Goal: Use online tool/utility: Utilize a website feature to perform a specific function

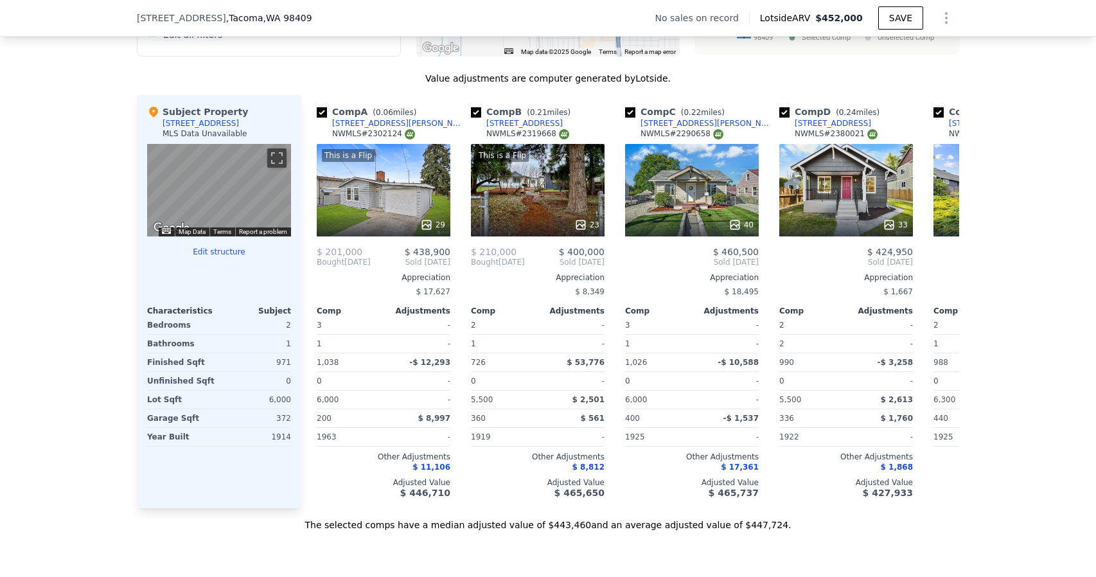
scroll to position [1216, 0]
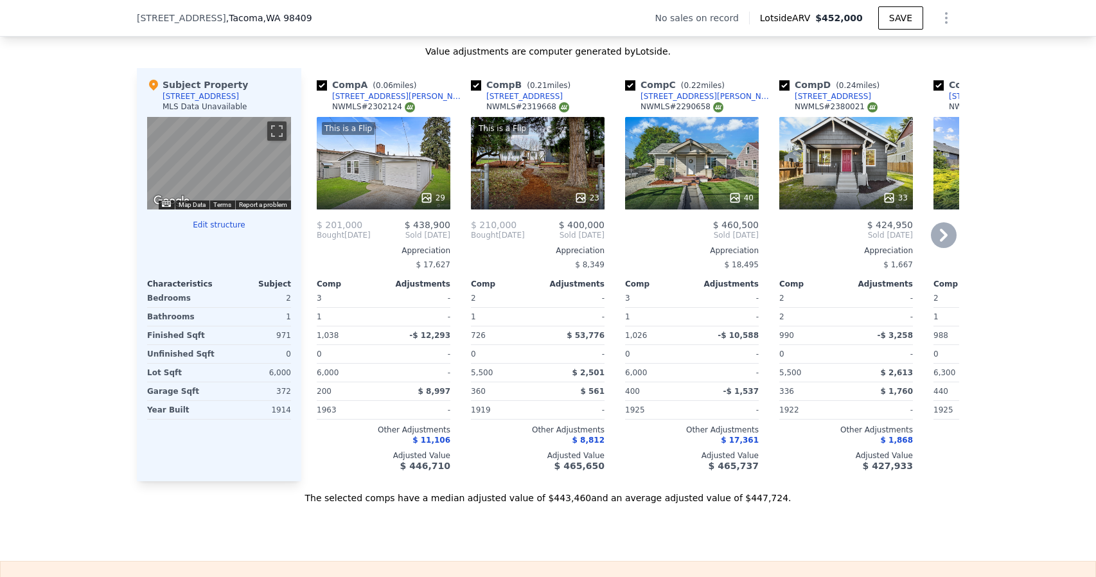
click at [838, 160] on div "33" at bounding box center [846, 163] width 134 height 93
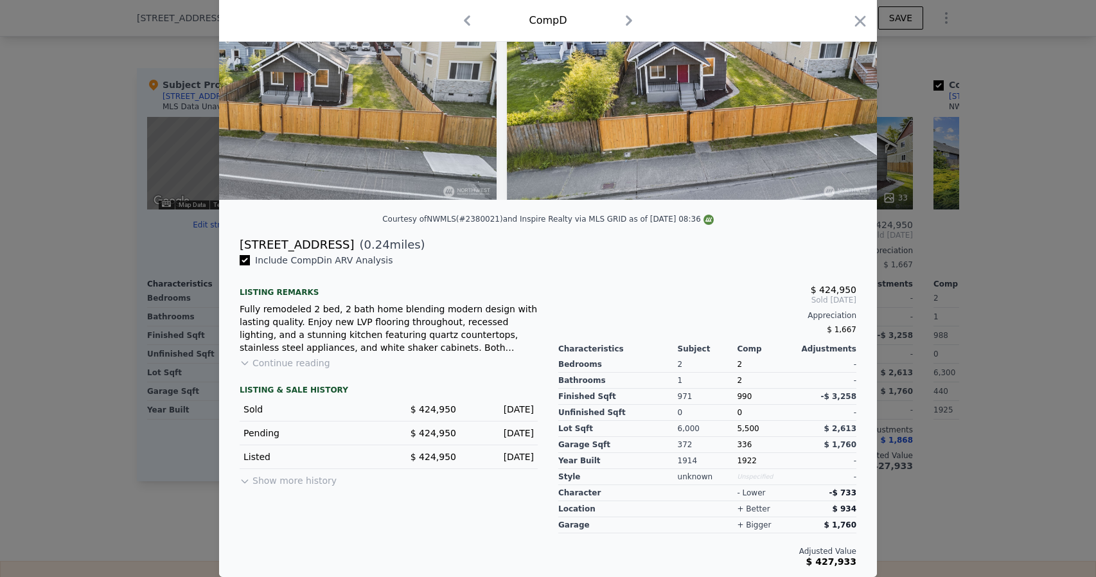
scroll to position [137, 0]
click at [249, 481] on button "Show more history" at bounding box center [288, 478] width 97 height 18
drag, startPoint x: 308, startPoint y: 245, endPoint x: 226, endPoint y: 248, distance: 82.3
click at [229, 248] on div "3514 S Tyler St ( 0.24 miles)" at bounding box center [547, 245] width 637 height 18
click at [411, 348] on div "Fully remodeled 2 bed, 2 bath home blending modern design with lasting quality.…" at bounding box center [389, 328] width 298 height 51
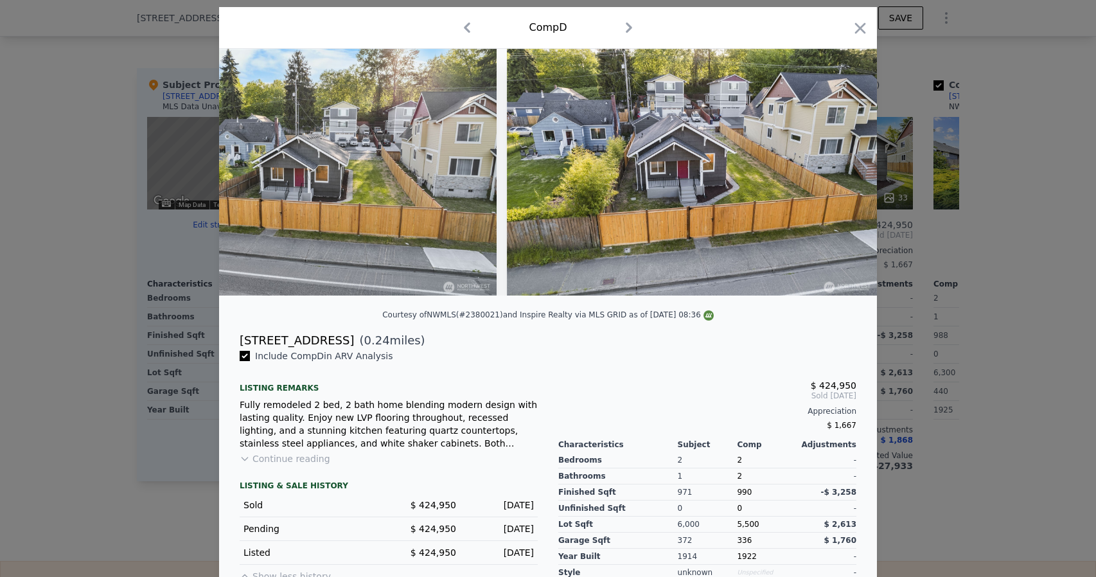
scroll to position [0, 0]
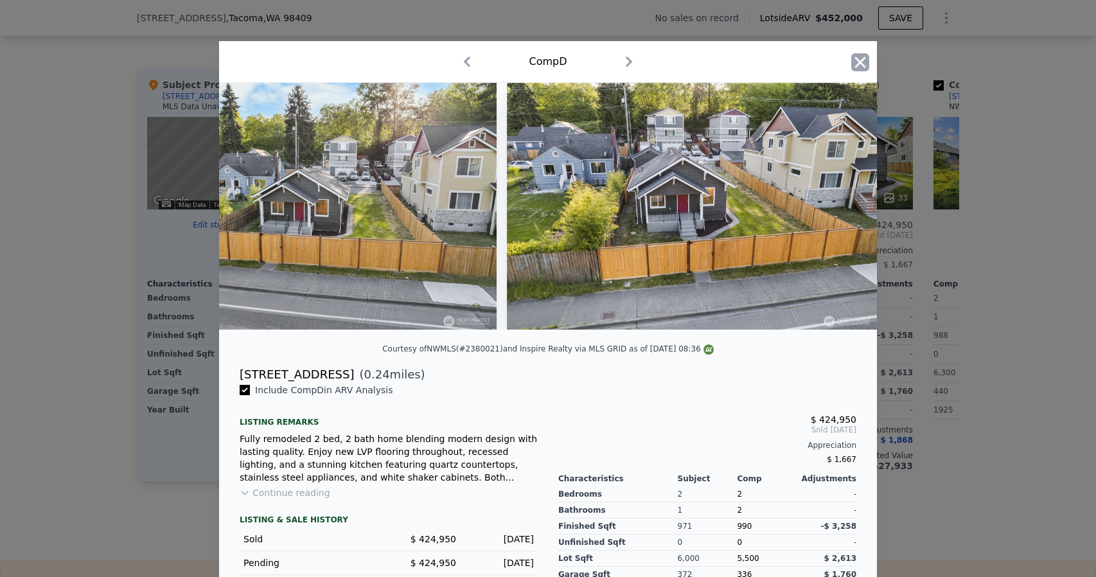
click at [855, 66] on icon "button" at bounding box center [860, 62] width 18 height 18
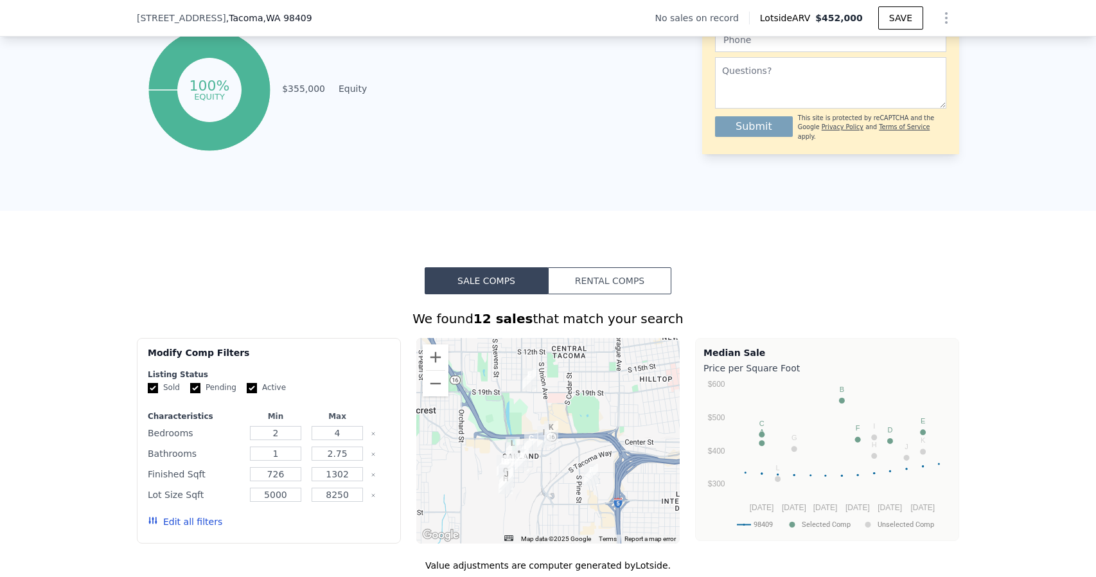
scroll to position [959, 0]
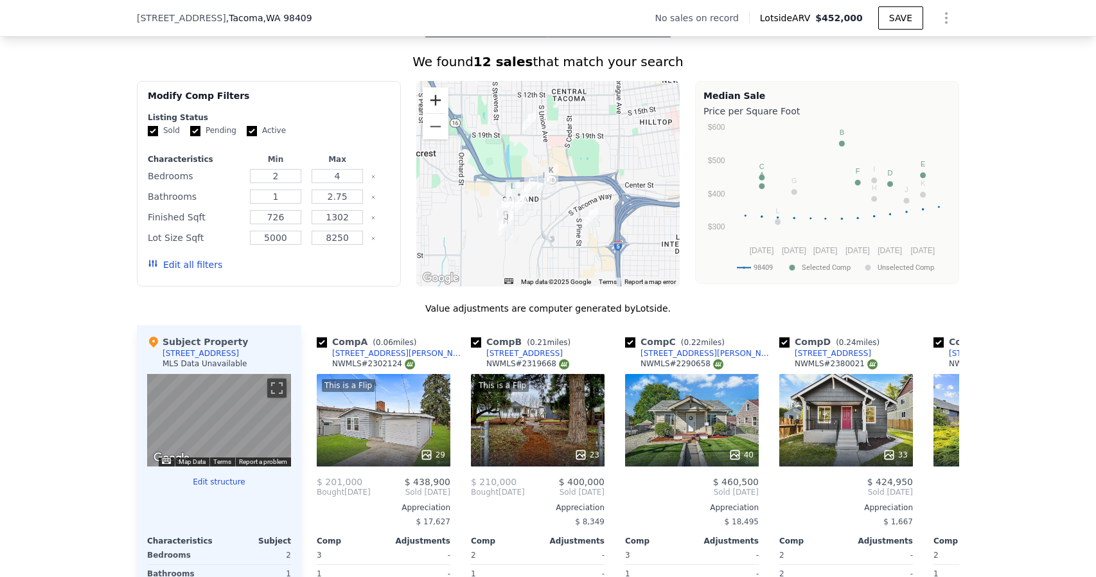
click at [436, 102] on button "Zoom in" at bounding box center [436, 100] width 26 height 26
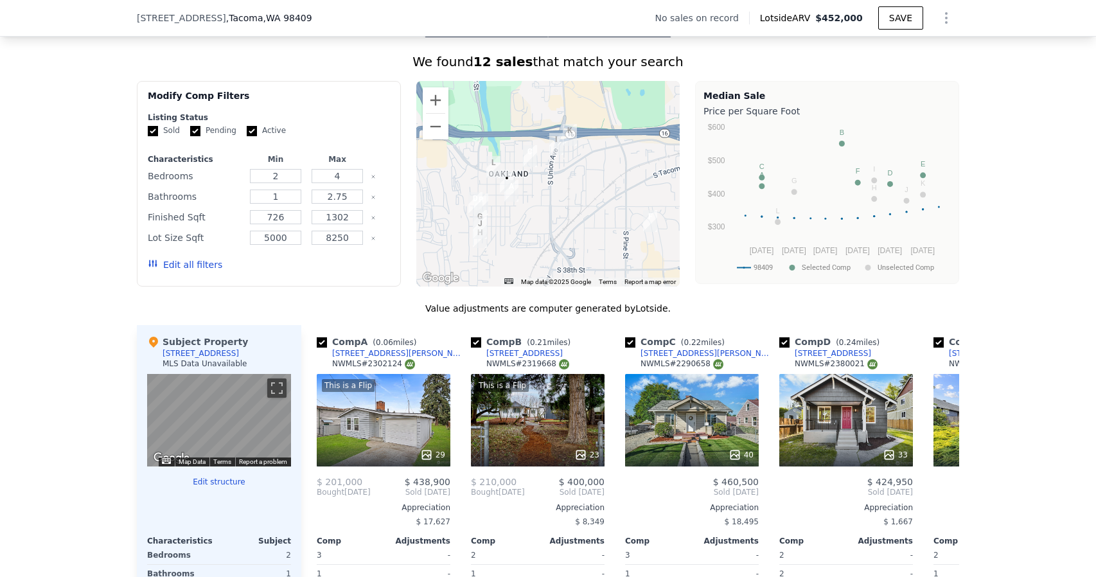
drag, startPoint x: 455, startPoint y: 211, endPoint x: 472, endPoint y: 170, distance: 44.4
click at [472, 170] on div at bounding box center [548, 184] width 264 height 206
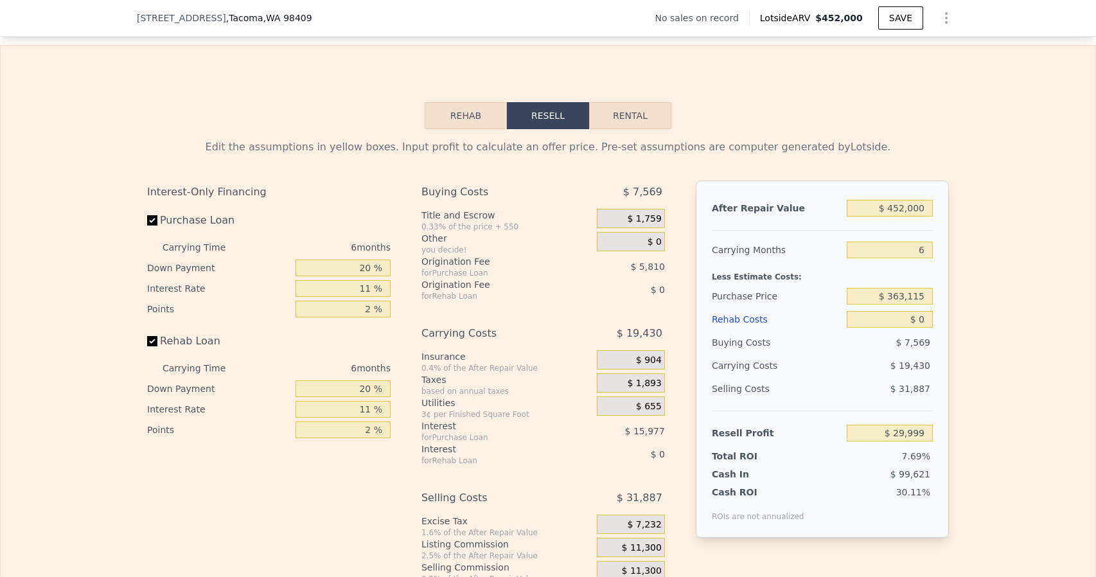
scroll to position [1794, 0]
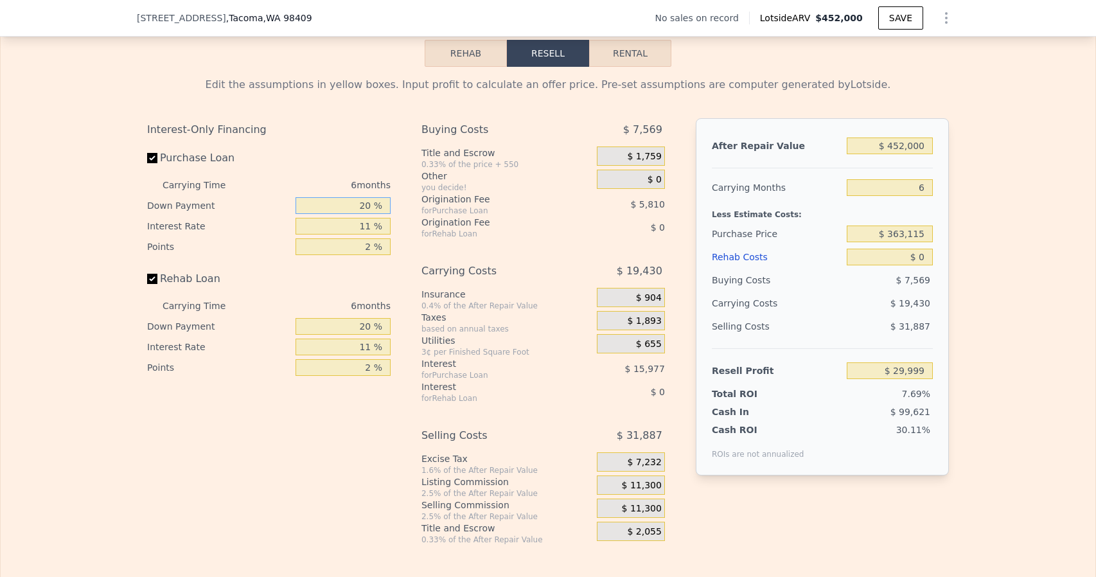
click at [361, 214] on input "20 %" at bounding box center [343, 205] width 95 height 17
type input "10 %"
type input "$ 27,275"
type input "10 %"
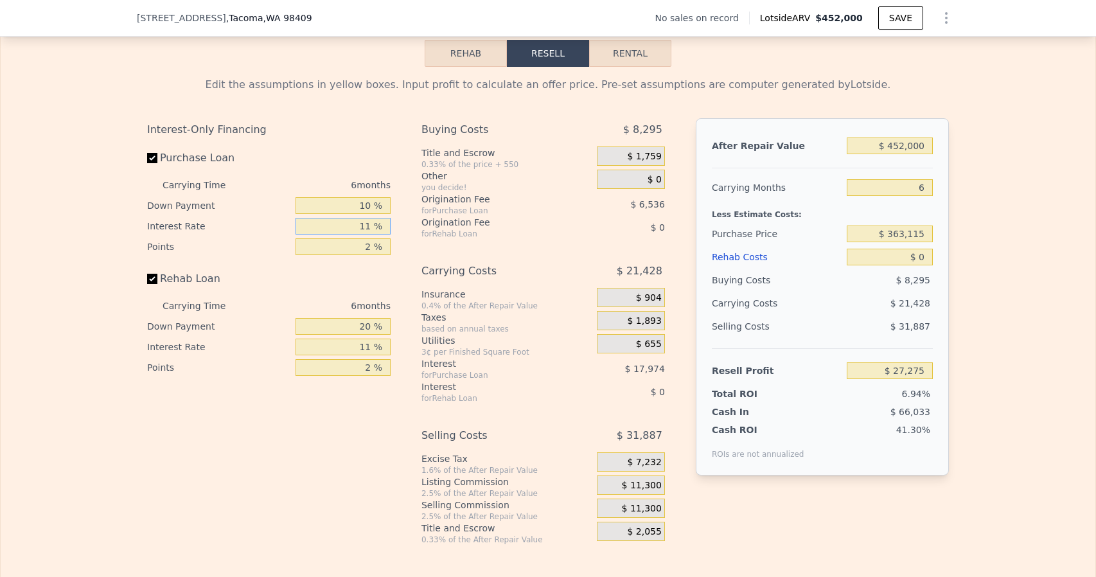
type input "1 %"
type input "$ 43,619"
type input "10 %"
type input "$ 28,913"
type input "10.5 %"
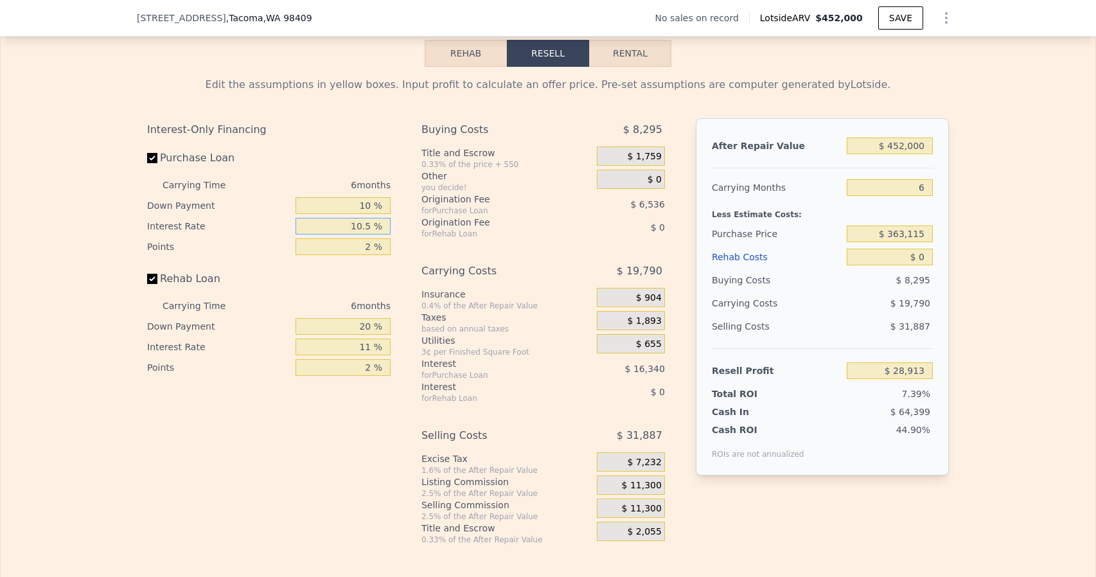
type input "$ 28,091"
type input "10.5 %"
type input "1 %"
type input "$ 31,359"
type input "1.2 %"
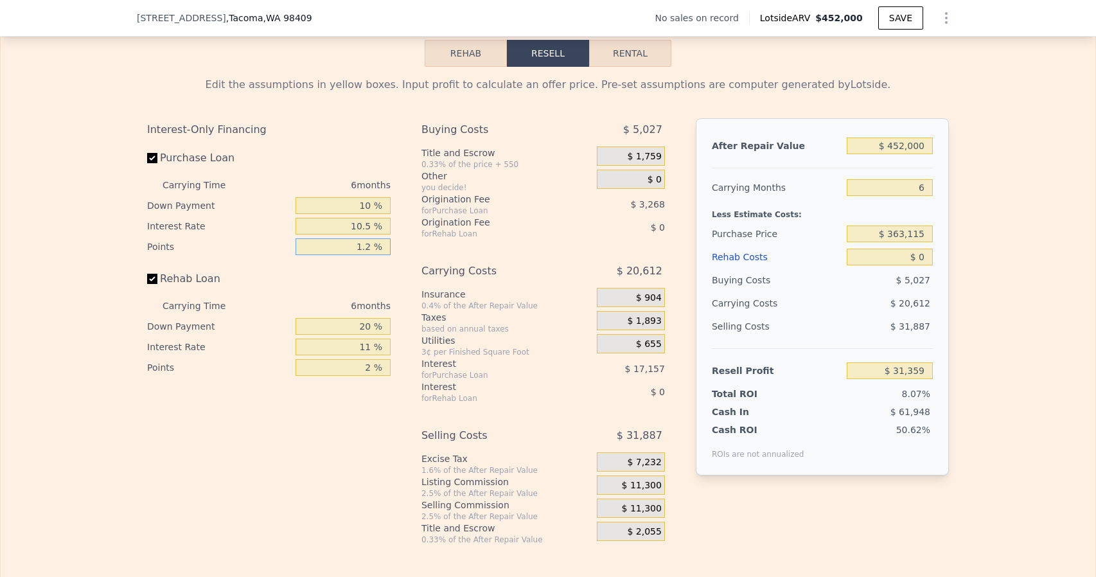
type input "$ 30,705"
type input "1.25 %"
type input "$ 30,542"
type input "1.25 %"
type input "10 %"
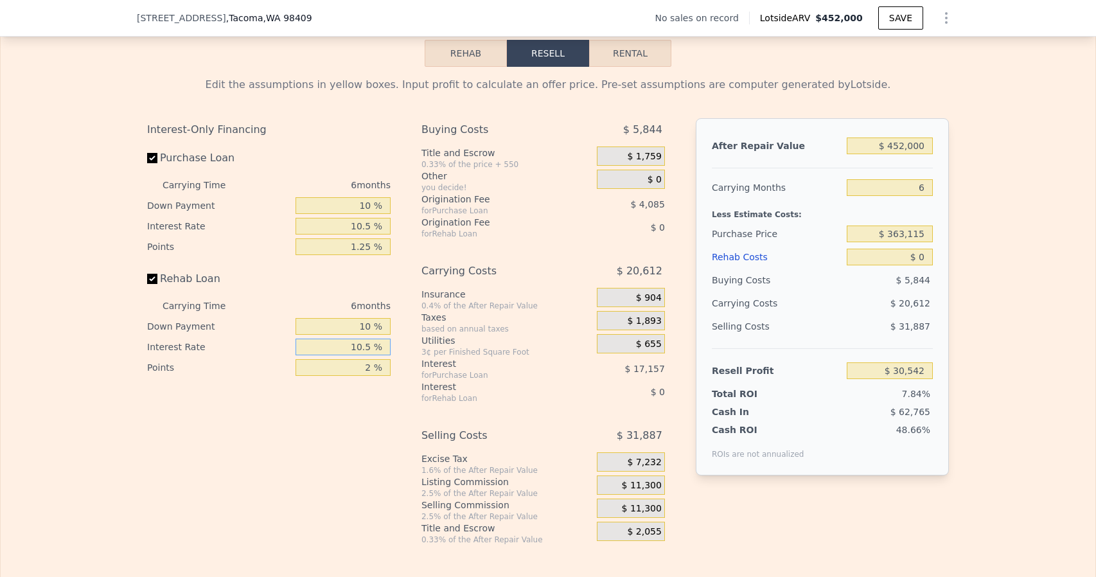
type input "10.5 %"
type input "1.25 %"
click at [527, 380] on div "for Purchase Loan" at bounding box center [493, 375] width 143 height 10
click at [899, 154] on input "$ 452,000" at bounding box center [890, 146] width 86 height 17
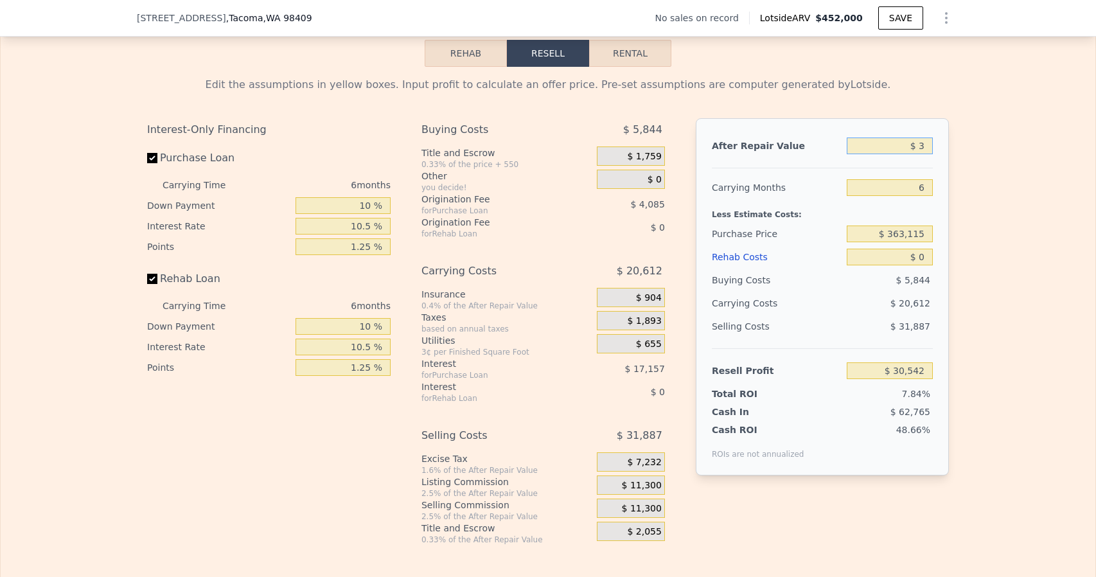
type input "$ 39"
type input "-$ 389,181"
type input "$ 395"
type input "-$ 388,850"
type input "$ 3,950"
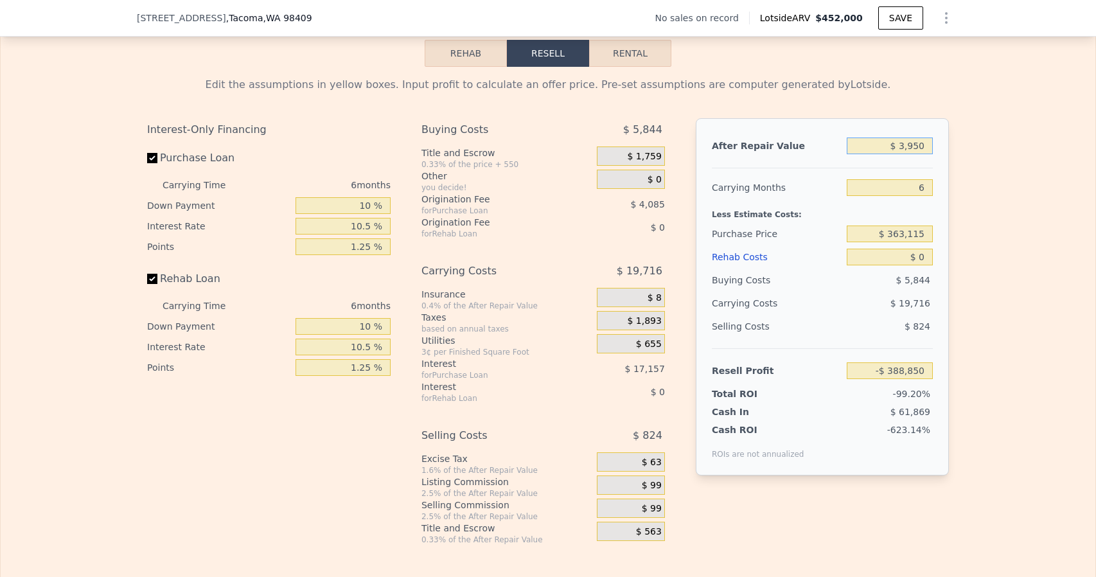
type input "-$ 385,549"
type input "$ 39,500"
type input "-$ 352,536"
type input "$ 395,000"
type input "-$ 22,392"
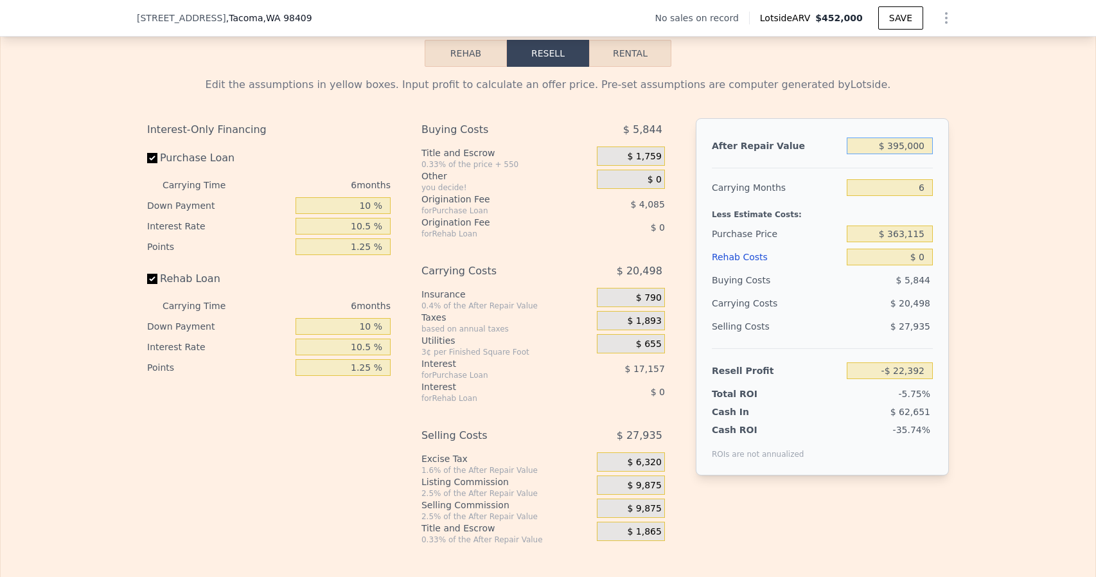
type input "$ 395,000"
type input "$ 215,000"
type input "$ 134,884"
type input "$ 9"
type input "$ 134,875"
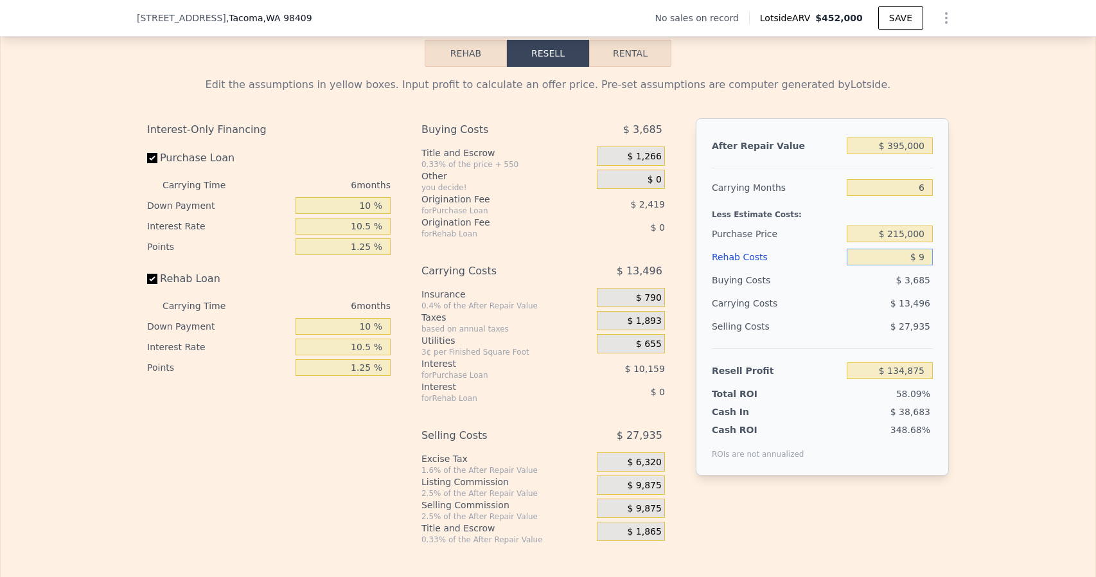
type input "$ 91"
type input "$ 134,786"
type input "$ 910"
type input "$ 133,922"
type input "$ 9,100"
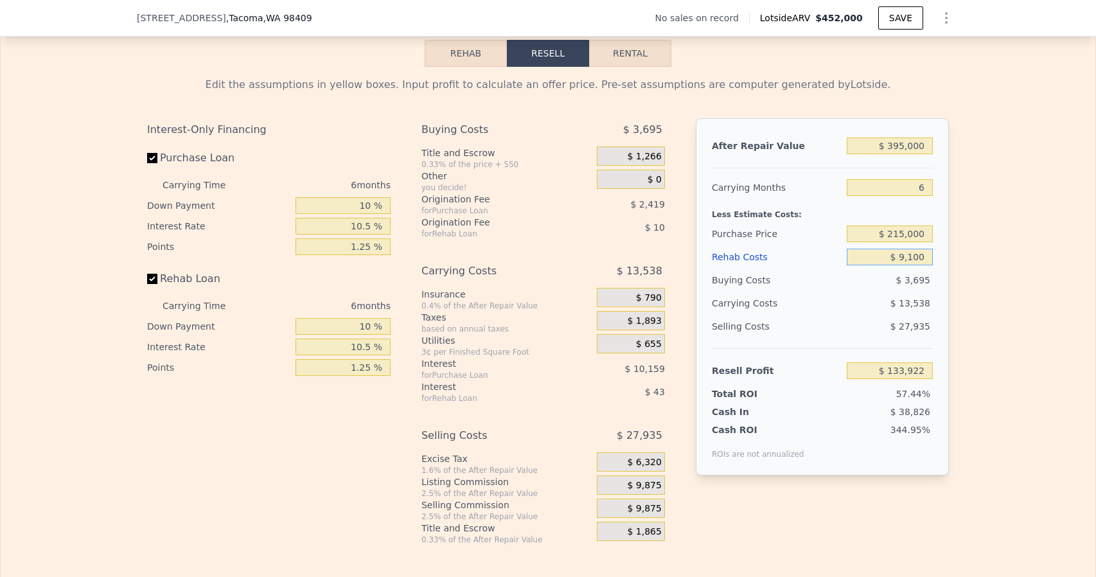
type input "$ 125,250"
type input "$ 91,000"
type input "$ 38,558"
type input "$ 91,000"
click at [779, 418] on div "Cash In $ 53,106" at bounding box center [822, 409] width 221 height 18
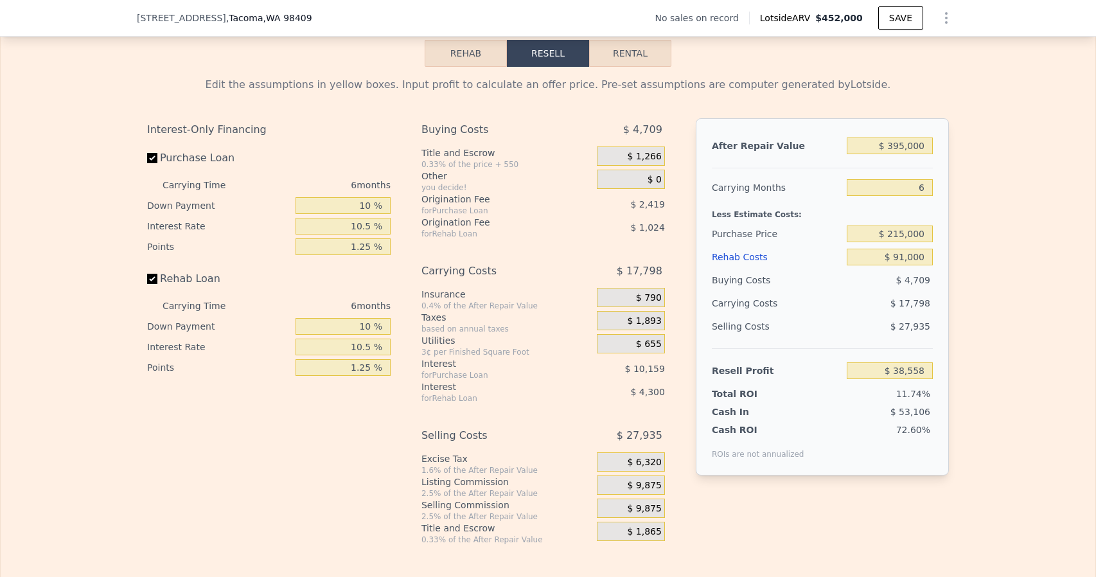
click at [642, 492] on span "$ 9,875" at bounding box center [644, 486] width 34 height 12
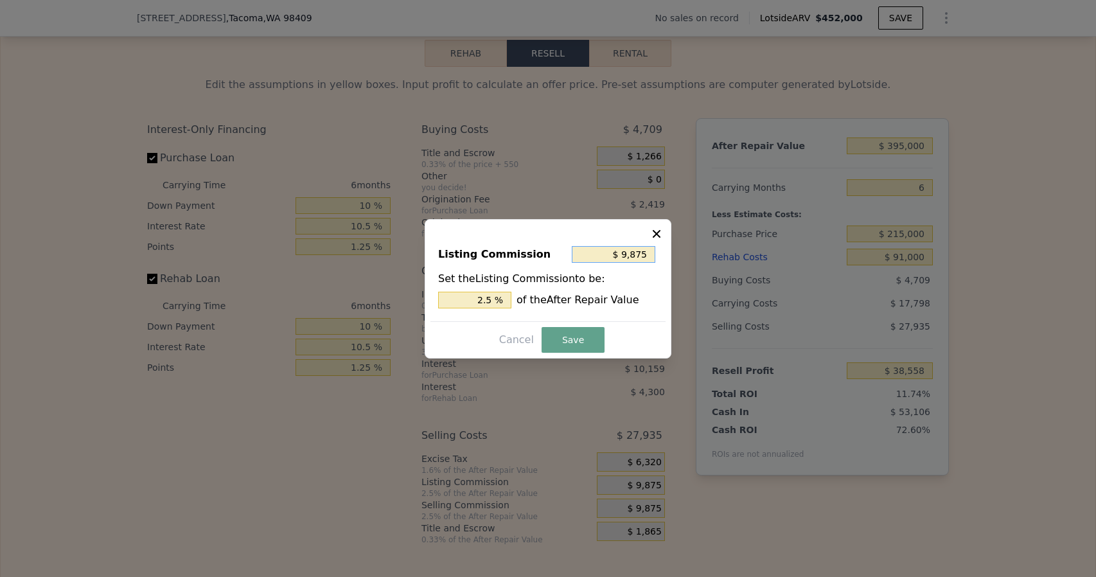
drag, startPoint x: 644, startPoint y: 255, endPoint x: 614, endPoint y: 256, distance: 30.2
click at [614, 256] on input "$ 9,875" at bounding box center [614, 254] width 84 height 17
type input "$ 1"
type input "0.000 %"
type input "$ 12"
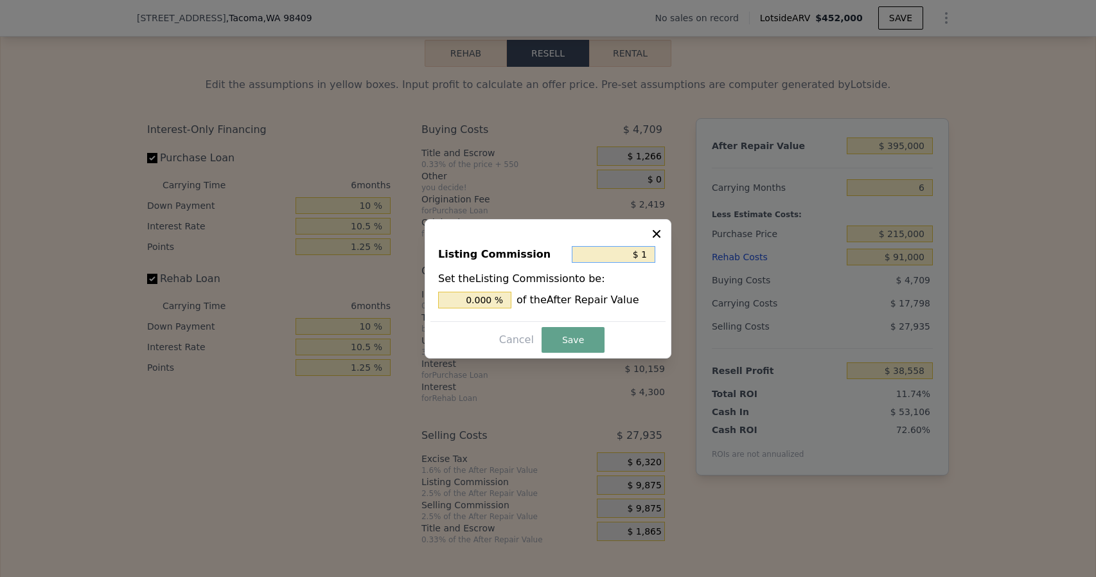
type input "0.003 %"
type input "$ 125"
type input "0.032 %"
type input "$ 1,250"
type input "0.316 %"
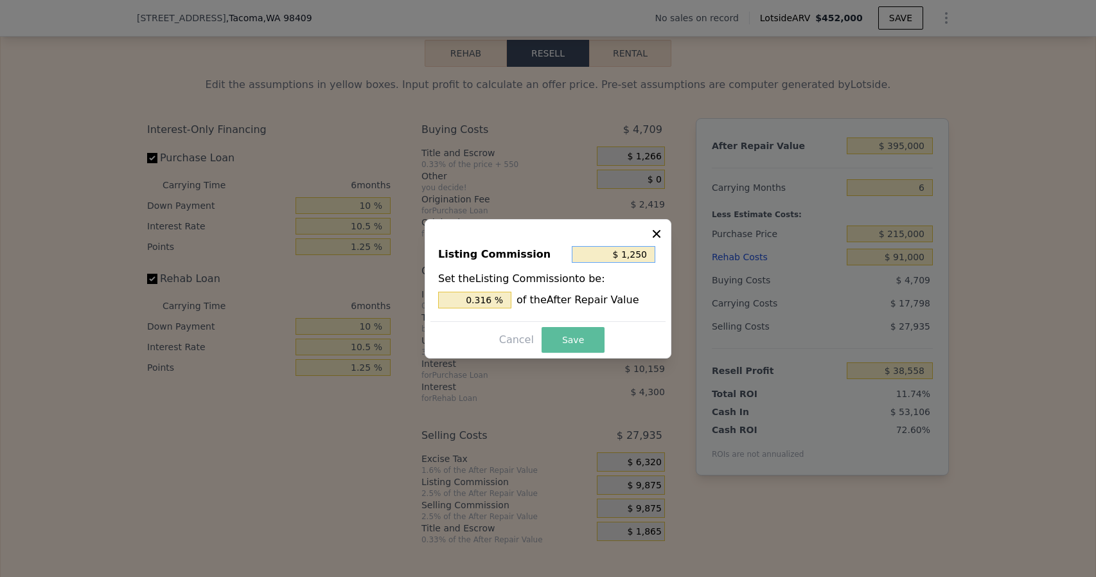
type input "$ 1,250"
click at [581, 337] on button "Save" at bounding box center [573, 340] width 63 height 26
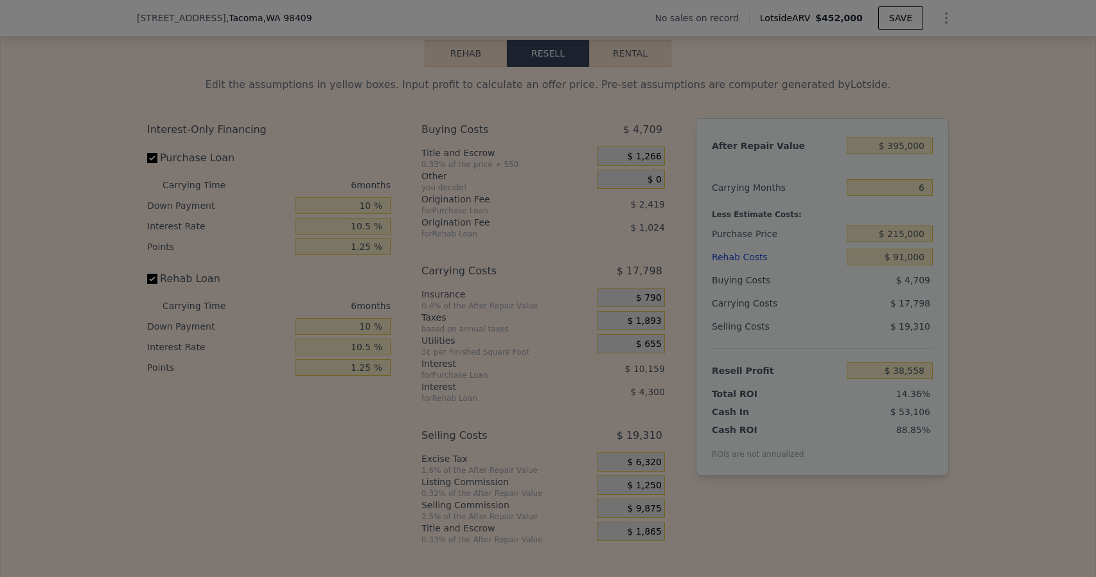
type input "$ 47,183"
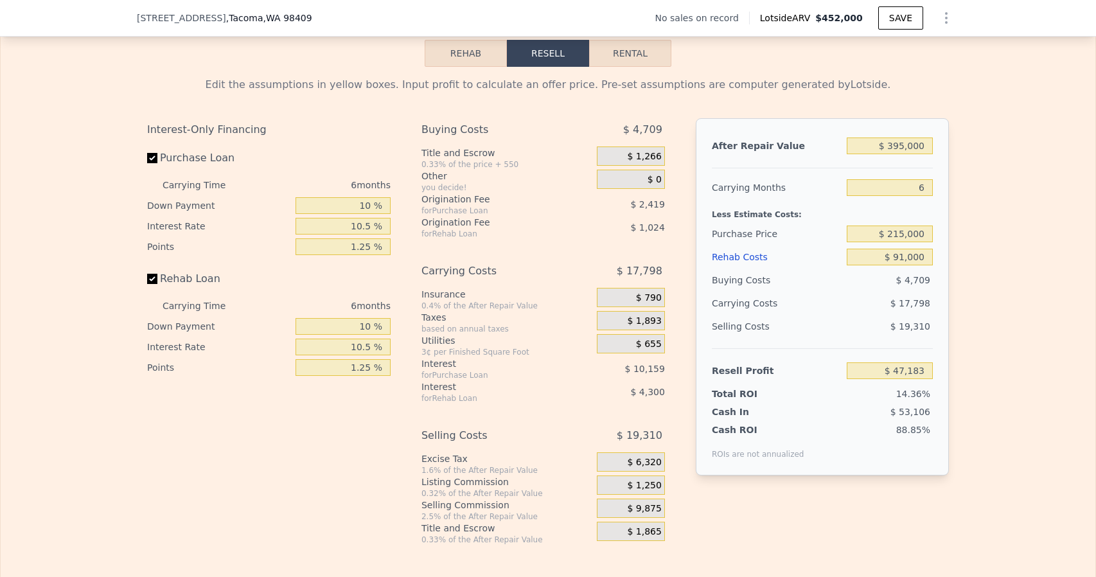
click at [644, 189] on div "$ 0" at bounding box center [631, 179] width 68 height 19
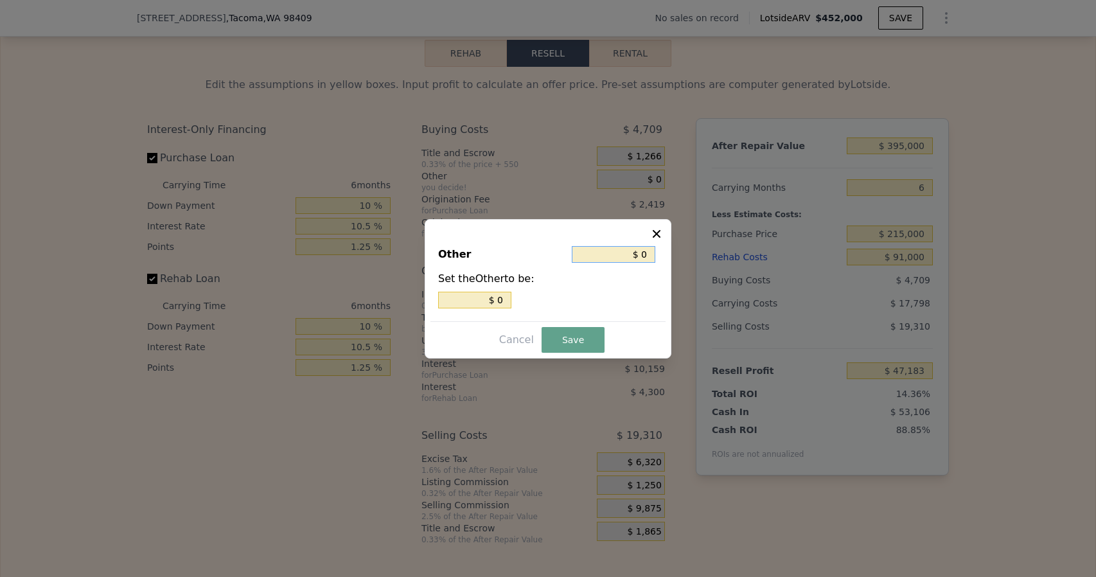
drag, startPoint x: 650, startPoint y: 254, endPoint x: 641, endPoint y: 254, distance: 9.0
click at [641, 254] on input "$ 0" at bounding box center [614, 254] width 84 height 17
type input "$ 50"
type input "$ 500"
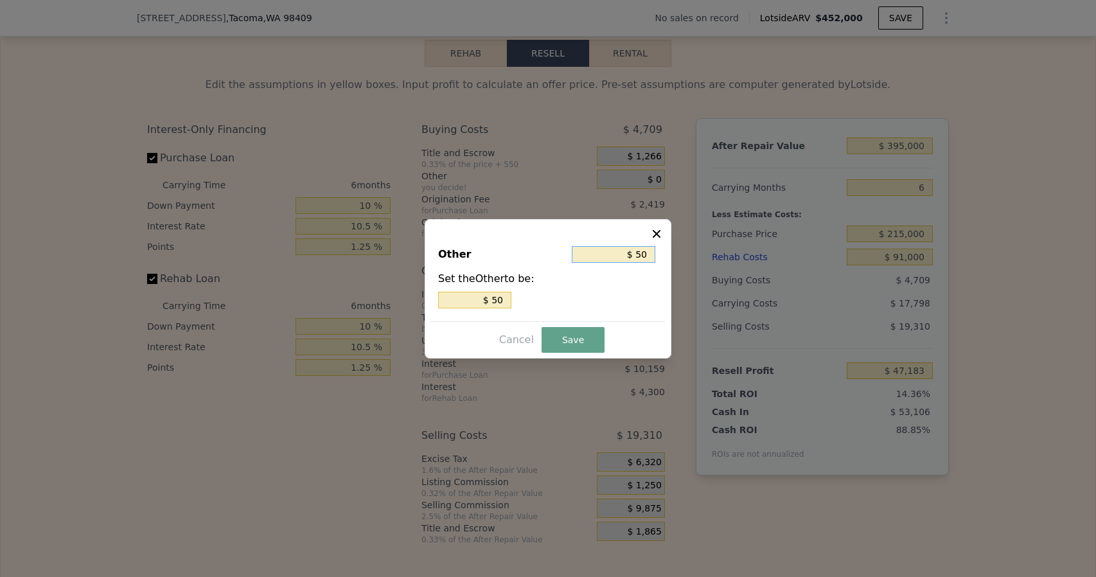
type input "$ 500"
type input "$ 5,000"
type input "$ 500"
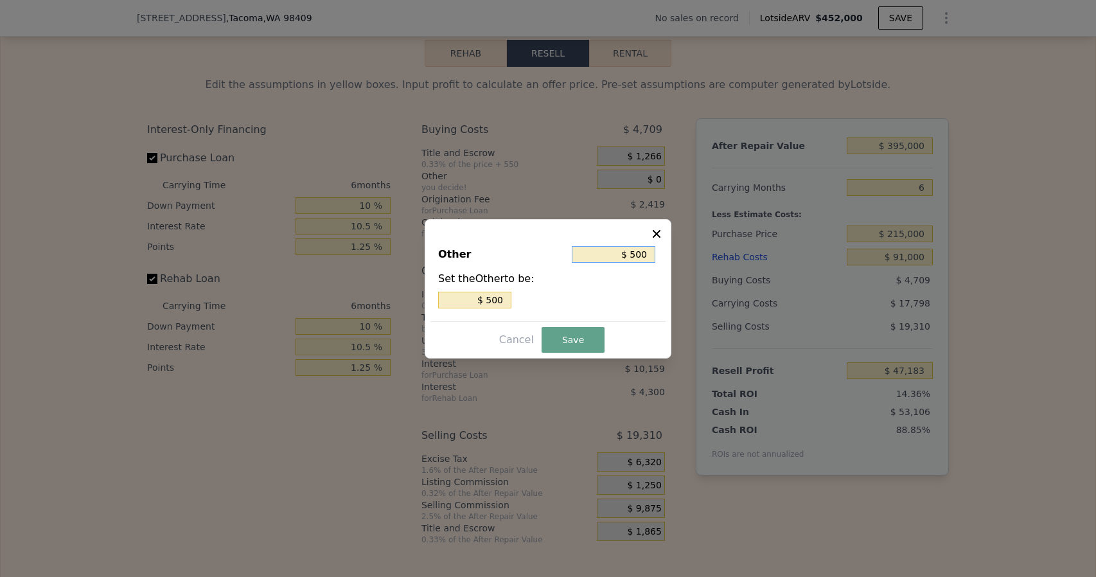
type input "$ 50"
type input "$ 0"
type input "$ 70"
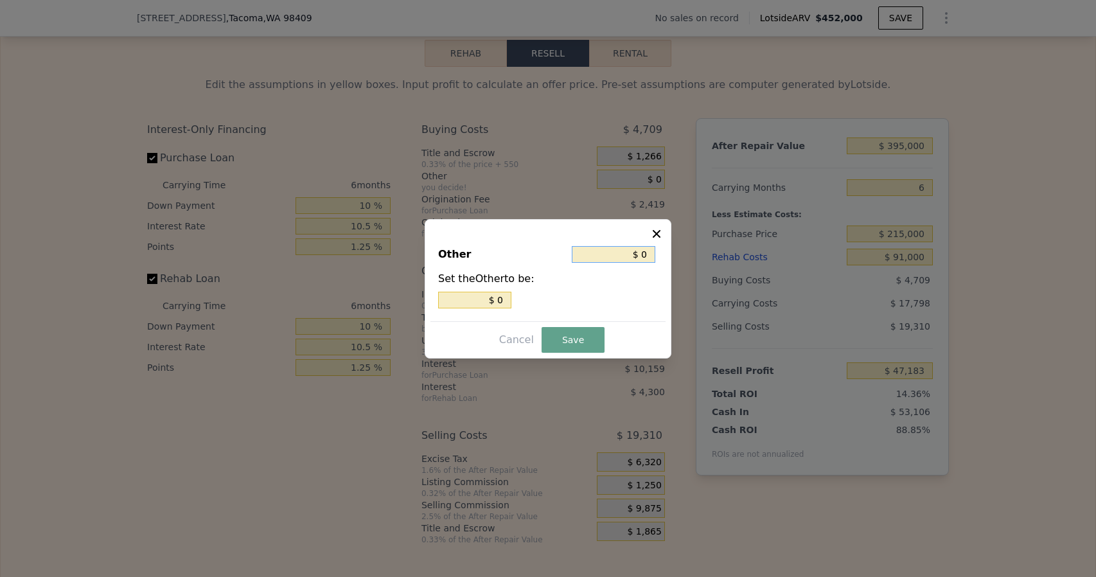
type input "$ 70"
type input "$ 750"
type input "$ 7,500"
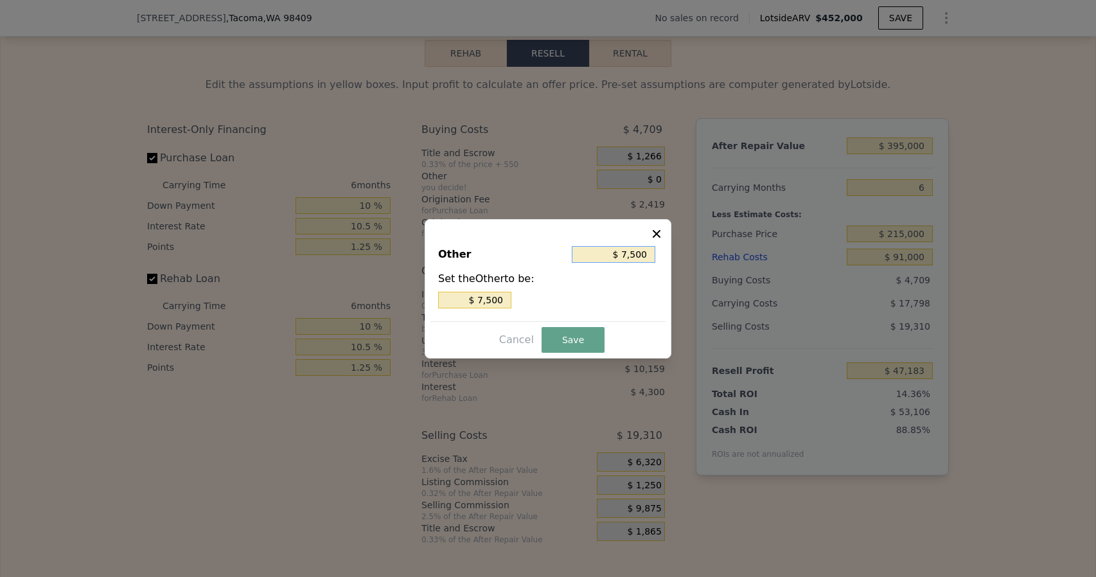
type input "$ 75,000"
type input "$ 7,500"
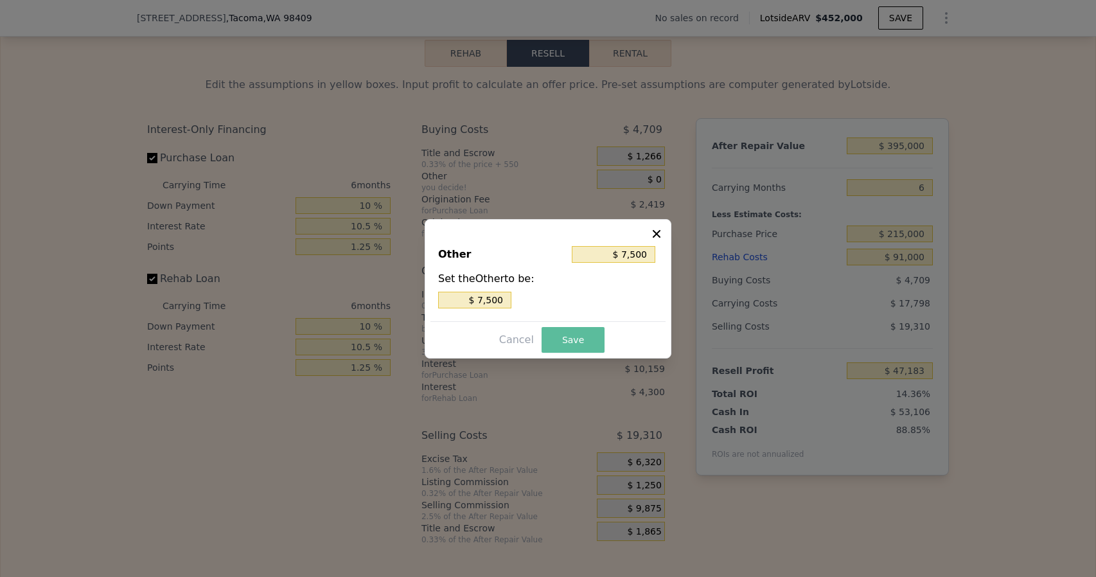
click at [585, 334] on button "Save" at bounding box center [573, 340] width 63 height 26
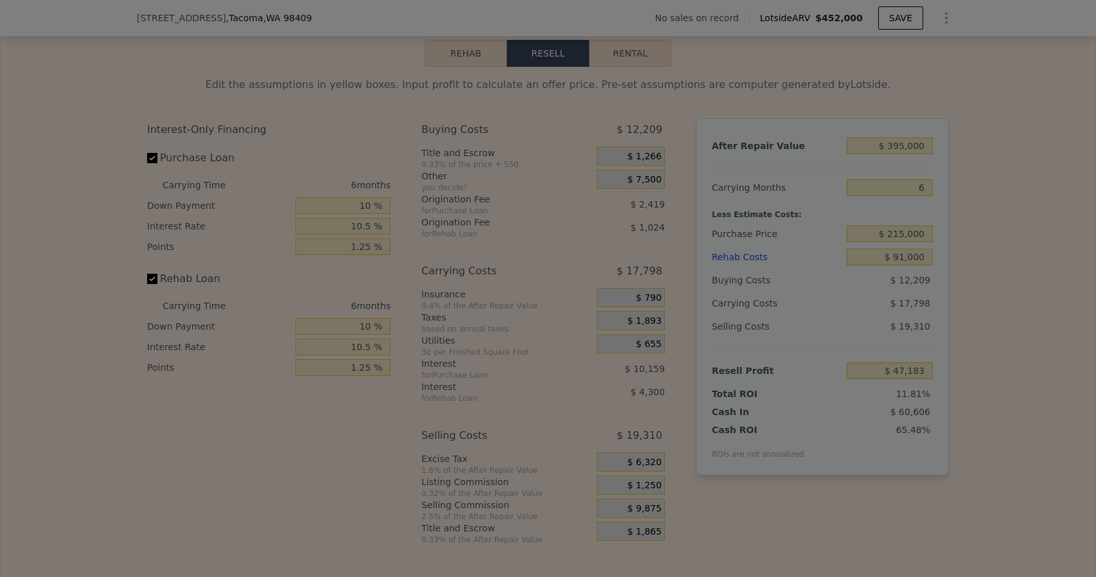
type input "$ 39,683"
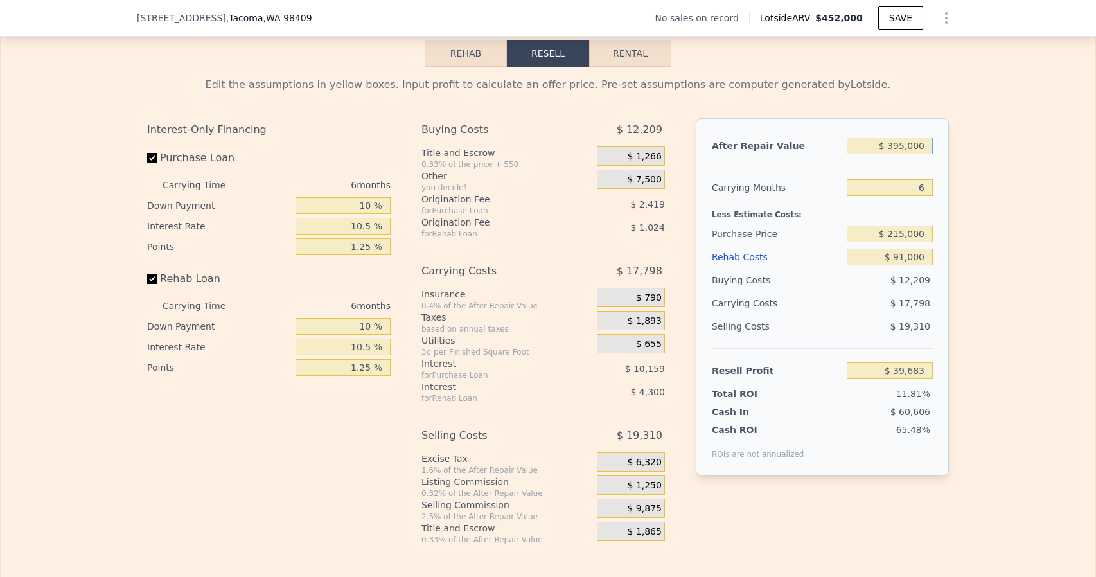
drag, startPoint x: 903, startPoint y: 161, endPoint x: 891, endPoint y: 164, distance: 13.2
click at [891, 154] on input "$ 395,000" at bounding box center [890, 146] width 86 height 17
type input "$ 42,000"
type input "-$ 295,846"
type input "$ 425,000"
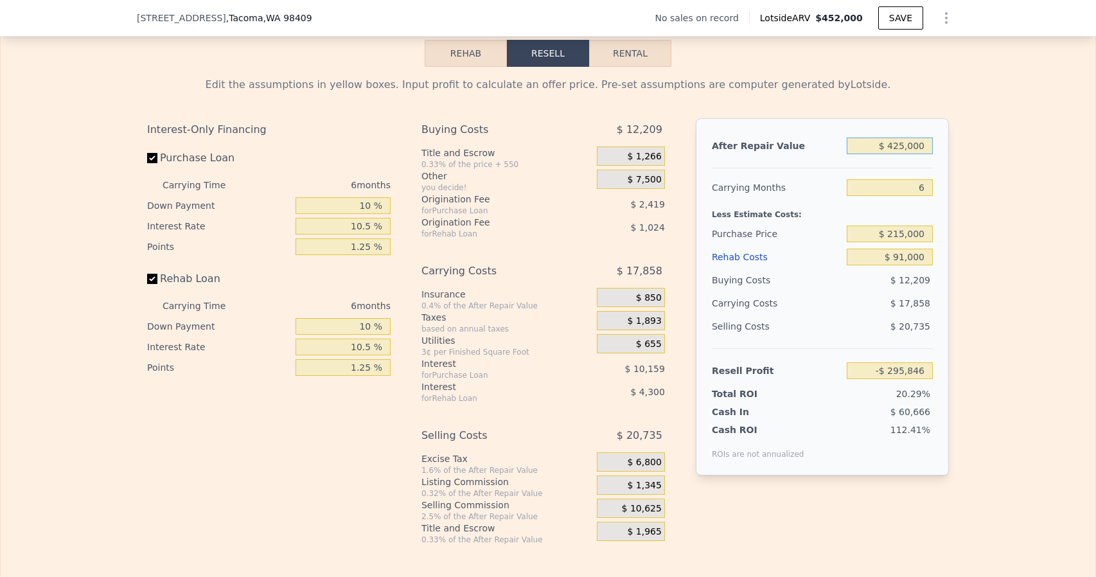
type input "$ 68,198"
type input "$ 425,000"
click at [762, 367] on div "Resell Profit $ 68,198" at bounding box center [822, 365] width 221 height 34
drag, startPoint x: 923, startPoint y: 205, endPoint x: 911, endPoint y: 208, distance: 12.5
click at [911, 196] on input "6" at bounding box center [890, 187] width 86 height 17
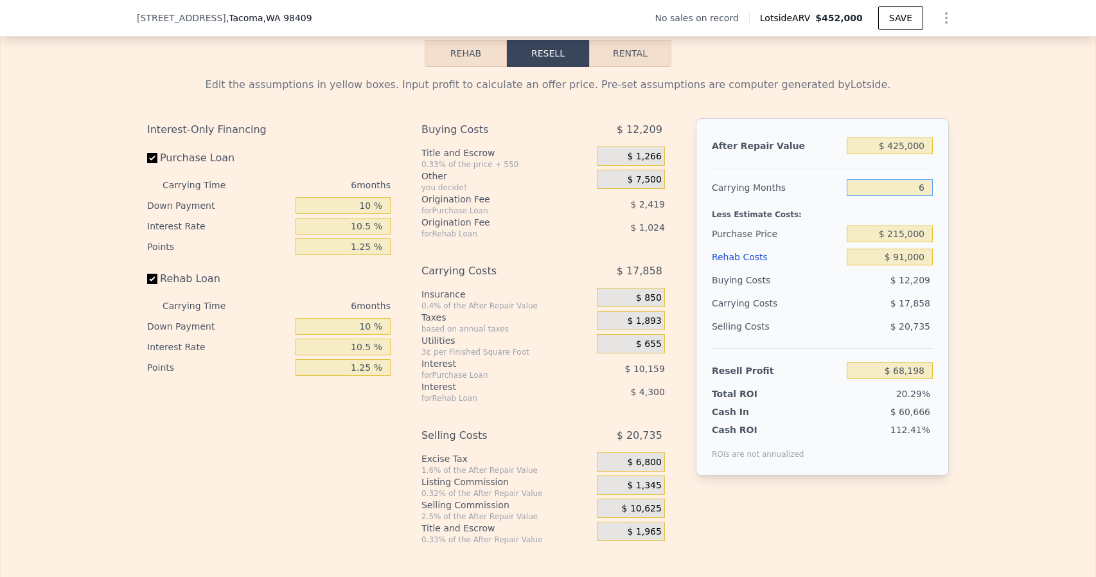
type input "4"
type input "$ 74,150"
type input "4"
click at [980, 255] on div "Edit the assumptions in yellow boxes. Input profit to calculate an offer price.…" at bounding box center [548, 306] width 1095 height 478
drag, startPoint x: 902, startPoint y: 162, endPoint x: 896, endPoint y: 165, distance: 6.6
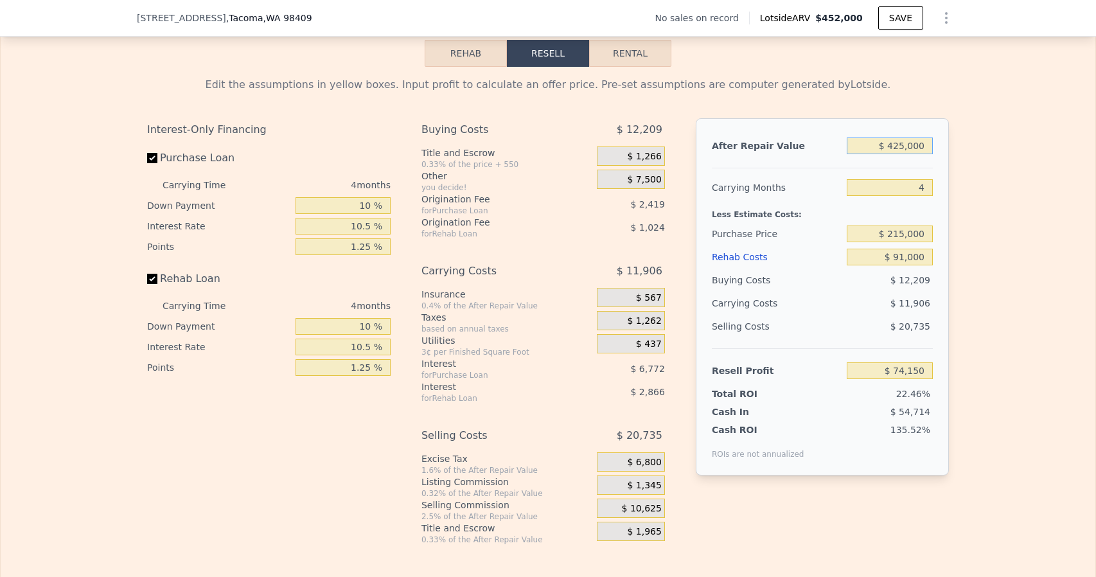
click at [896, 154] on input "$ 425,000" at bounding box center [890, 146] width 86 height 17
type input "$ 41,000"
type input "-$ 291,101"
type input "$ 410,000"
type input "$ 59,883"
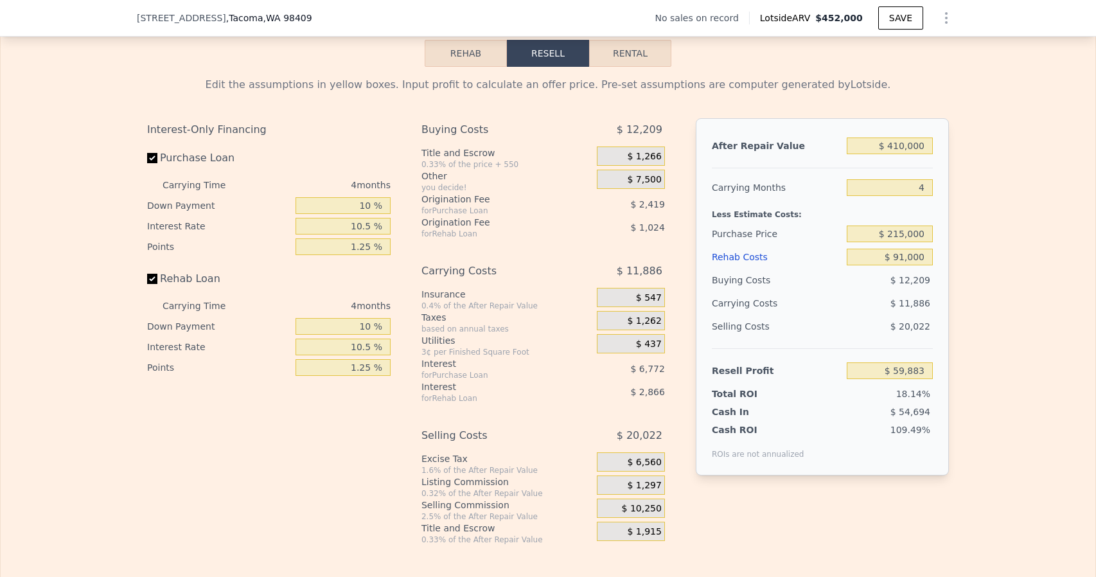
click at [973, 227] on div "Edit the assumptions in yellow boxes. Input profit to calculate an offer price.…" at bounding box center [548, 306] width 1095 height 478
drag, startPoint x: 902, startPoint y: 163, endPoint x: 893, endPoint y: 164, distance: 9.1
click at [893, 154] on input "$ 410,000" at bounding box center [890, 146] width 86 height 17
type input "$ 42,000"
type input "-$ 290,149"
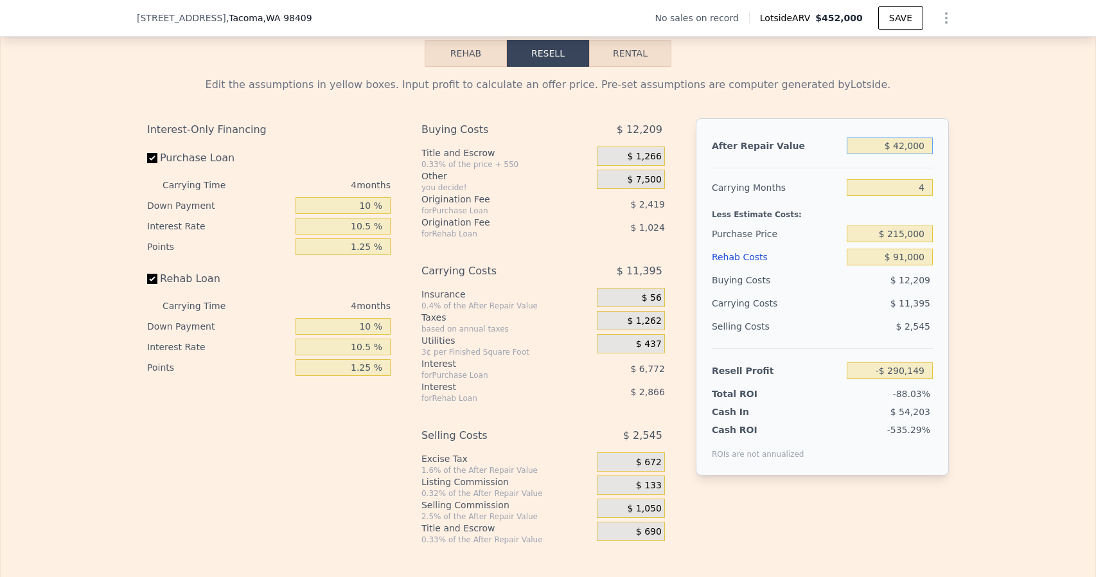
type input "$ 420,000"
type input "$ 69,394"
click at [1018, 251] on div "Edit the assumptions in yellow boxes. Input profit to calculate an offer price.…" at bounding box center [548, 306] width 1095 height 478
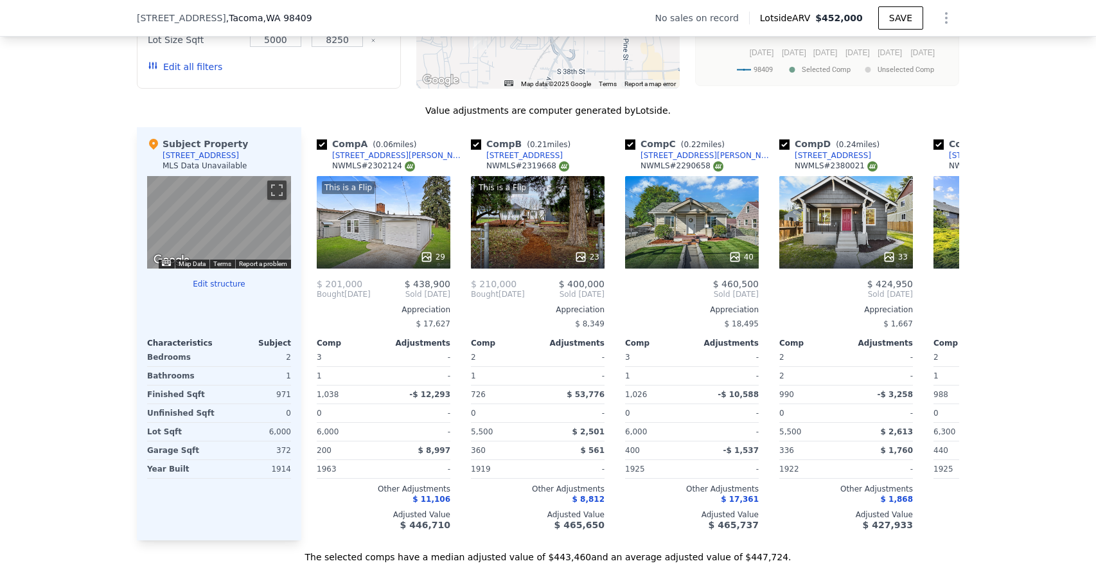
scroll to position [1151, 0]
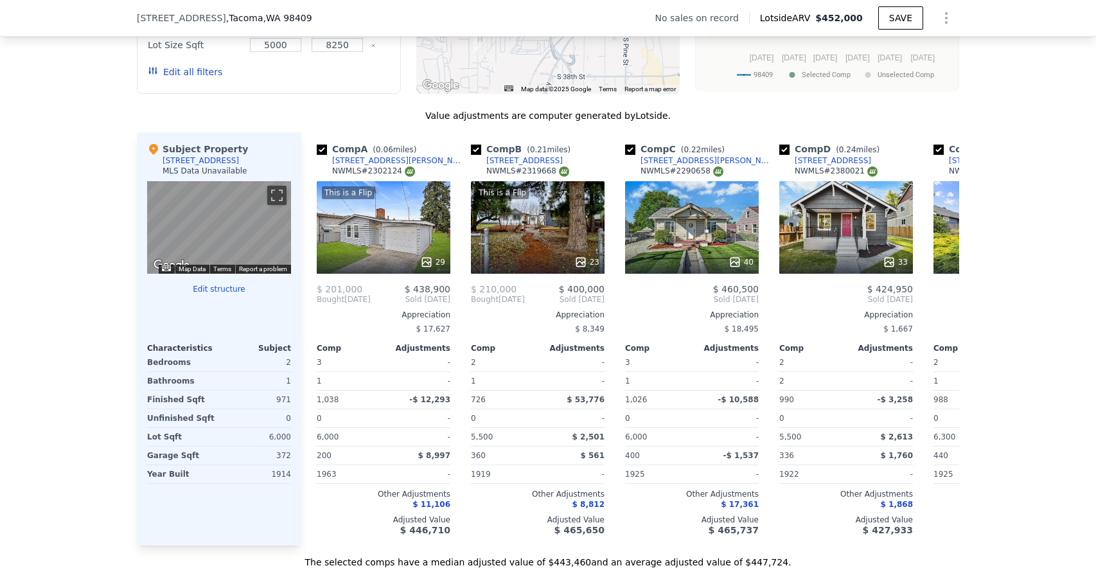
type input "$ 452,000"
type input "6"
type input "$ 0"
type input "$ 29,999"
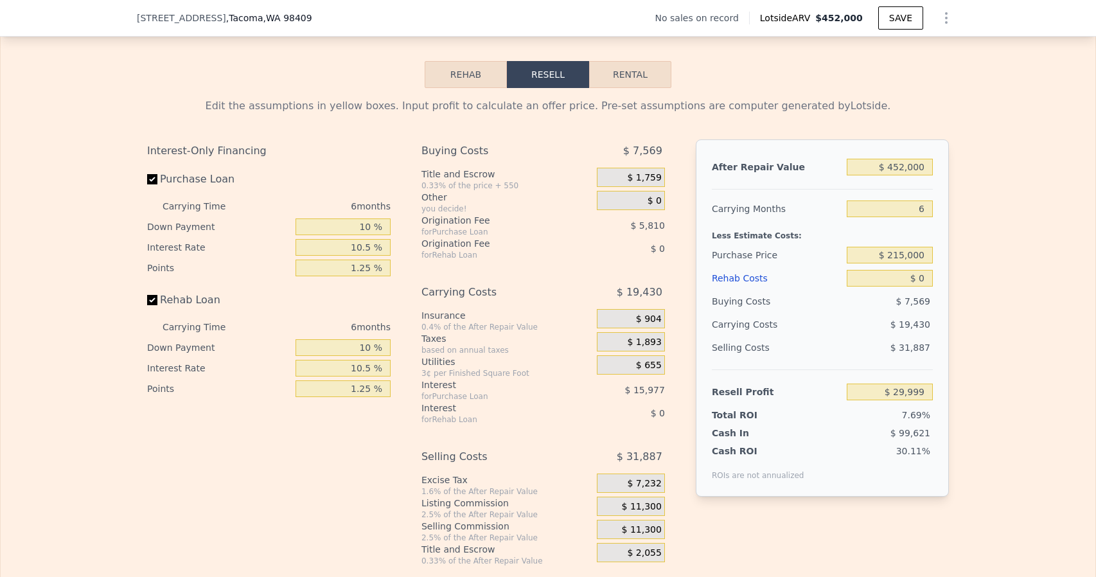
scroll to position [1730, 0]
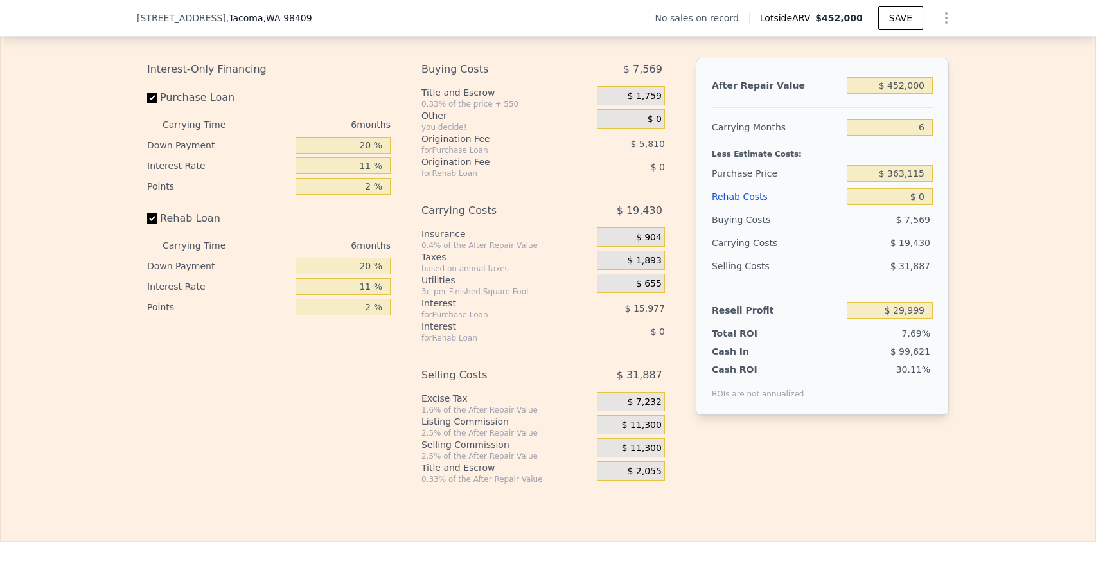
scroll to position [1858, 0]
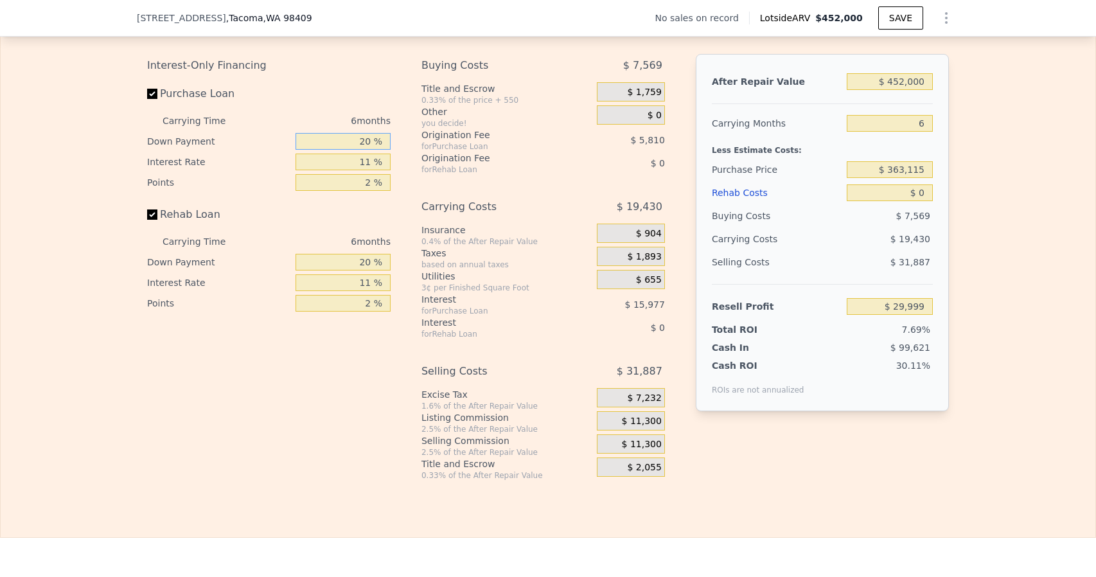
click at [359, 150] on input "20 %" at bounding box center [343, 141] width 95 height 17
type input "1 %"
type input "$ 24,827"
type input "10 %"
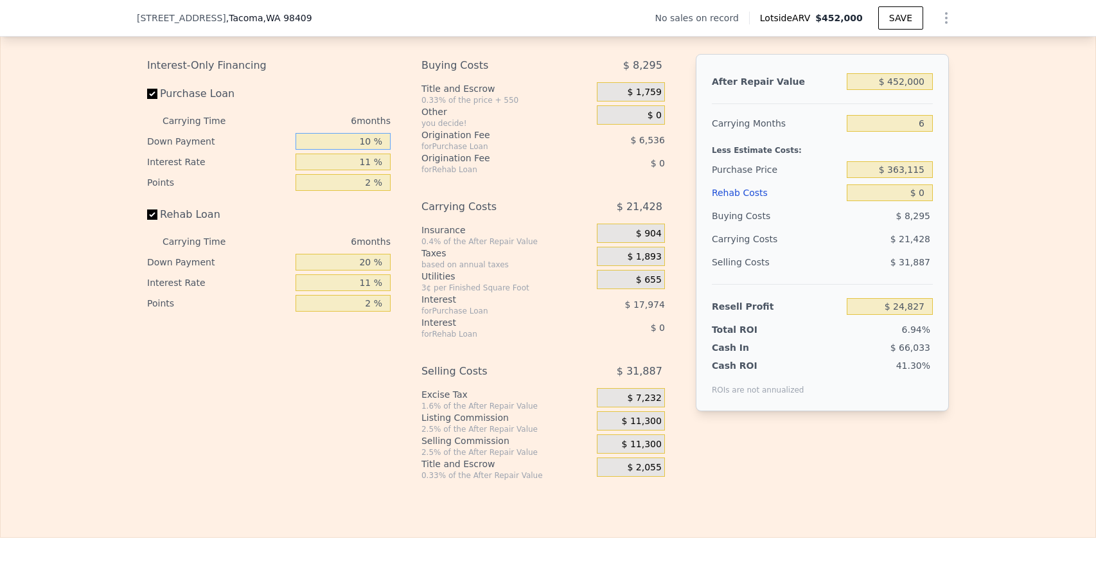
type input "$ 27,275"
type input "10 %"
type input "2 %"
type input "$ 41,981"
type input "1 %"
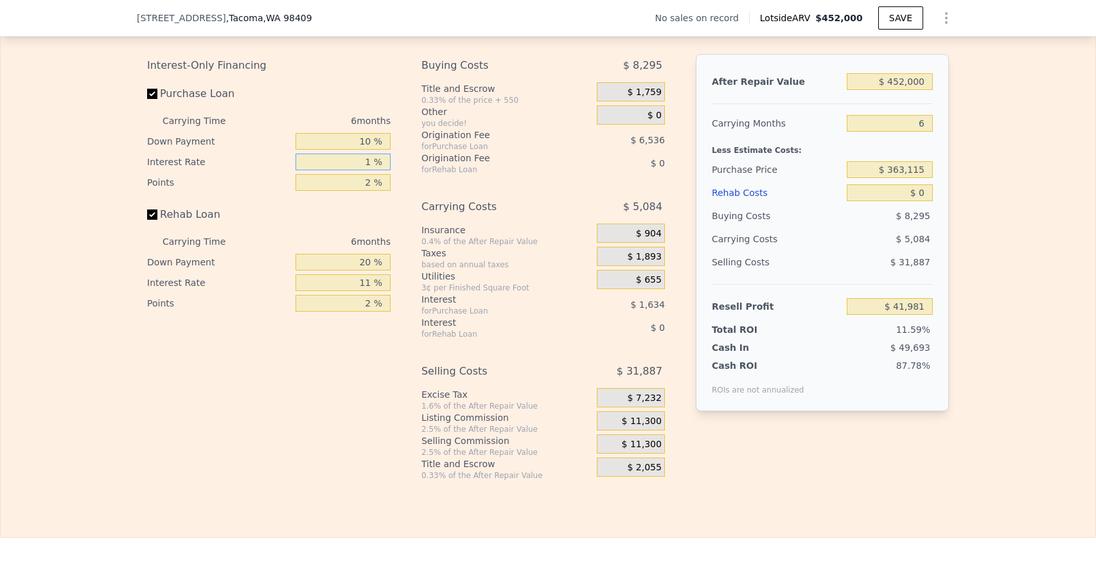
type input "$ 43,619"
type input "10 %"
type input "$ 28,913"
type input "10.5 %"
type input "$ 28,091"
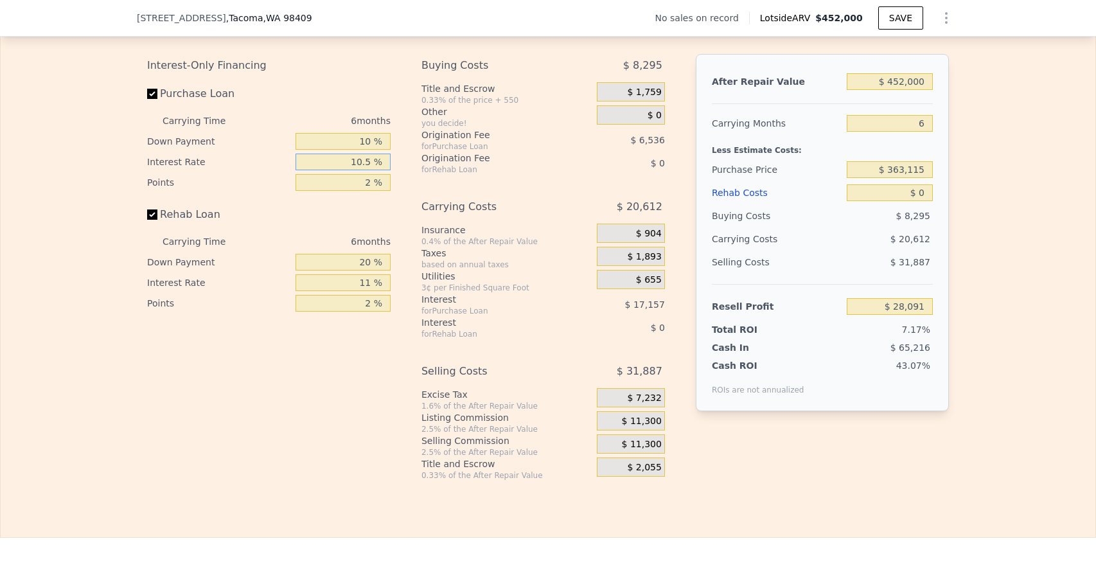
type input "10.5 %"
type input "1 %"
type input "$ 31,359"
type input "1.2 %"
type input "$ 30,705"
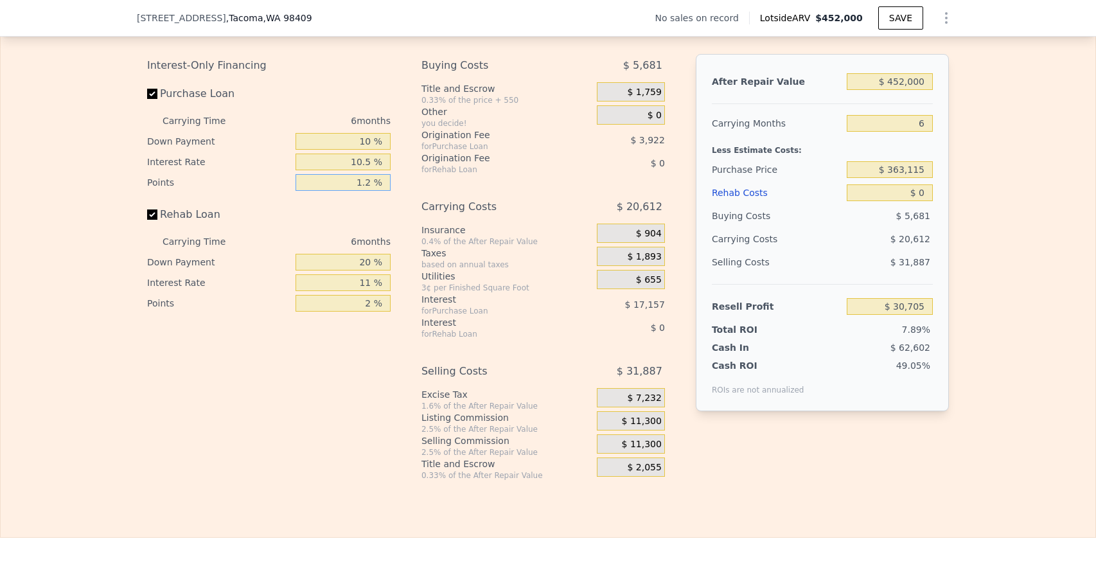
type input "1.25 %"
type input "$ 30,542"
type input "1.25 %"
type input "10 %"
type input "10.5 %"
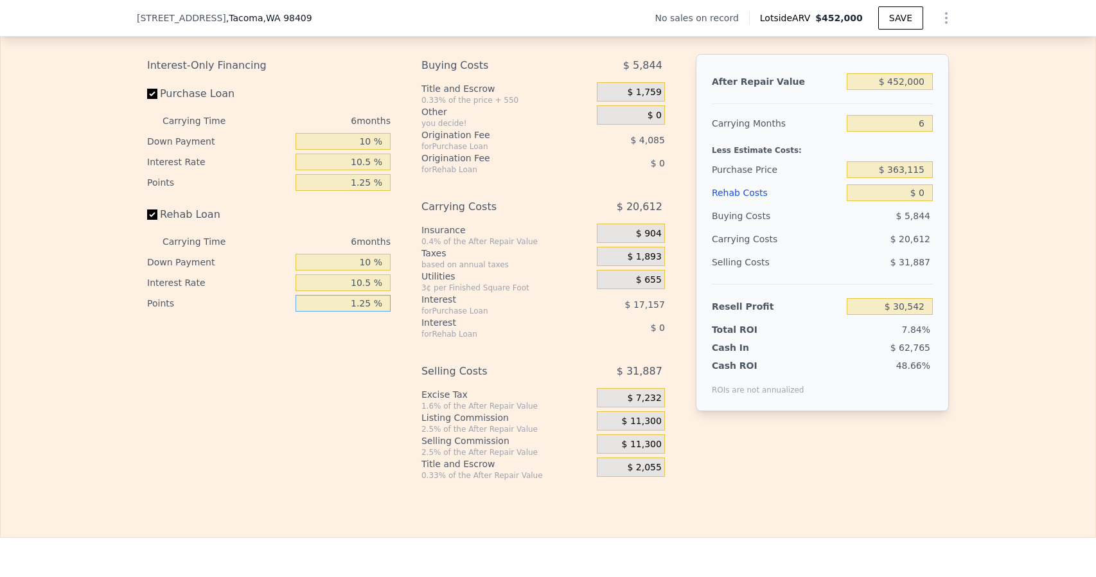
type input "1.25 %"
click at [914, 90] on input "$ 452,000" at bounding box center [890, 81] width 86 height 17
type input "$ 4"
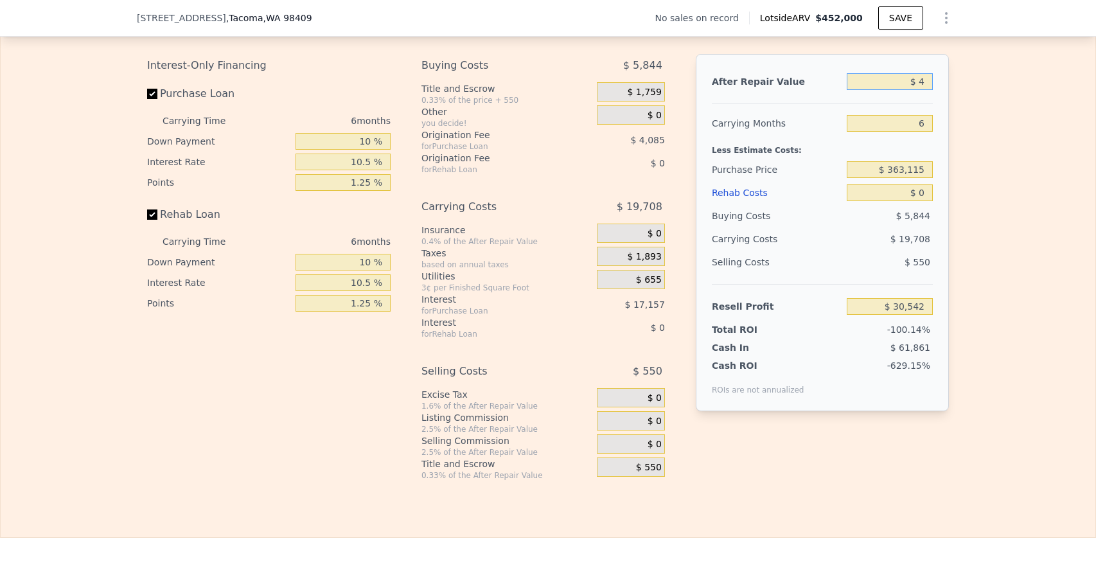
type input "-$ 389,213"
type input "$ 42"
type input "-$ 389,178"
type input "$ 420"
type input "-$ 388,828"
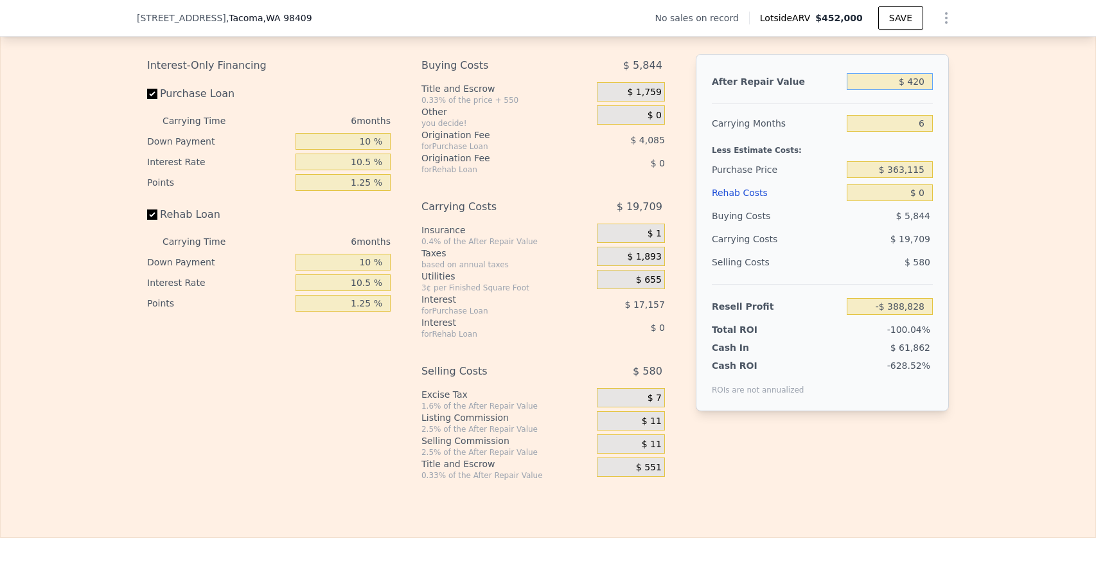
type input "$ 4,200"
type input "-$ 385,316"
type input "$ 42,000"
type input "-$ 350,213"
type input "$ 420,000"
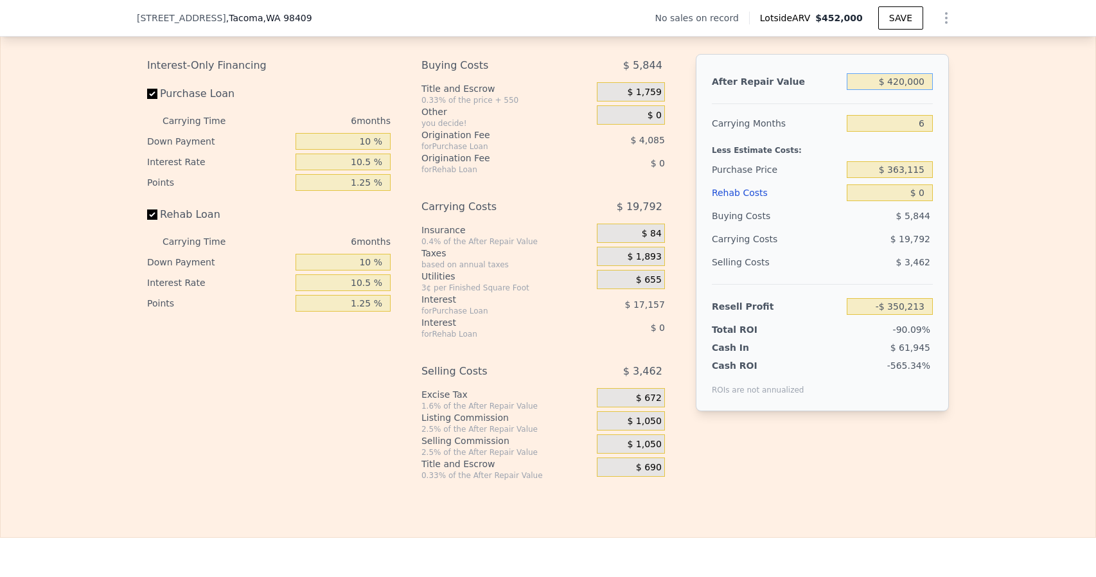
type input "$ 824"
type input "$ 420,000"
type input "5"
type input "$ 4,249"
type input "5"
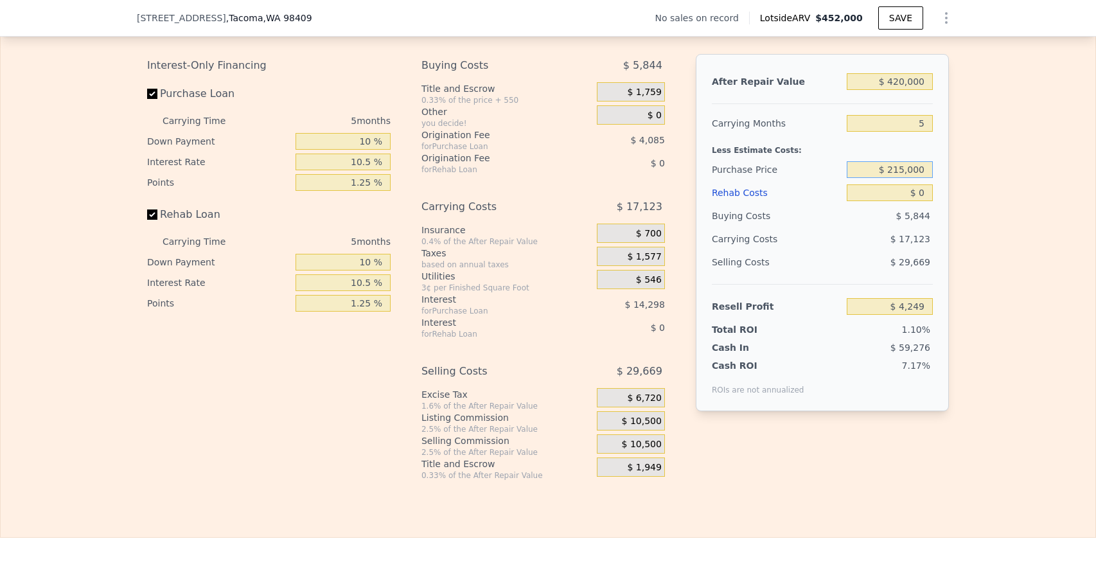
type input "$ 215,000"
type input "$ 160,358"
type input "$ 9"
type input "$ 160,349"
type input "$ 91"
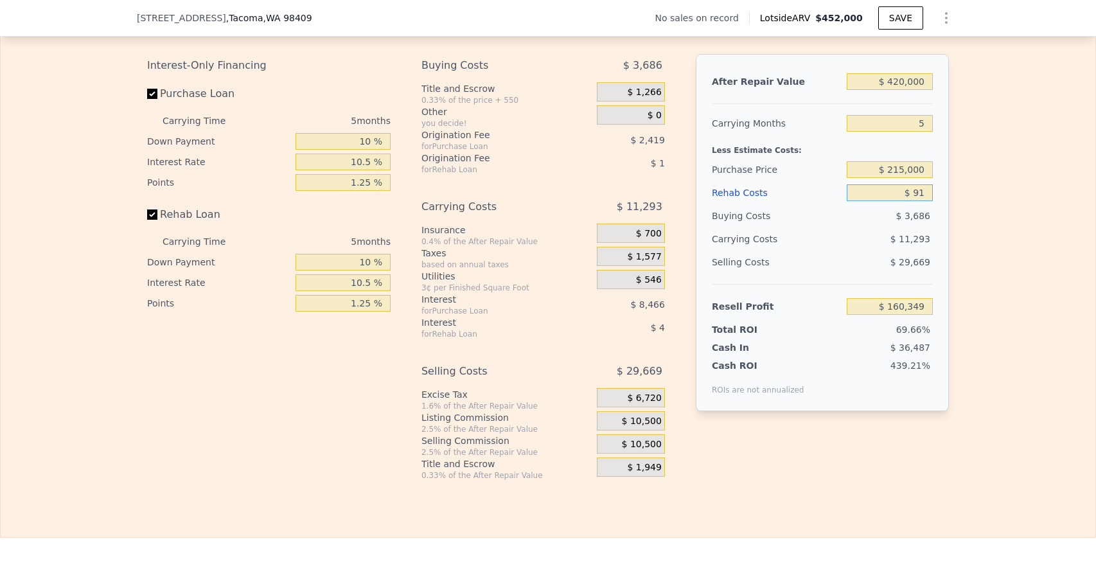
type input "$ 160,261"
type input "$ 910"
type input "$ 159,403"
type input "$ 9,100"
type input "$ 150,796"
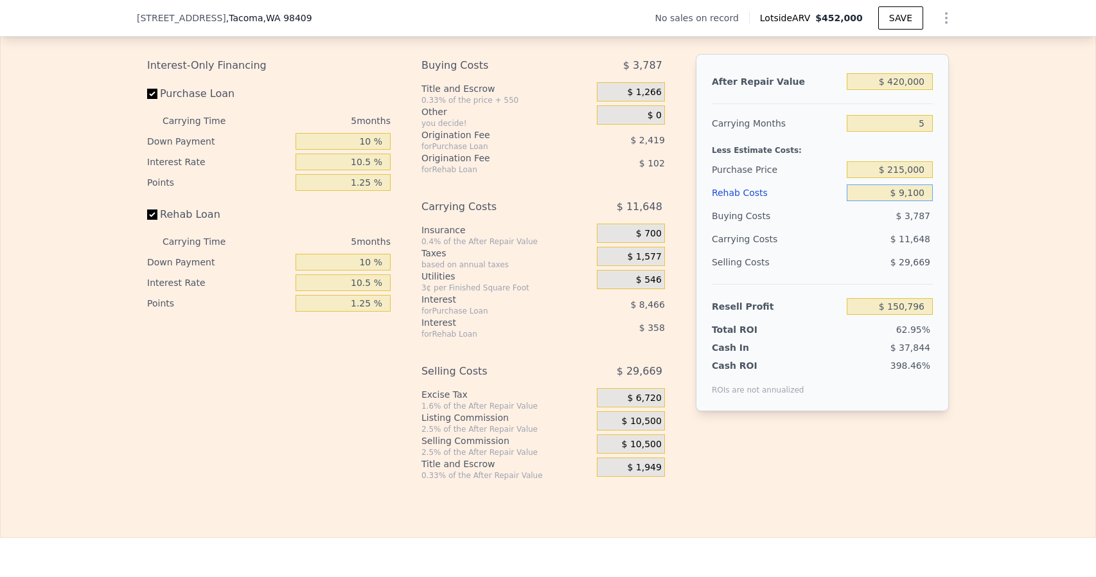
type input "$ 91,000"
type input "$ 64,749"
type input "$ 91,000"
click at [809, 378] on div "129.03%" at bounding box center [871, 377] width 124 height 36
drag, startPoint x: 902, startPoint y: 98, endPoint x: 891, endPoint y: 99, distance: 11.6
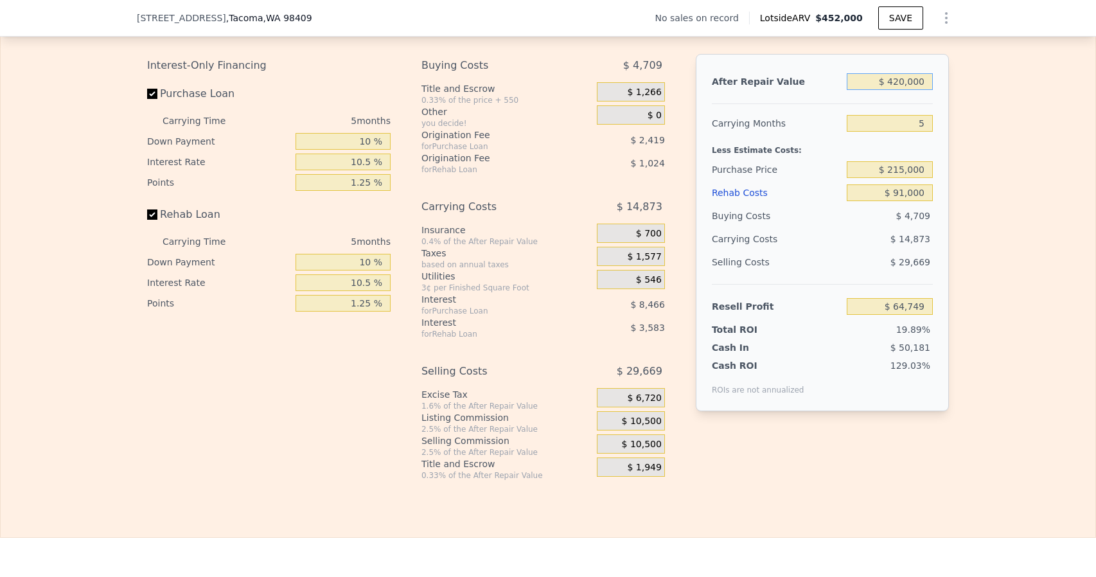
click at [891, 90] on input "$ 420,000" at bounding box center [890, 81] width 86 height 17
type input "$ 3,000"
type input "-$ 322,645"
type input "$ 39,000"
type input "-$ 289,201"
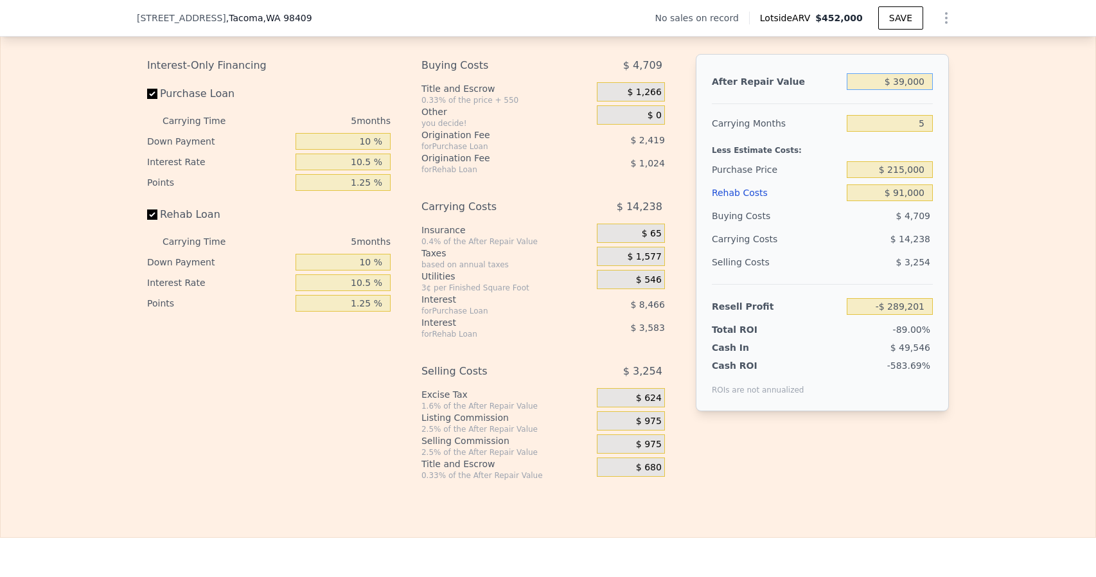
type input "$ 399,000"
type input "$ 45,240"
click at [977, 274] on div "Edit the assumptions in yellow boxes. Input profit to calculate an offer price.…" at bounding box center [548, 242] width 1095 height 478
drag, startPoint x: 903, startPoint y: 100, endPoint x: 891, endPoint y: 104, distance: 13.0
click at [891, 90] on input "$ 399,000" at bounding box center [890, 81] width 86 height 17
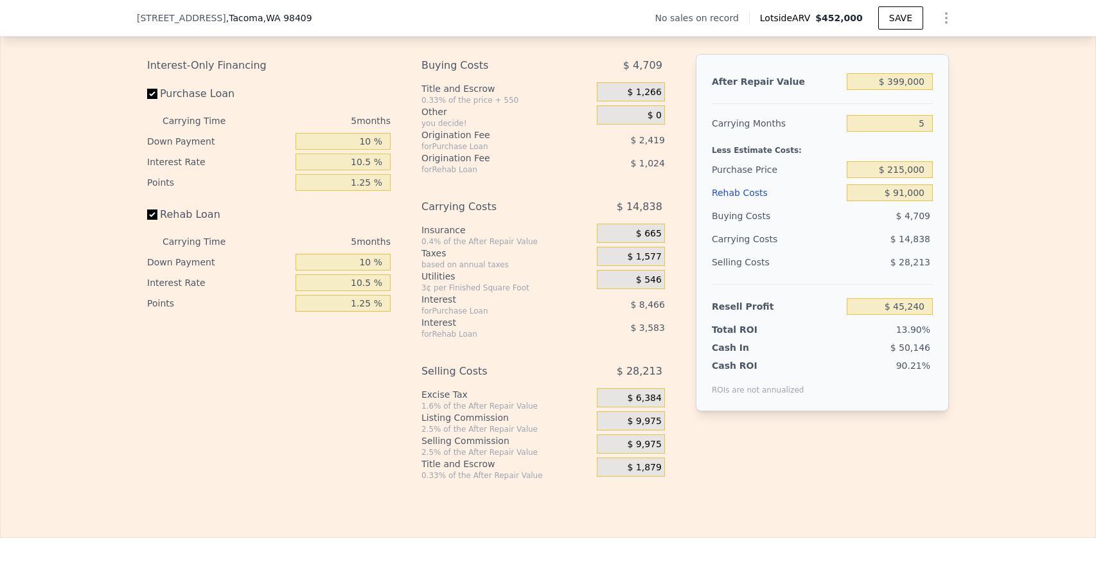
click at [971, 121] on div "Edit the assumptions in yellow boxes. Input profit to calculate an offer price.…" at bounding box center [548, 242] width 1095 height 478
drag, startPoint x: 903, startPoint y: 96, endPoint x: 890, endPoint y: 98, distance: 13.0
click at [890, 90] on input "$ 399,000" at bounding box center [890, 81] width 86 height 17
click at [966, 157] on div "Edit the assumptions in yellow boxes. Input profit to calculate an offer price.…" at bounding box center [548, 242] width 1095 height 478
click at [900, 90] on input "$ 399,000" at bounding box center [890, 81] width 86 height 17
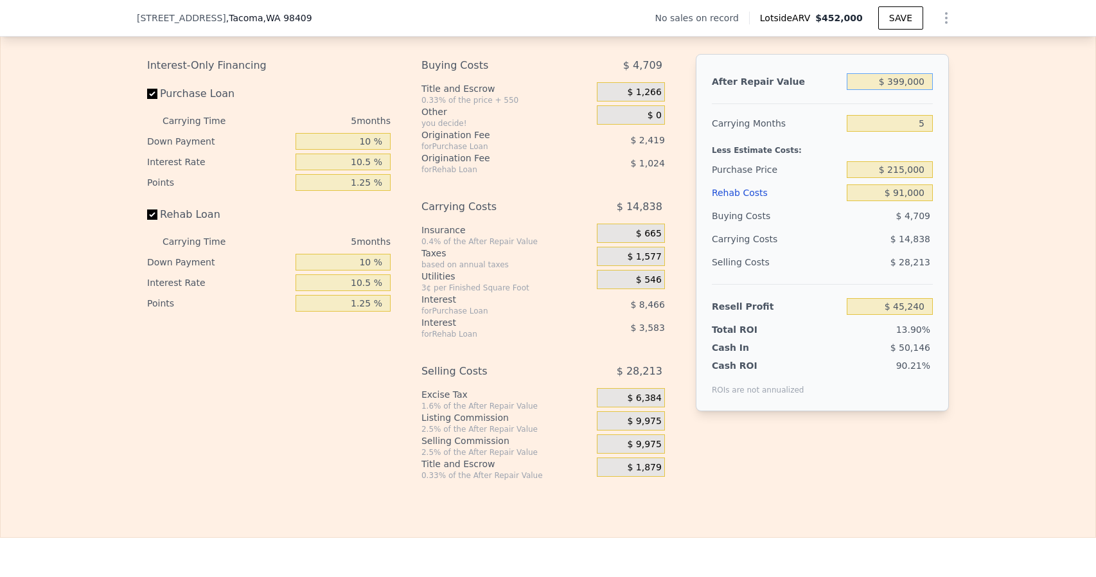
click at [903, 90] on input "$ 399,000" at bounding box center [890, 81] width 86 height 17
drag, startPoint x: 902, startPoint y: 98, endPoint x: 889, endPoint y: 97, distance: 12.3
click at [889, 90] on input "$ 399,000" at bounding box center [890, 81] width 86 height 17
type input "$ 4,000"
type input "-$ 321,716"
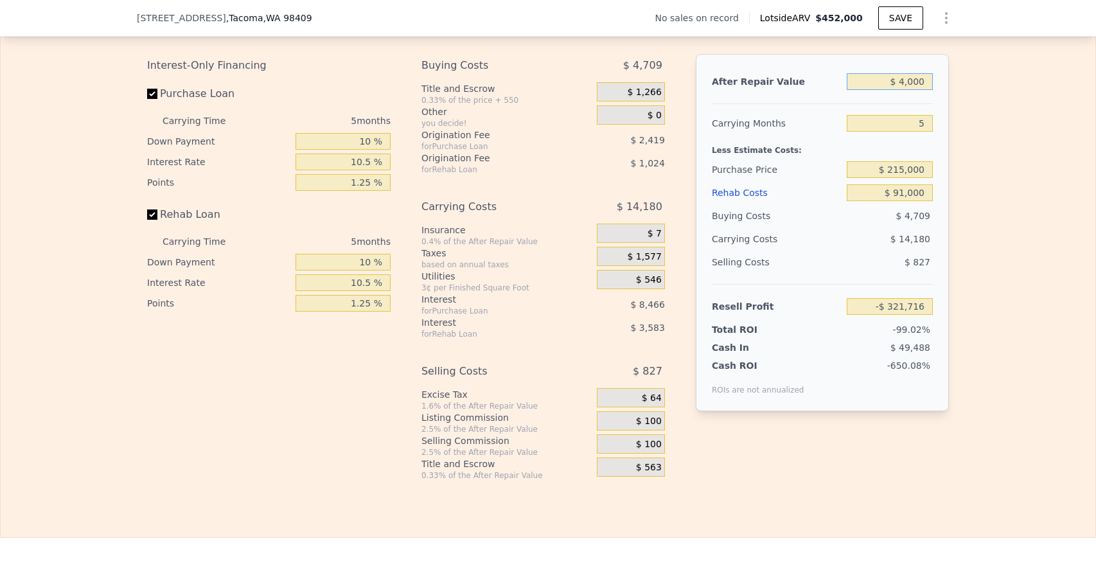
type input "$ 42,000"
type input "-$ 286,414"
type input "$ 420,000"
type input "$ 64,749"
click at [993, 197] on div "Edit the assumptions in yellow boxes. Input profit to calculate an offer price.…" at bounding box center [548, 242] width 1095 height 478
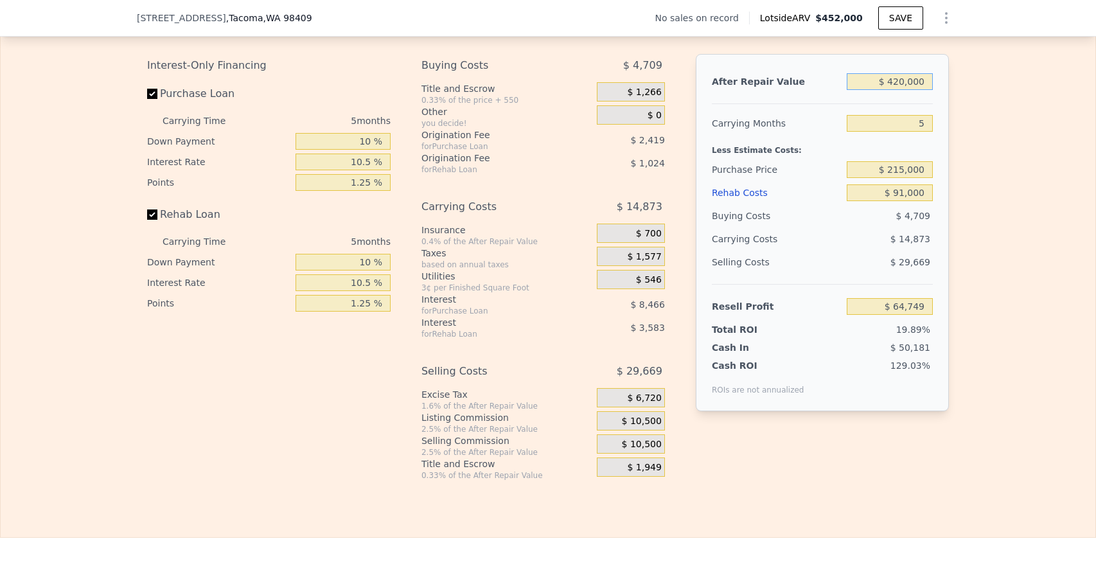
click at [897, 90] on input "$ 420,000" at bounding box center [890, 81] width 86 height 17
click at [969, 128] on div "Edit the assumptions in yellow boxes. Input profit to calculate an offer price.…" at bounding box center [548, 242] width 1095 height 478
click at [897, 90] on input "$ 420,000" at bounding box center [890, 81] width 86 height 17
click at [1003, 113] on div "Edit the assumptions in yellow boxes. Input profit to calculate an offer price.…" at bounding box center [548, 242] width 1095 height 478
click at [811, 395] on div "129.03%" at bounding box center [871, 377] width 124 height 36
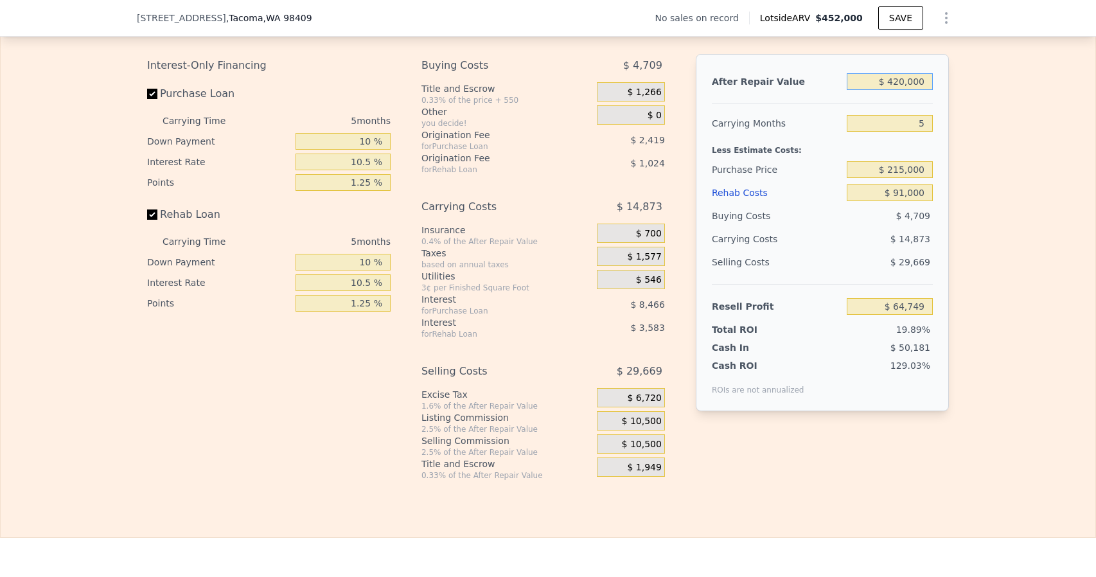
click at [901, 90] on input "$ 420,000" at bounding box center [890, 81] width 86 height 17
type input "$ 42,000"
type input "-$ 286,414"
type input "$ 425,000"
type input "$ 69,395"
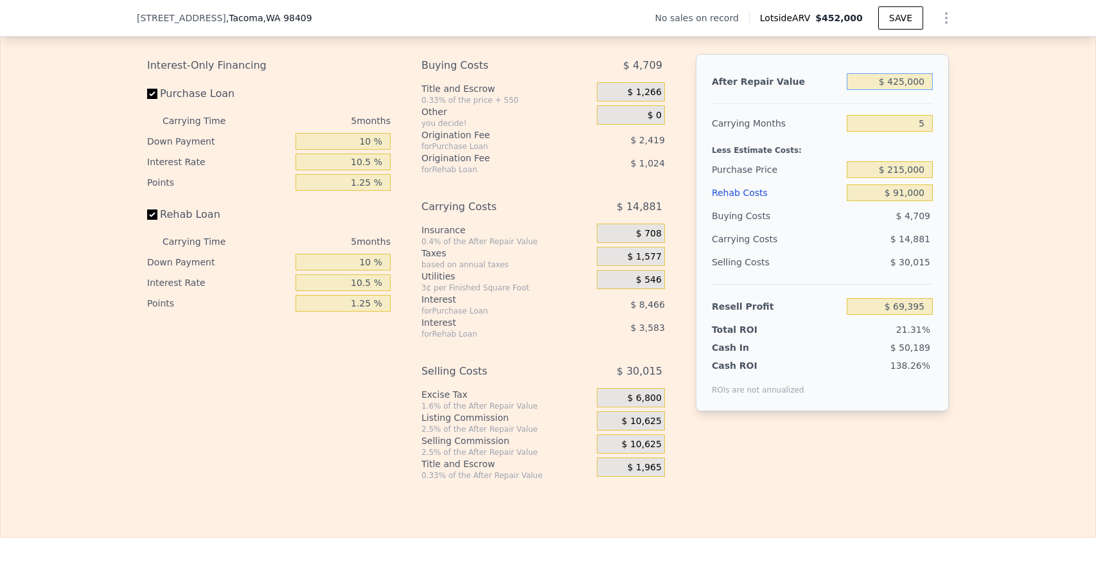
type input "$ 425,000"
click at [1032, 268] on div "Edit the assumptions in yellow boxes. Input profit to calculate an offer price.…" at bounding box center [548, 242] width 1095 height 478
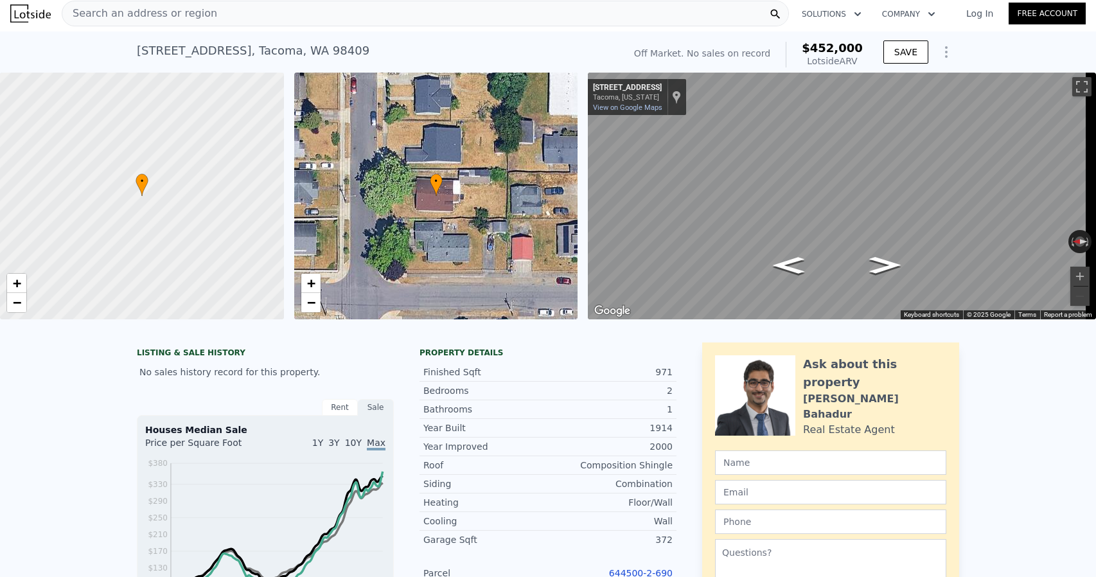
scroll to position [0, 0]
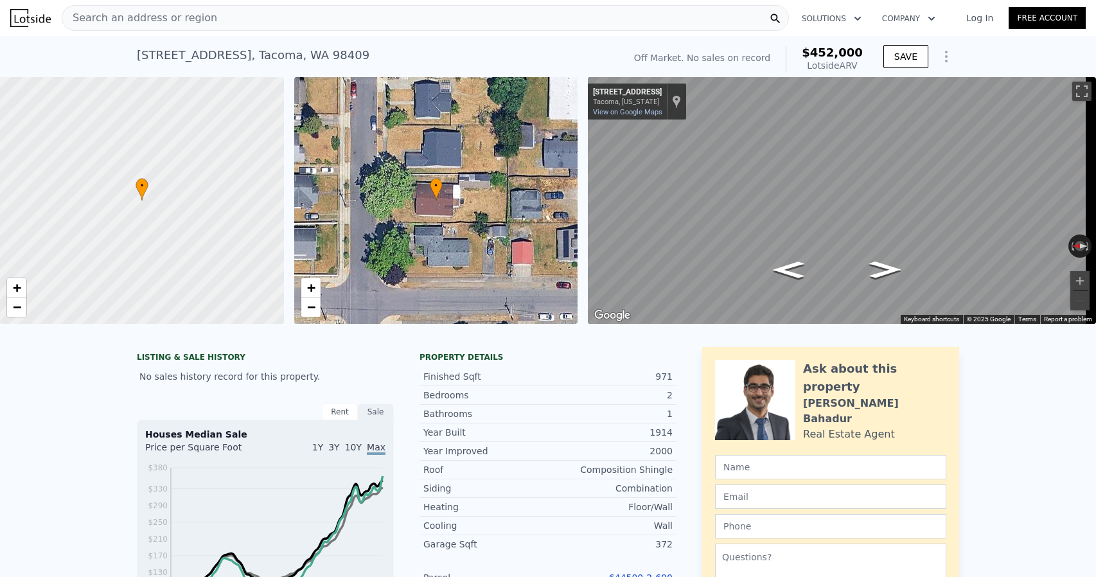
click at [142, 15] on span "Search an address or region" at bounding box center [139, 17] width 155 height 15
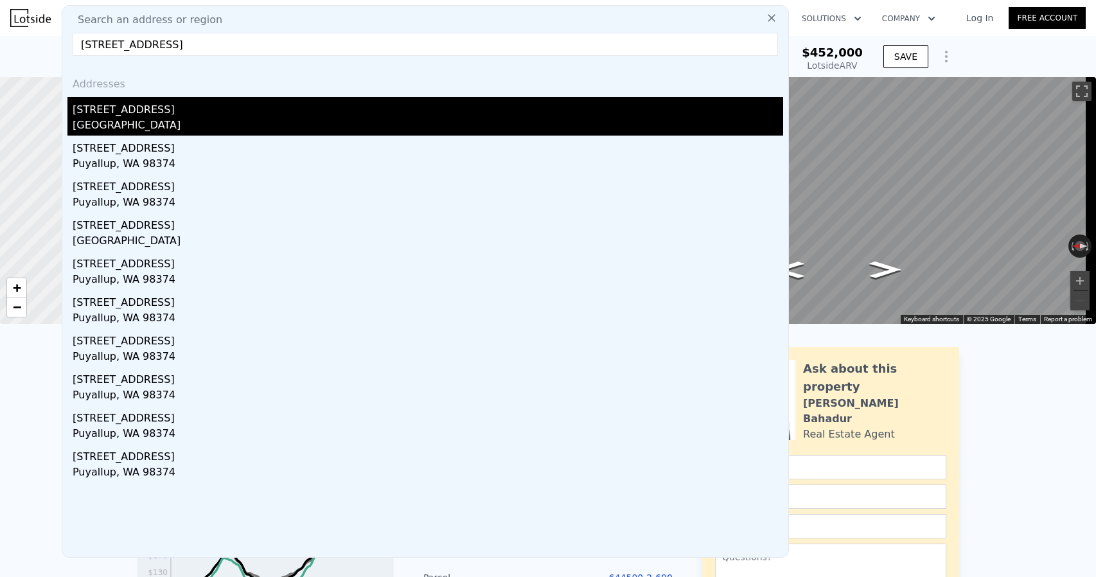
type input "[STREET_ADDRESS]"
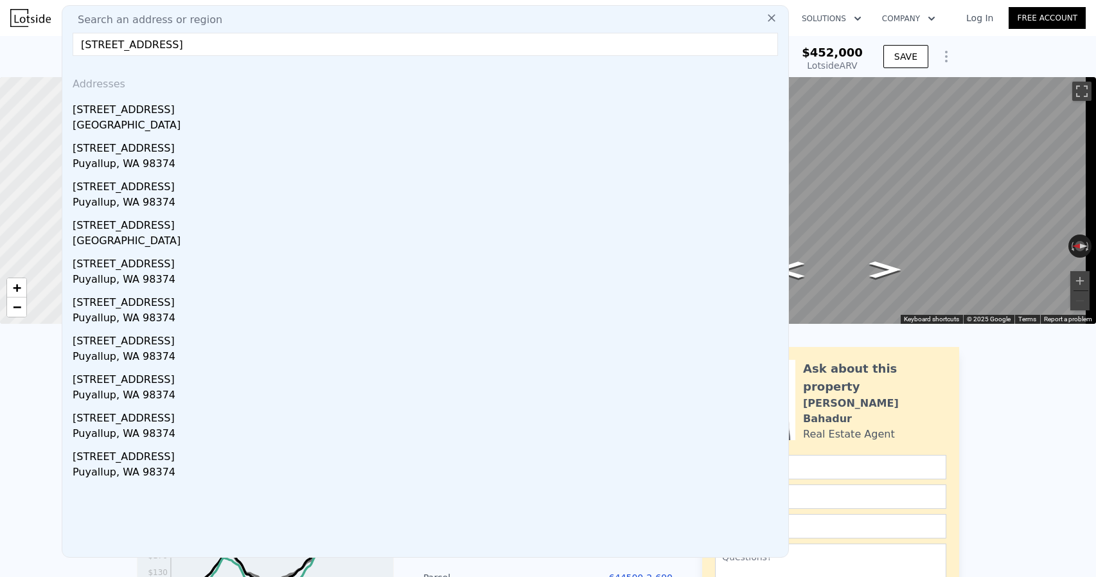
drag, startPoint x: 209, startPoint y: 109, endPoint x: 202, endPoint y: 124, distance: 17.2
click at [209, 109] on div "[STREET_ADDRESS]" at bounding box center [428, 107] width 711 height 21
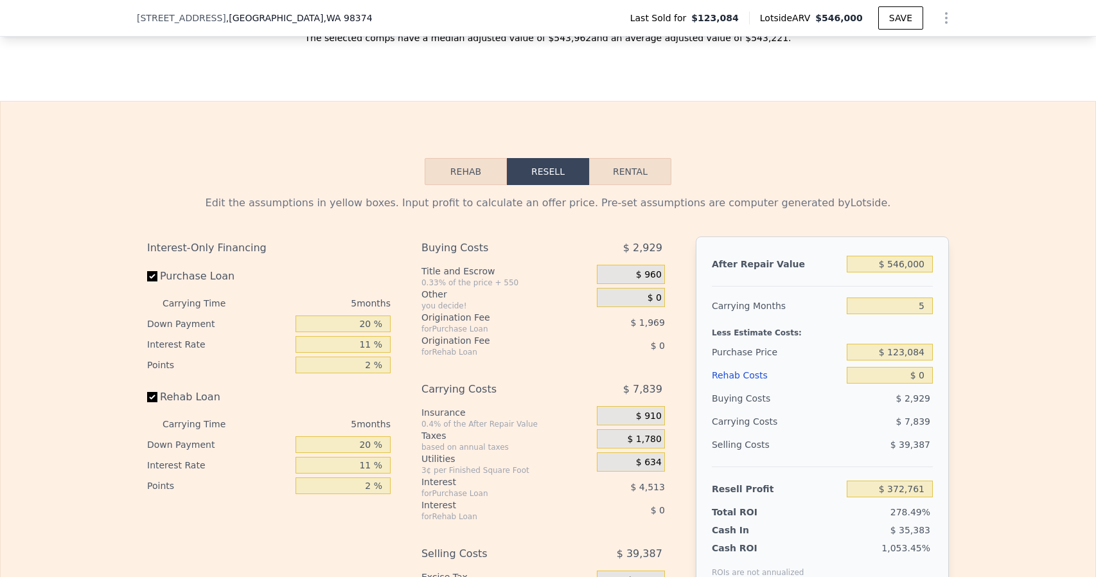
scroll to position [1858, 0]
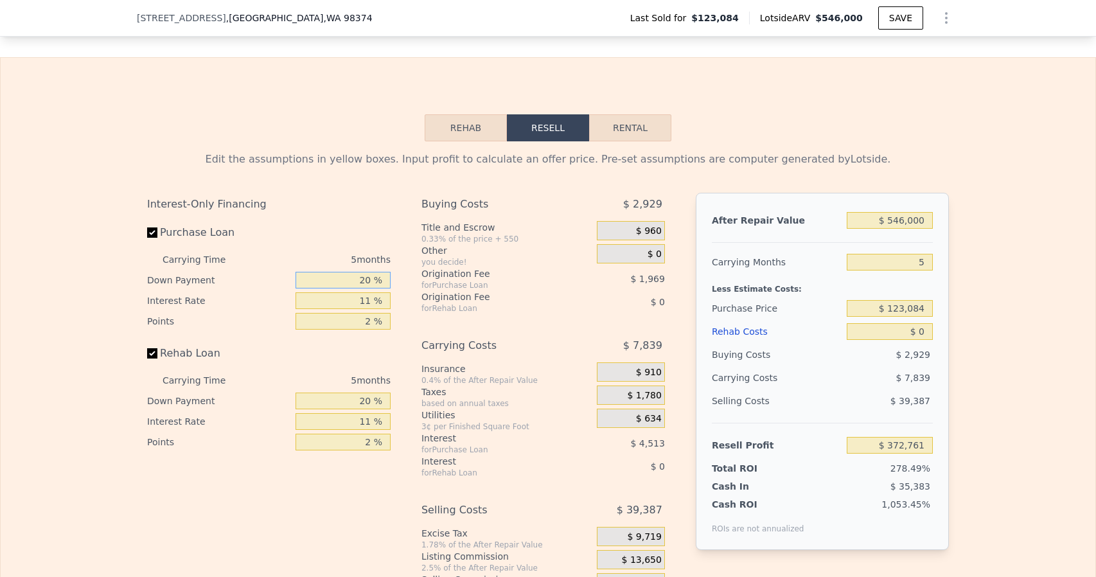
click at [364, 289] on input "20 %" at bounding box center [343, 280] width 95 height 17
type input "10 %"
type input "$ 371,954"
type input "10 %"
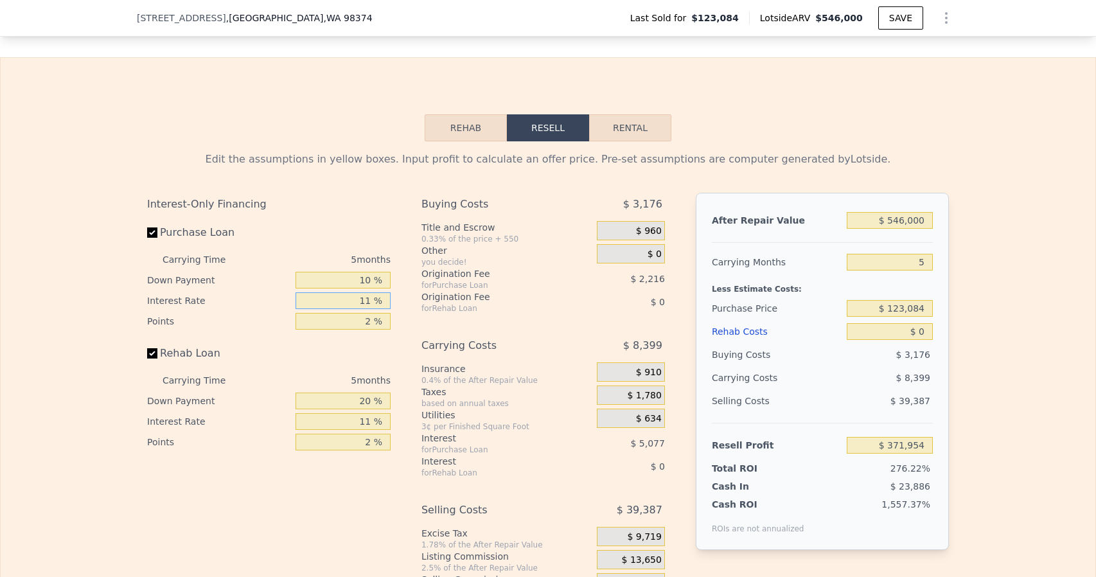
type input "1 %"
type input "$ 376,569"
type input "10 %"
type input "$ 372,414"
type input "10.5 %"
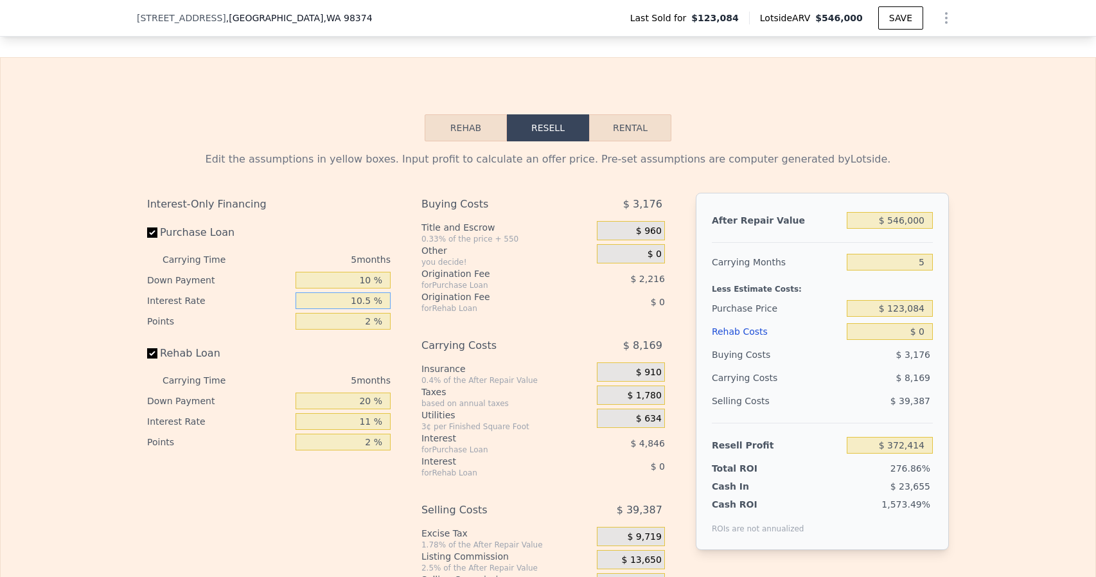
type input "$ 372,184"
type input "10.5 %"
type input "1 %"
type input "$ 373,292"
type input "1.2 %"
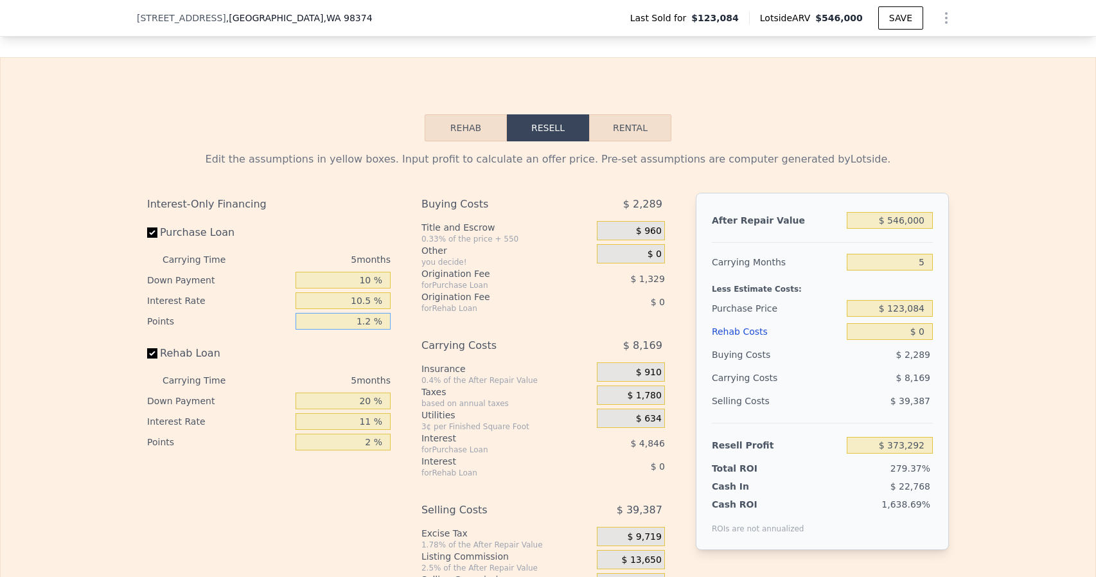
type input "$ 373,071"
type input "1.25 %"
type input "$ 373,015"
type input "1.25 %"
type input "10 %"
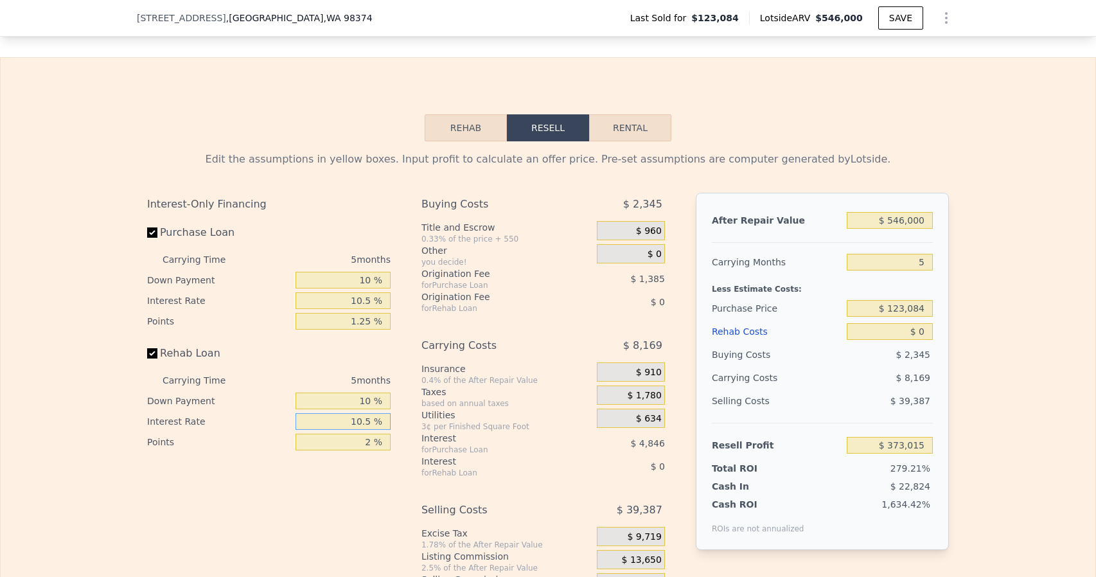
type input "10.5 %"
type input "1.25 %"
click at [424, 398] on div "Taxes" at bounding box center [507, 392] width 170 height 13
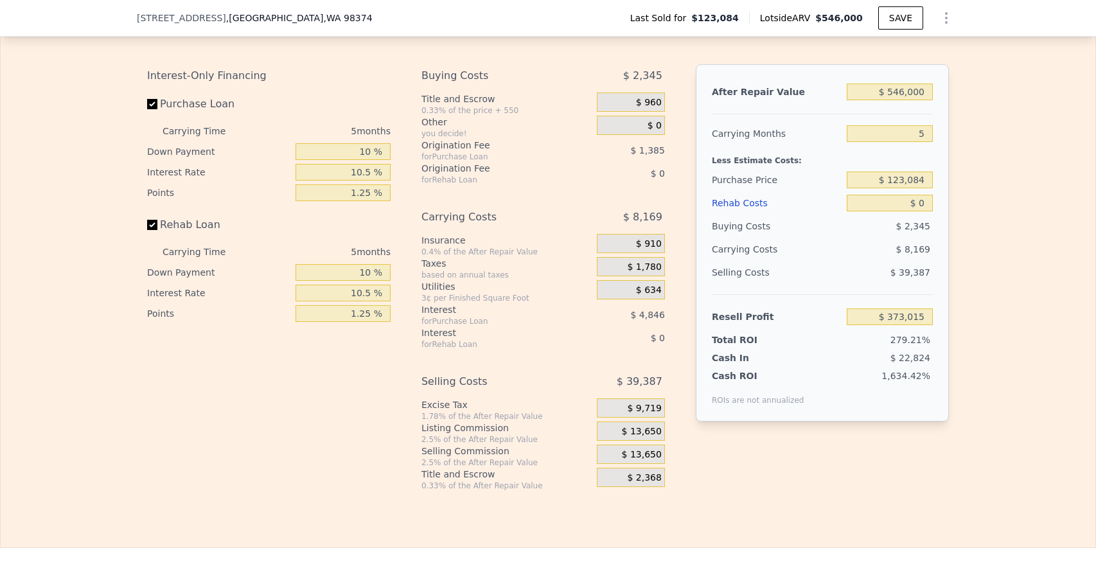
click at [474, 339] on div "Interest" at bounding box center [493, 332] width 143 height 13
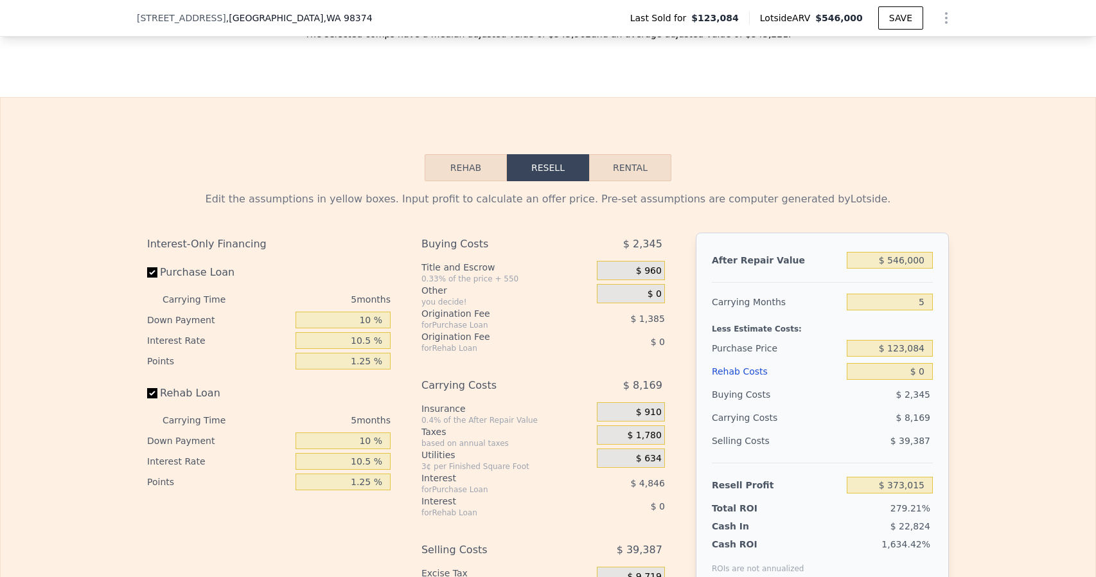
scroll to position [1923, 0]
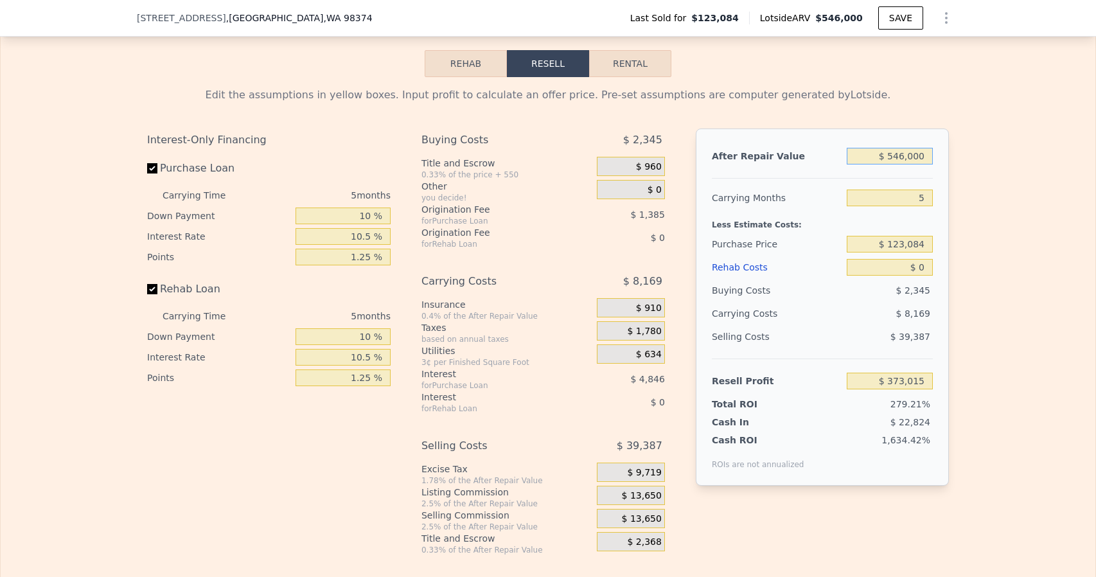
click at [899, 164] on input "$ 546,000" at bounding box center [890, 156] width 86 height 17
type input "$ 5"
type input "-$ 133,233"
type input "$ 52"
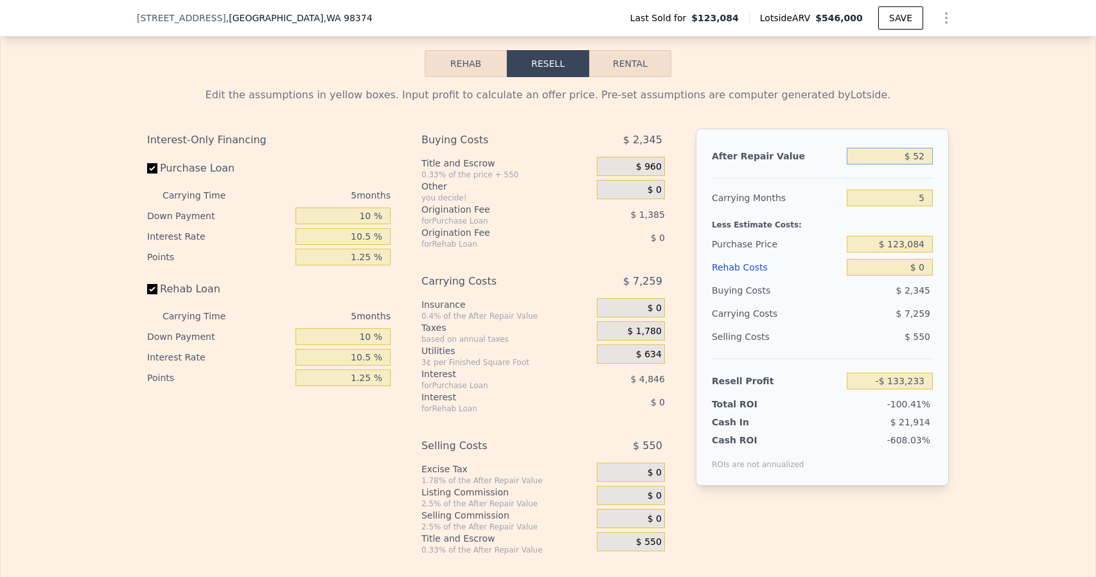
type input "-$ 133,189"
type input "$ 525"
type input "-$ 132,751"
type input "$ 5,250"
type input "-$ 128,369"
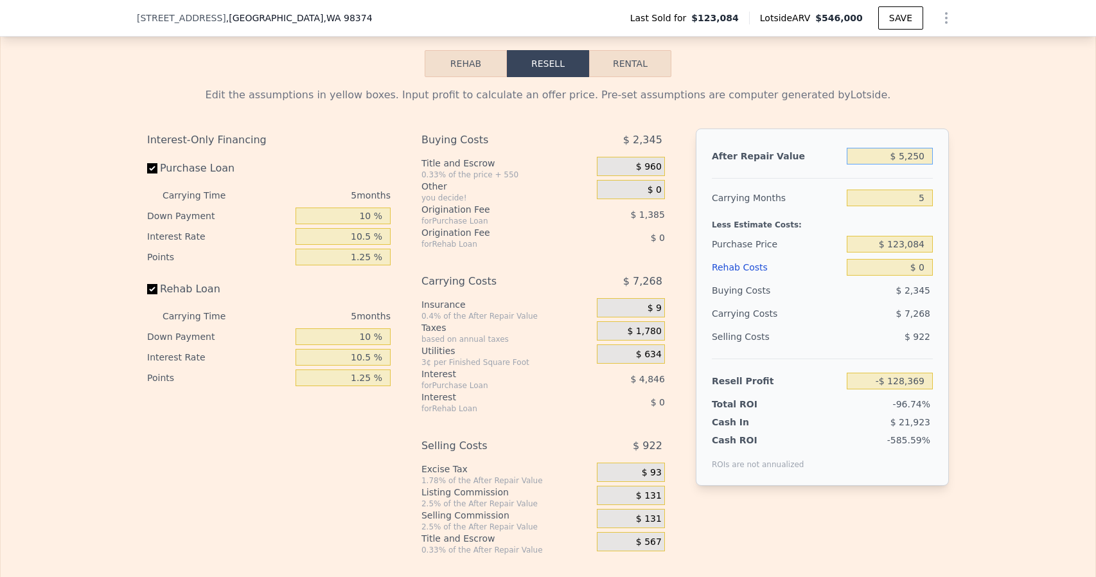
type input "$ 52,500"
type input "-$ 84,562"
type input "$ 525,000"
type input "$ 353,544"
type input "$ 525,000"
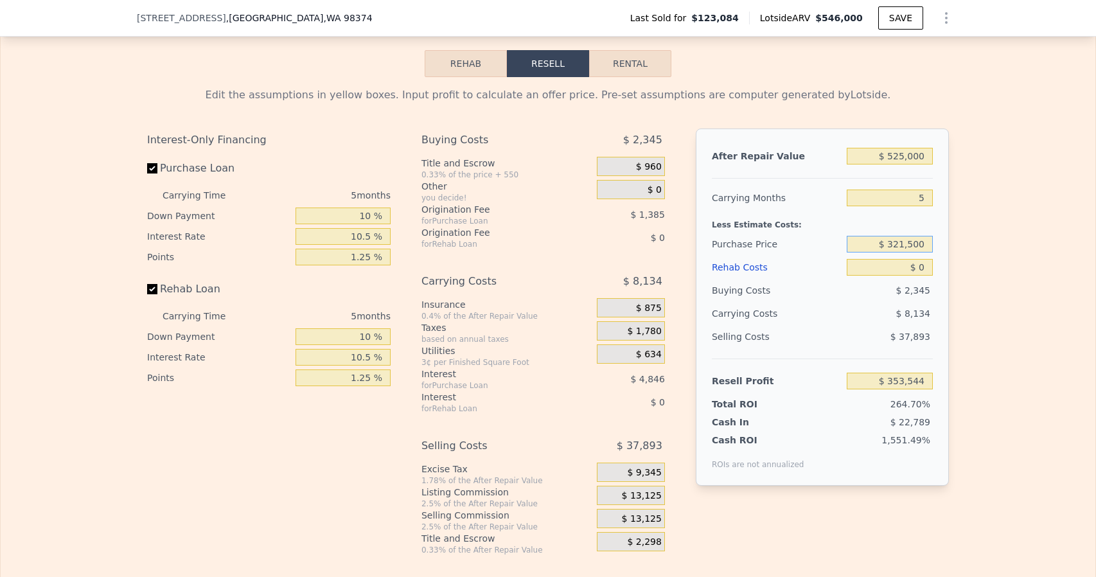
type input "$ 321,500"
type input "$ 144,420"
click at [923, 276] on input "$ 0" at bounding box center [890, 267] width 86 height 17
type input "$ 546,000"
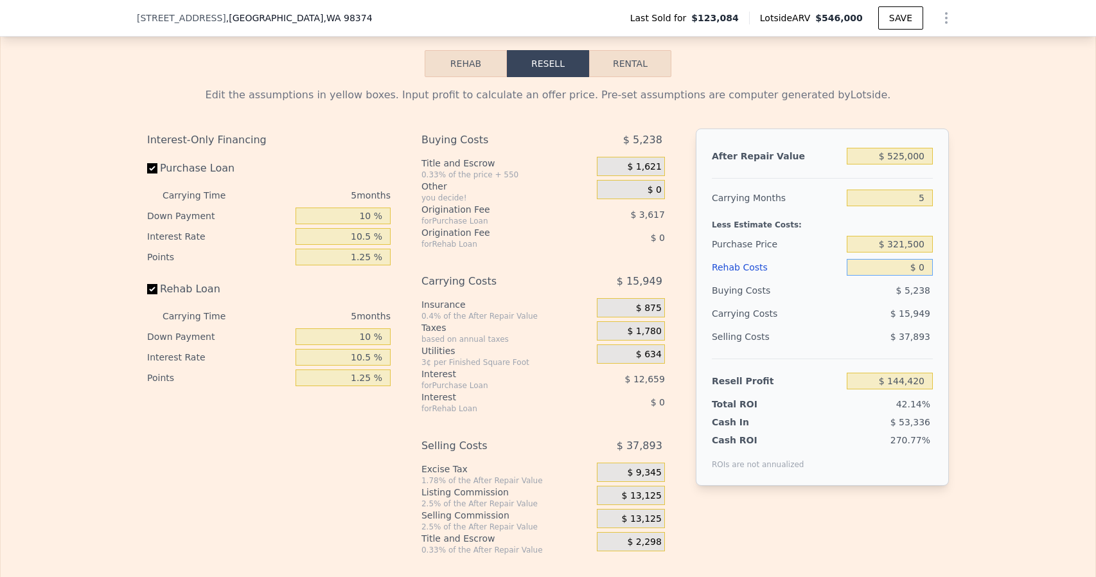
type input "$ 372,761"
type input "$ 6"
type input "$ 372,755"
type input "$ 63"
type input "$ 372,697"
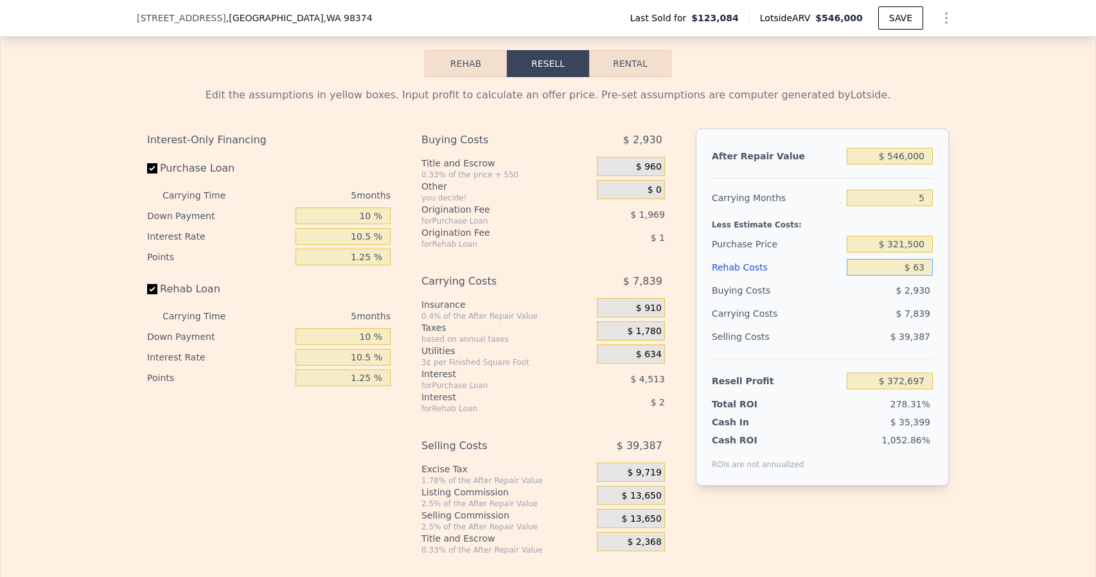
type input "$ 630"
type input "$ 372,096"
type input "$ 6,300"
type input "$ 366,130"
type input "$ 63,000"
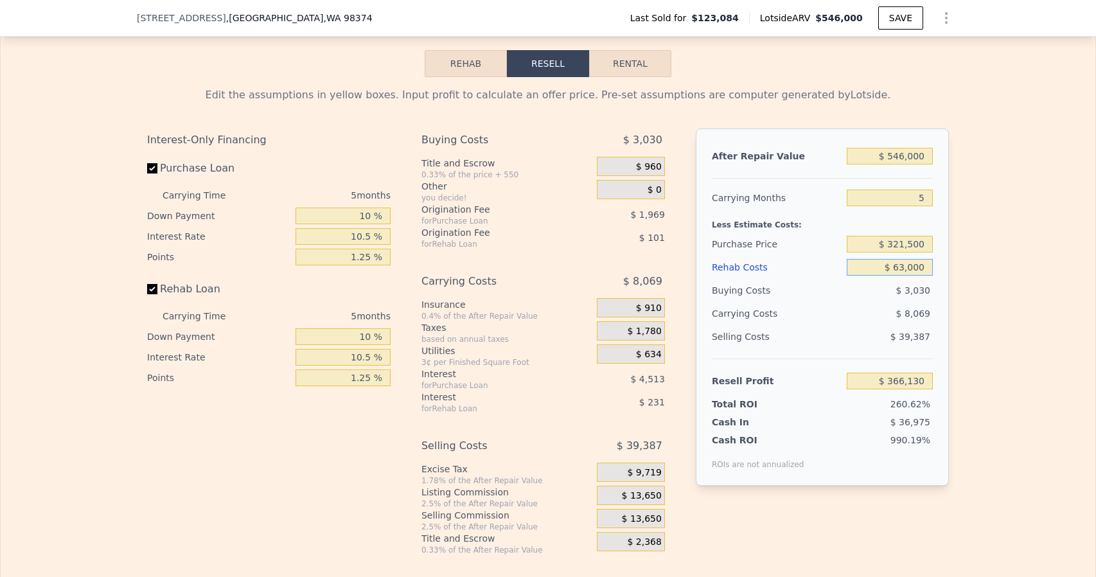
type input "$ 306,443"
type input "$ 63,000"
click at [781, 345] on div "Selling Costs" at bounding box center [777, 336] width 130 height 23
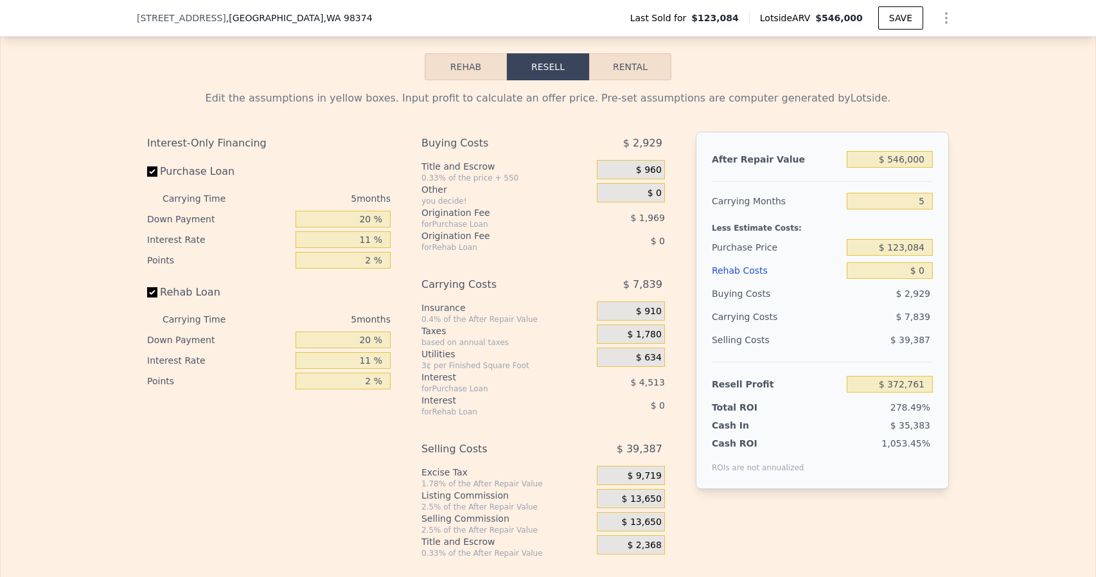
scroll to position [1923, 0]
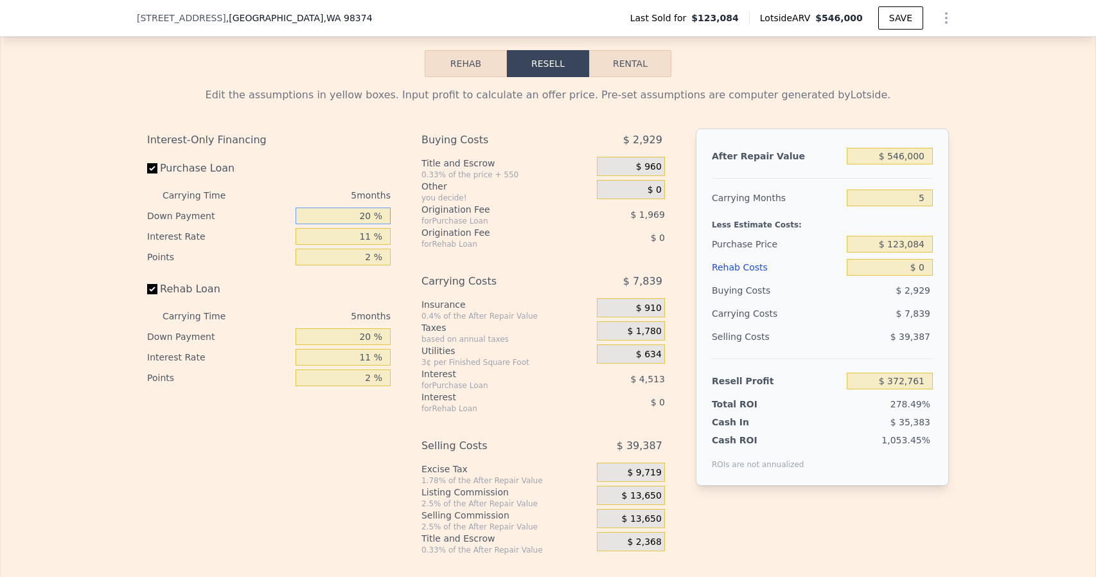
click at [359, 224] on input "20 %" at bounding box center [343, 216] width 95 height 17
type input "10 %"
type input "$ 371,954"
type input "10 %"
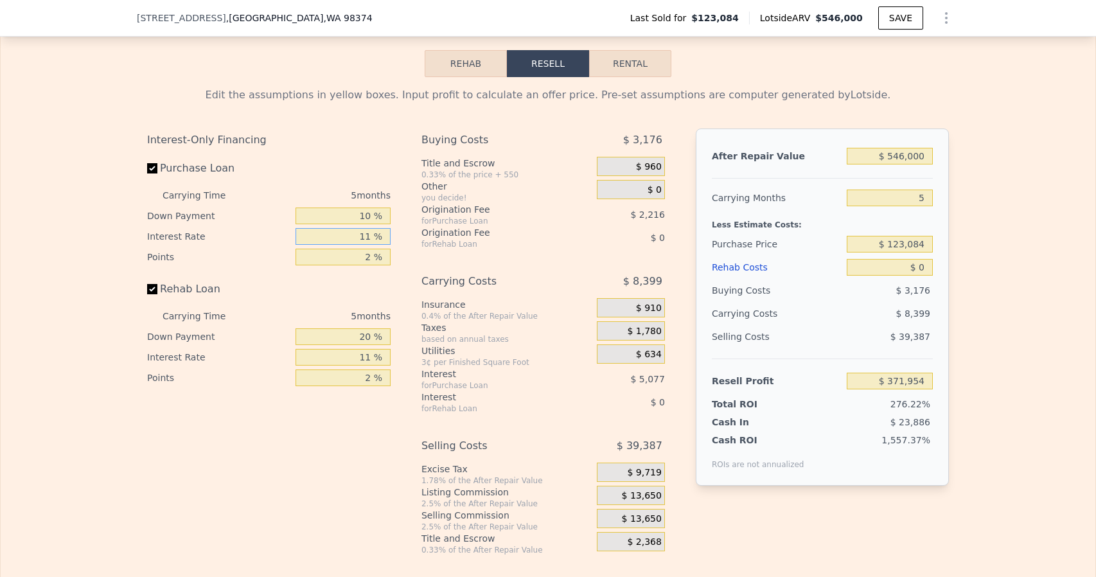
type input "1 %"
type input "$ 376,569"
type input "10 %"
type input "$ 372,414"
type input "10.5 %"
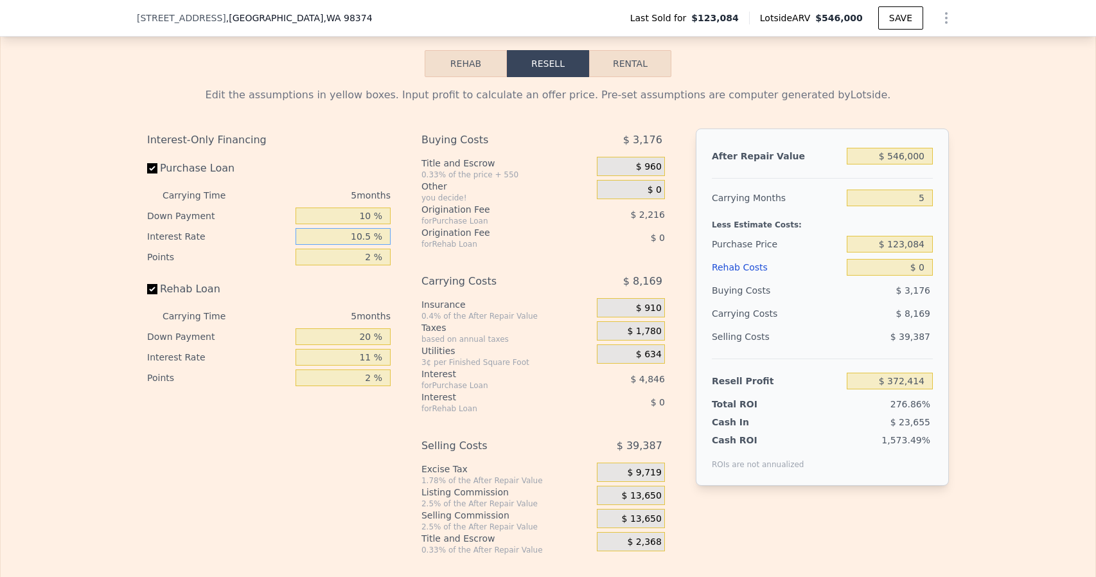
type input "$ 372,184"
type input "10.5 %"
type input "1 %"
type input "$ 373,292"
type input "1.2 %"
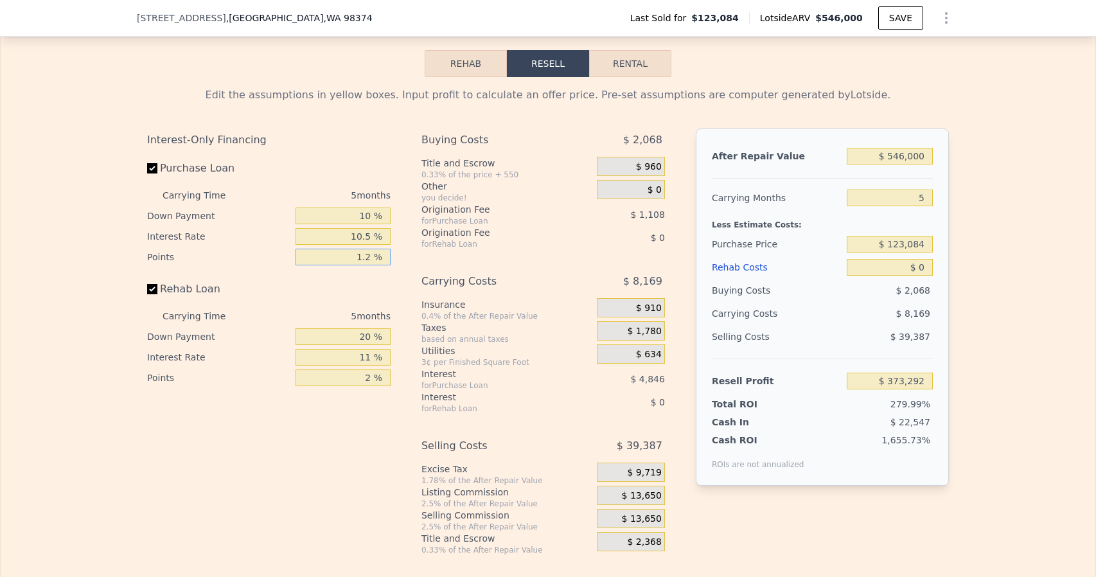
type input "$ 373,071"
type input "1.25 %"
type input "$ 373,015"
type input "1.25 %"
type input "10 %"
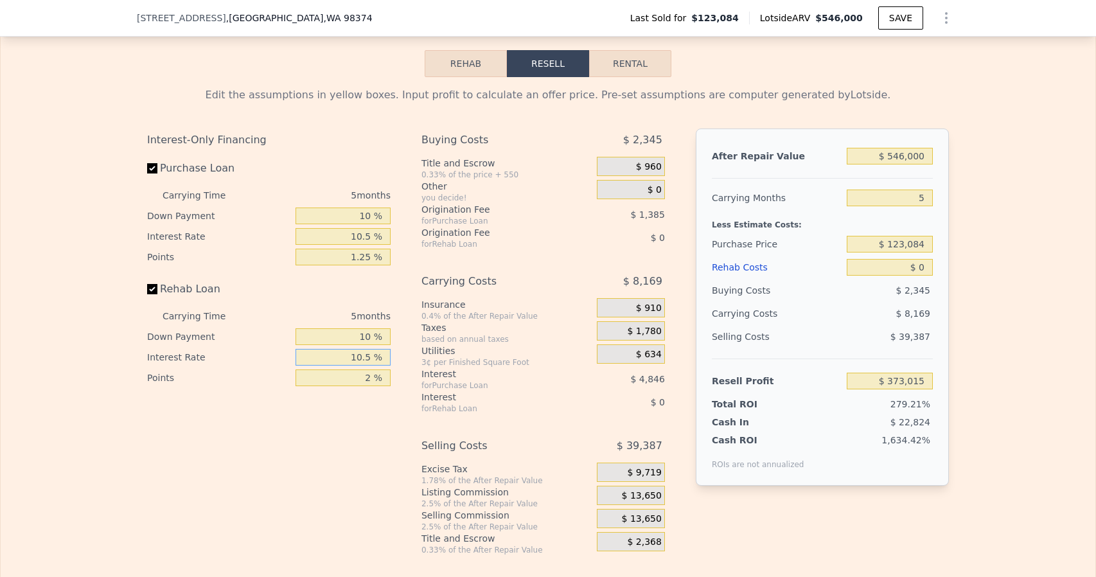
type input "10.5 %"
type input "1.25 %"
click at [550, 414] on div "Interest for Rehab Loan $ 0" at bounding box center [544, 402] width 244 height 23
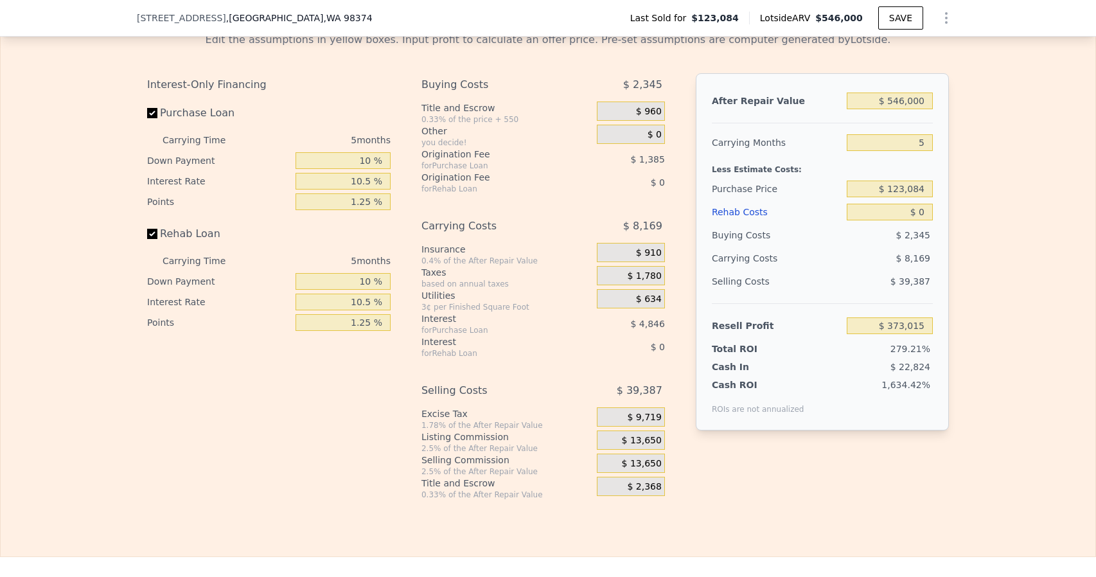
scroll to position [1987, 0]
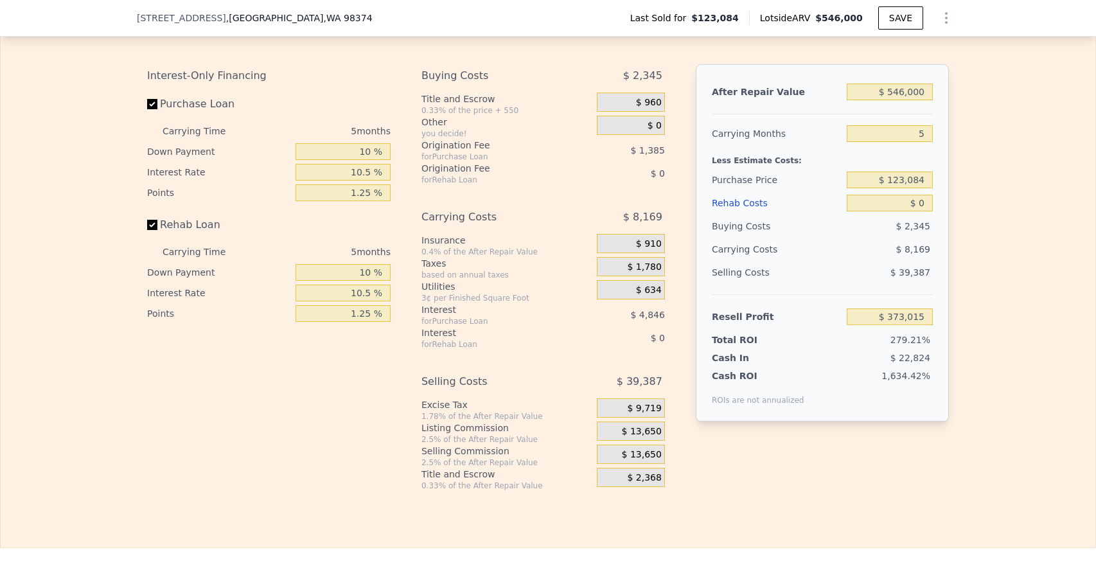
click at [628, 436] on span "$ 13,650" at bounding box center [642, 432] width 40 height 12
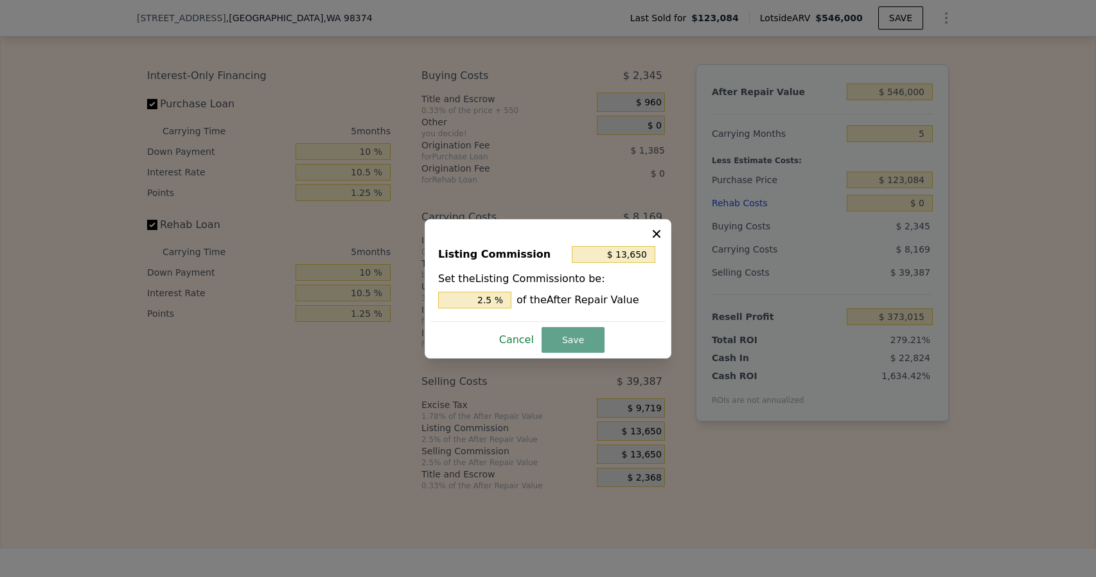
click at [514, 335] on button "Cancel" at bounding box center [516, 340] width 45 height 21
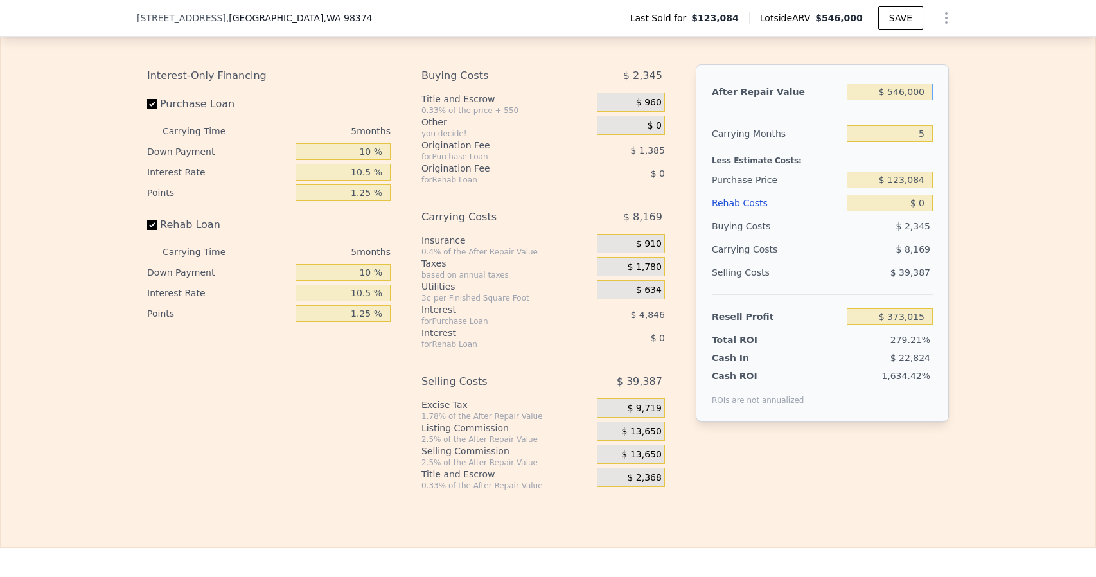
click at [902, 100] on input "$ 546,000" at bounding box center [890, 92] width 86 height 17
type input "$ 52"
type input "-$ 133,189"
type input "$ 525"
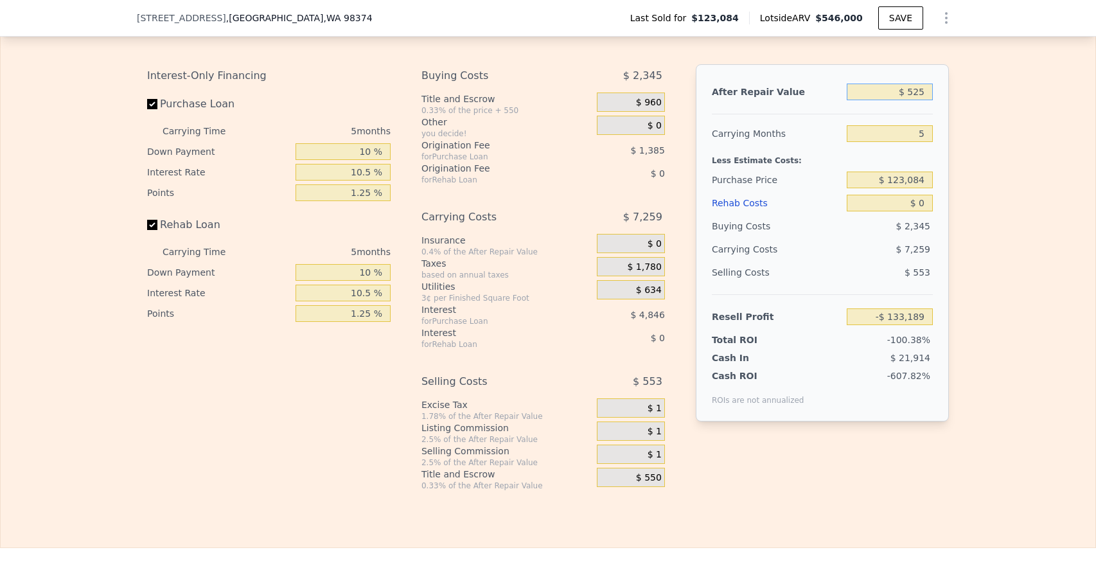
type input "-$ 132,751"
type input "$ 5,250"
type input "-$ 128,369"
type input "$ 52,500"
type input "-$ 84,562"
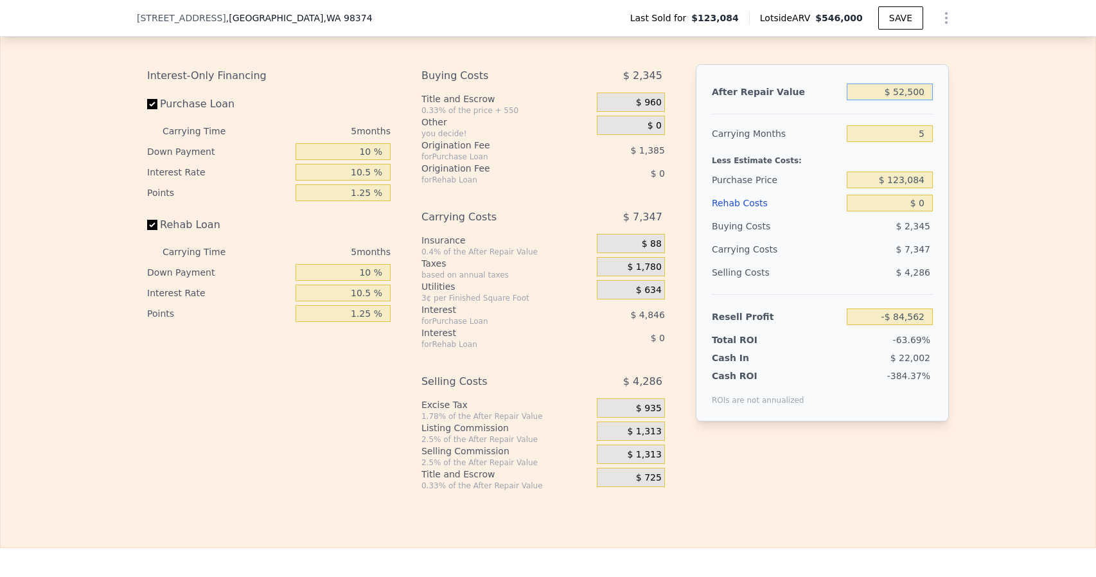
type input "$ 525,000"
type input "$ 353,544"
type input "$ 525,000"
type input "$ 321,500"
type input "$ 144,420"
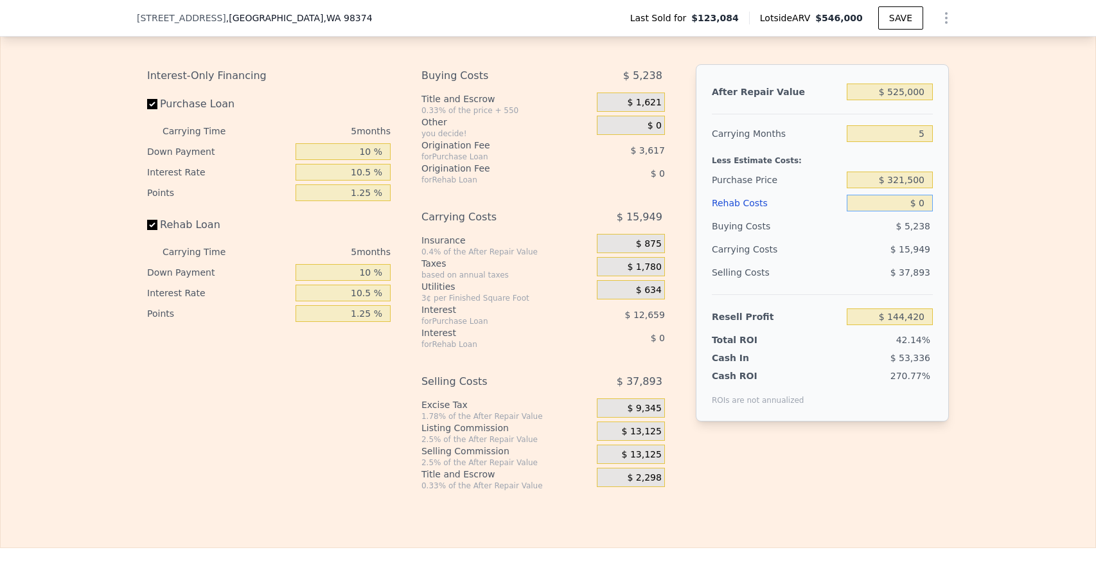
type input "$ 6"
type input "$ 144,414"
type input "$ 63"
type input "$ 144,356"
type input "$ 630"
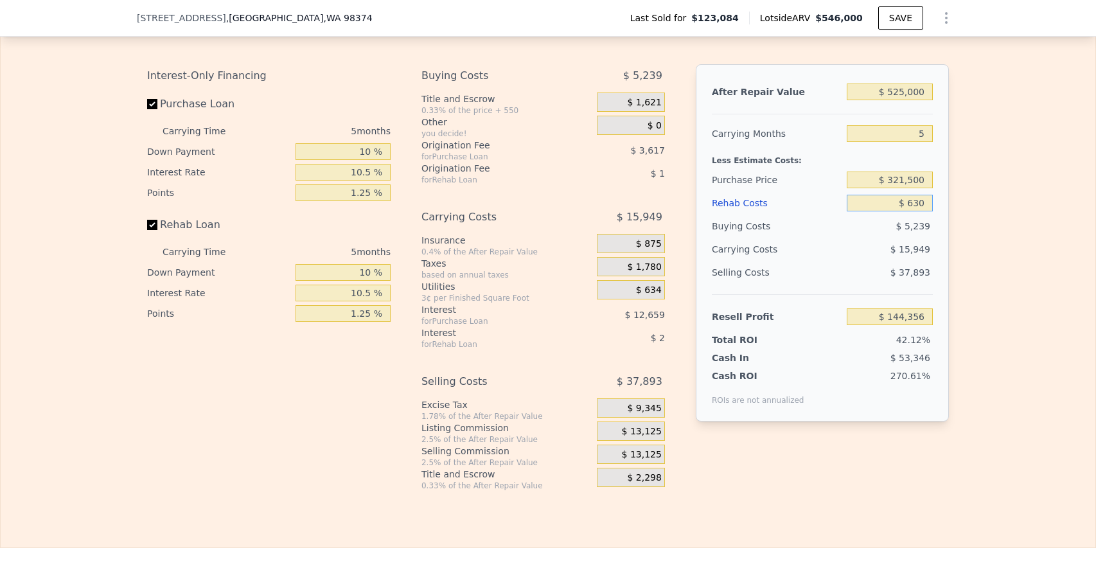
type input "$ 143,758"
type input "$ 6,300"
type input "$ 137,799"
type input "$ 63,000"
type input "$ 78,231"
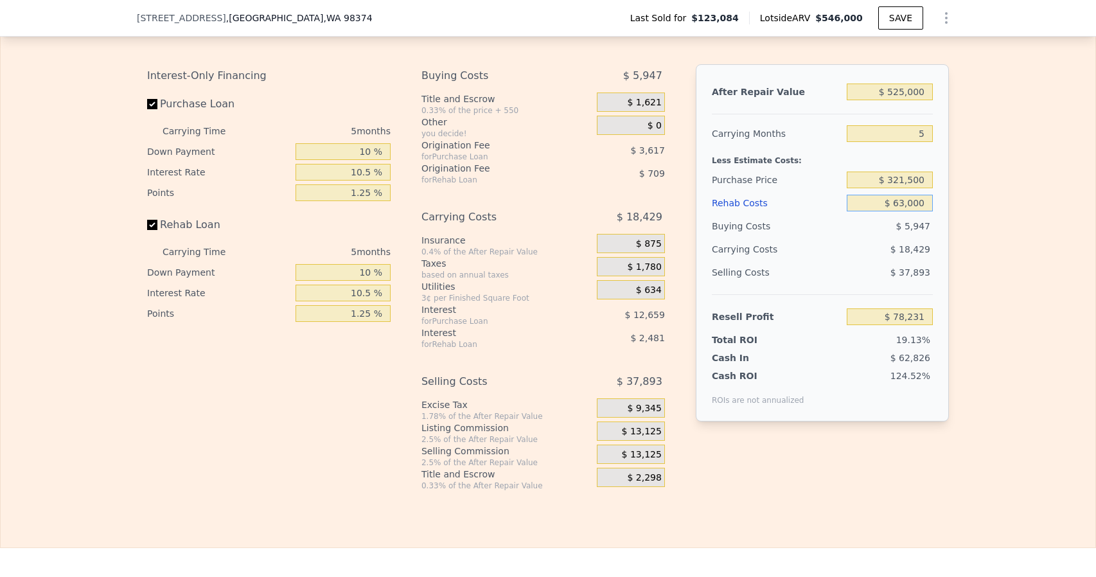
type input "$ 63,000"
click at [818, 470] on div "After Repair Value $ 525,000 Carrying Months 5 Less Estimate Costs: Purchase Pr…" at bounding box center [822, 267] width 253 height 406
click at [652, 132] on span "$ 0" at bounding box center [655, 126] width 14 height 12
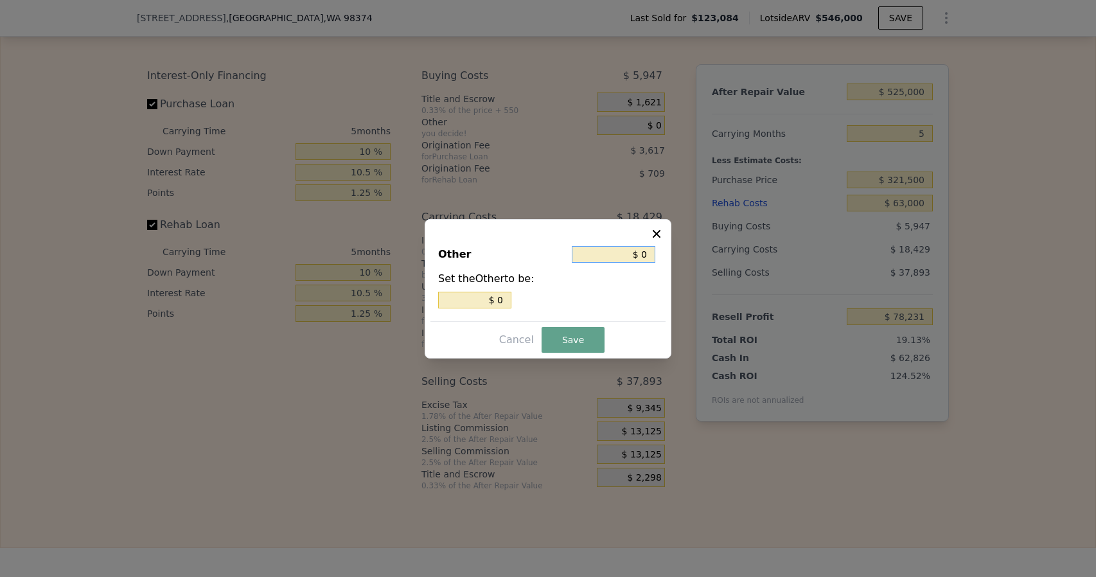
drag, startPoint x: 648, startPoint y: 255, endPoint x: 638, endPoint y: 256, distance: 9.7
click at [638, 256] on input "$ 0" at bounding box center [614, 254] width 84 height 17
type input "$ 70"
type input "$ 700"
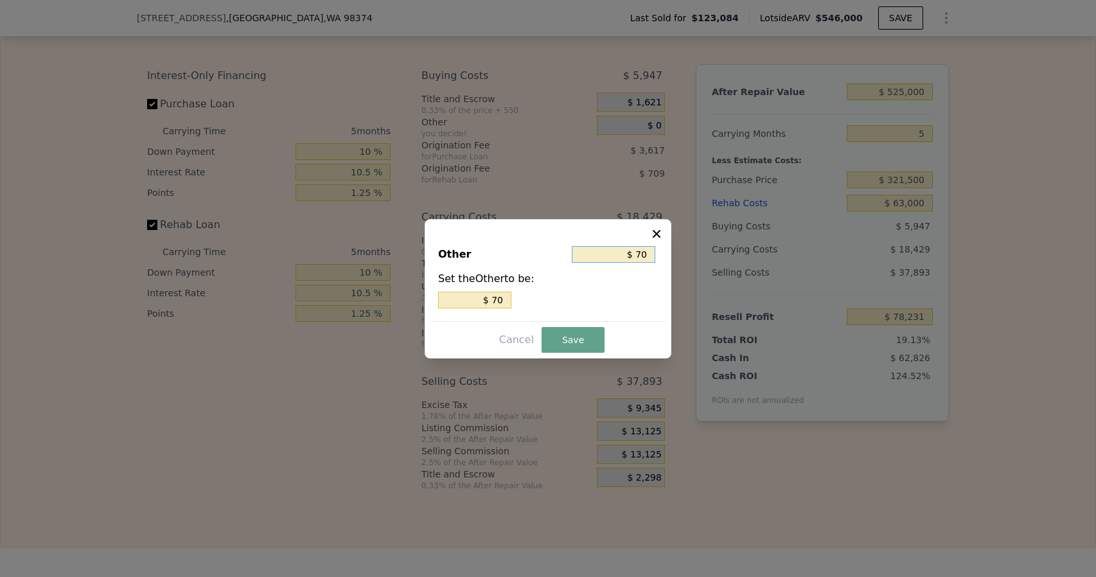
type input "$ 700"
type input "$ 7,000"
click at [570, 340] on button "Save" at bounding box center [573, 340] width 63 height 26
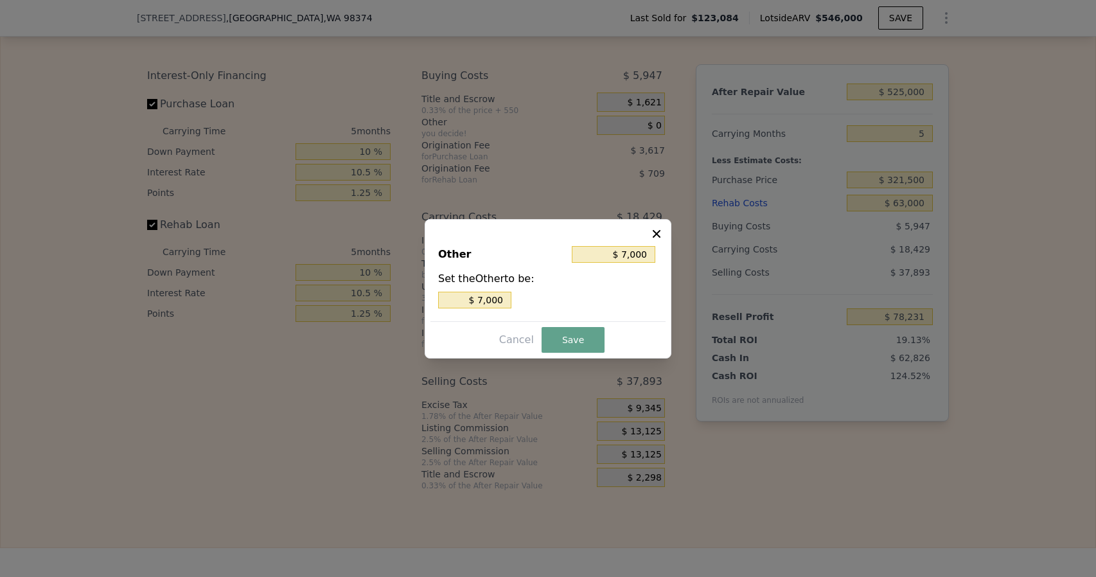
type input "$ 71,231"
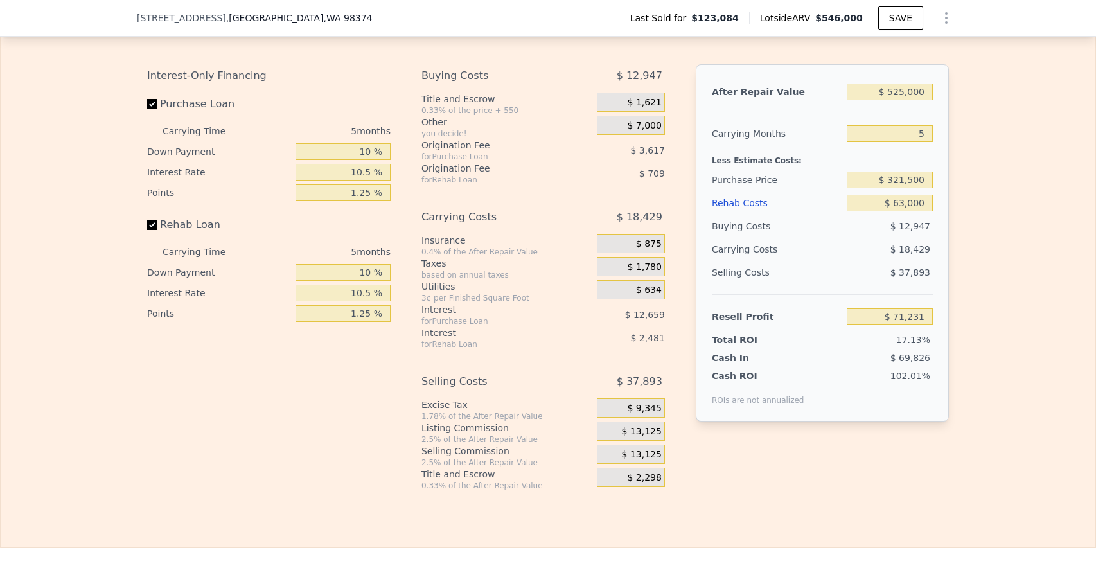
click at [632, 438] on span "$ 13,125" at bounding box center [642, 432] width 40 height 12
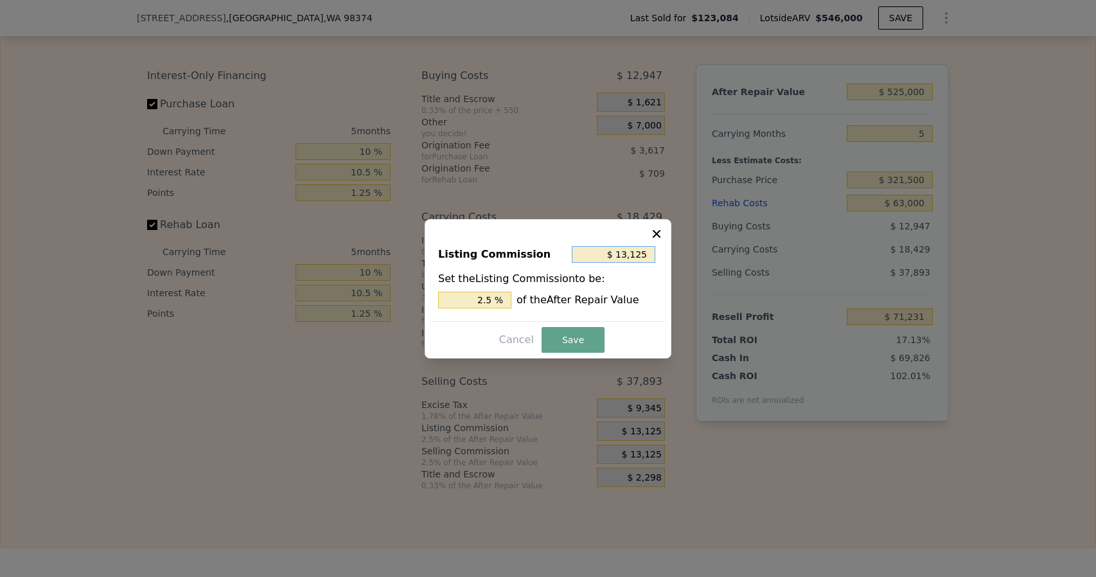
drag, startPoint x: 646, startPoint y: 255, endPoint x: 620, endPoint y: 256, distance: 25.7
click at [620, 256] on input "$ 13,125" at bounding box center [614, 254] width 84 height 17
type input "$ 1"
type input "0.000 %"
type input "$ 12"
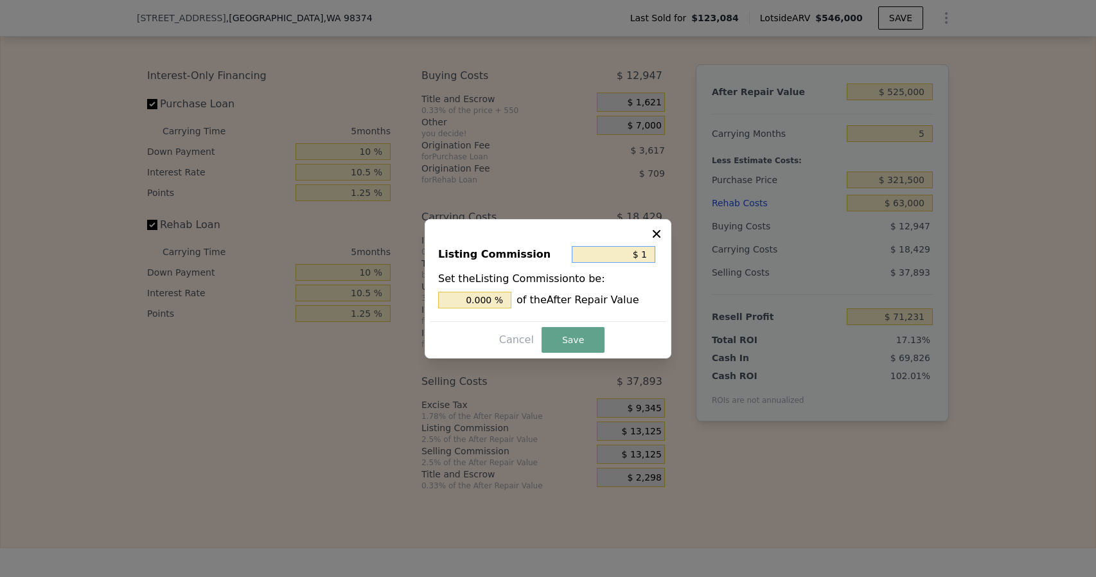
type input "0.002 %"
type input "$ 125"
type input "0.024 %"
type input "$ 1,250"
type input "0.238 %"
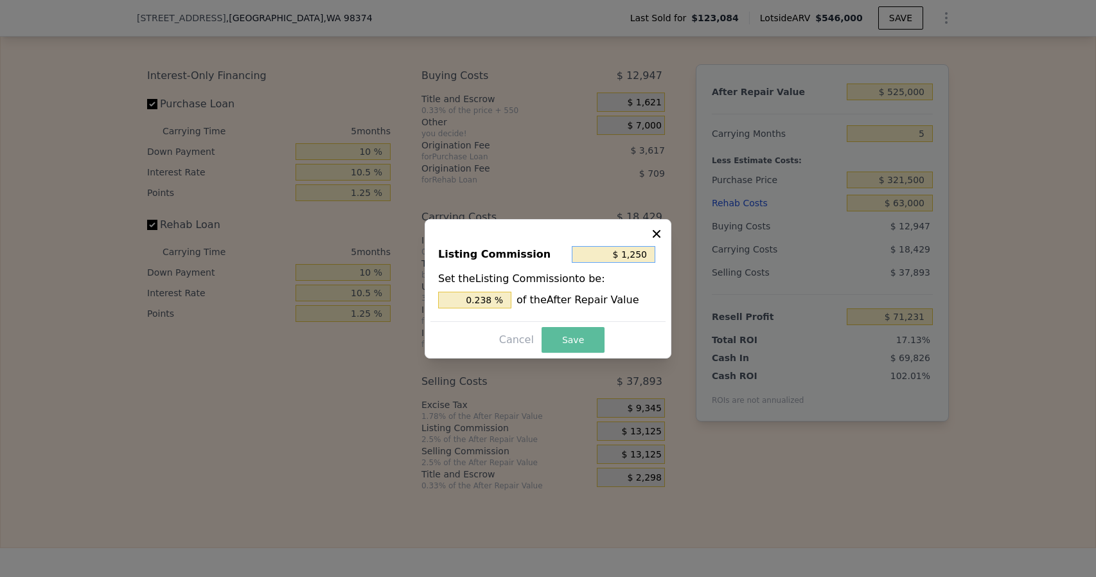
type input "$ 1,250"
click at [586, 340] on button "Save" at bounding box center [573, 340] width 63 height 26
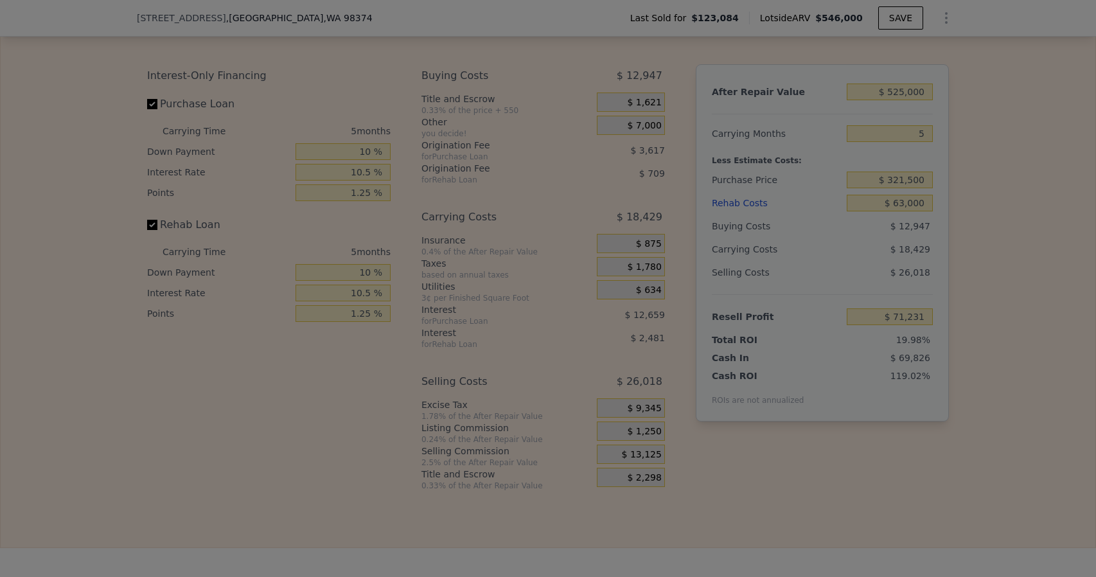
type input "$ 83,106"
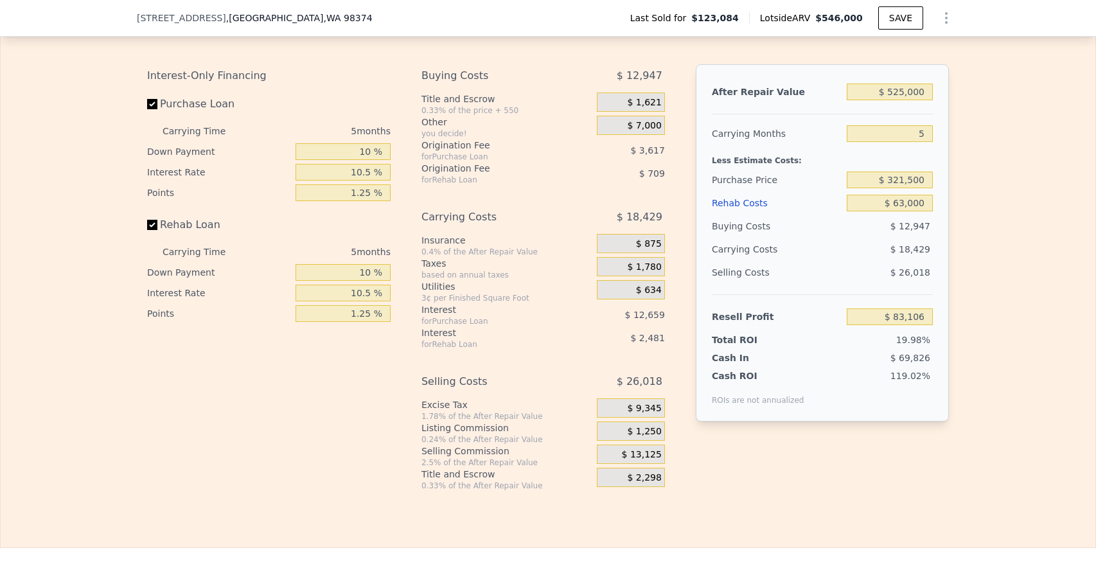
click at [311, 461] on div "Interest-Only Financing Purchase Loan Carrying Time 5 months Down Payment 10 % …" at bounding box center [274, 277] width 254 height 427
